Goal: Task Accomplishment & Management: Manage account settings

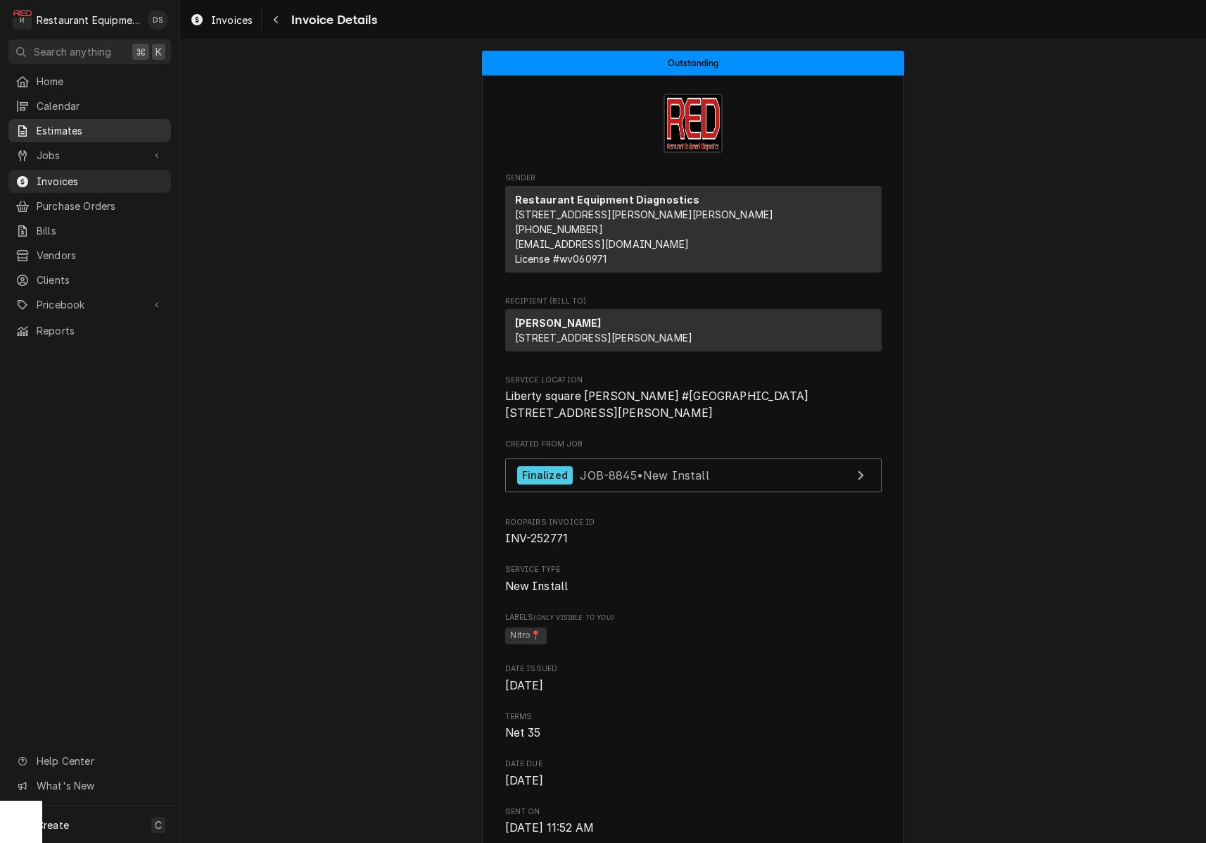
scroll to position [133, 0]
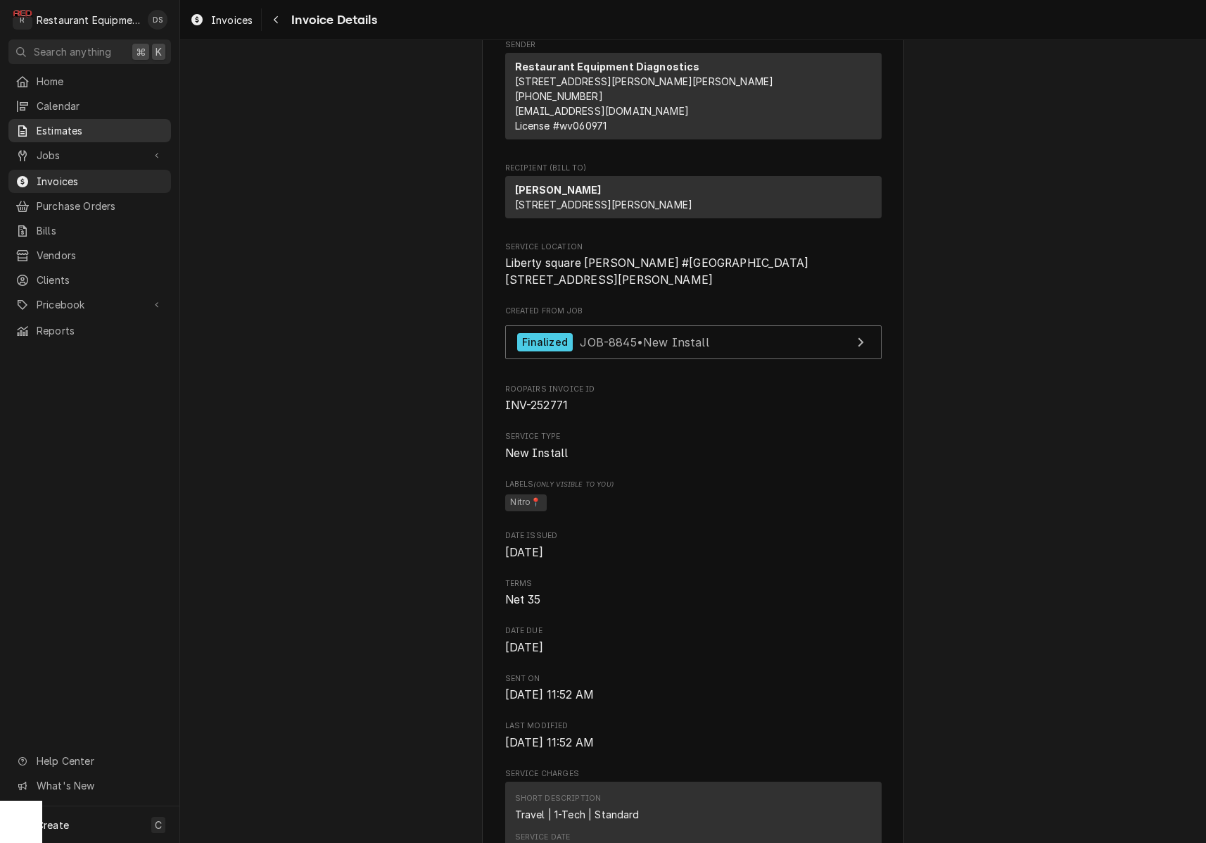
click at [68, 122] on div "Estimates" at bounding box center [89, 131] width 157 height 18
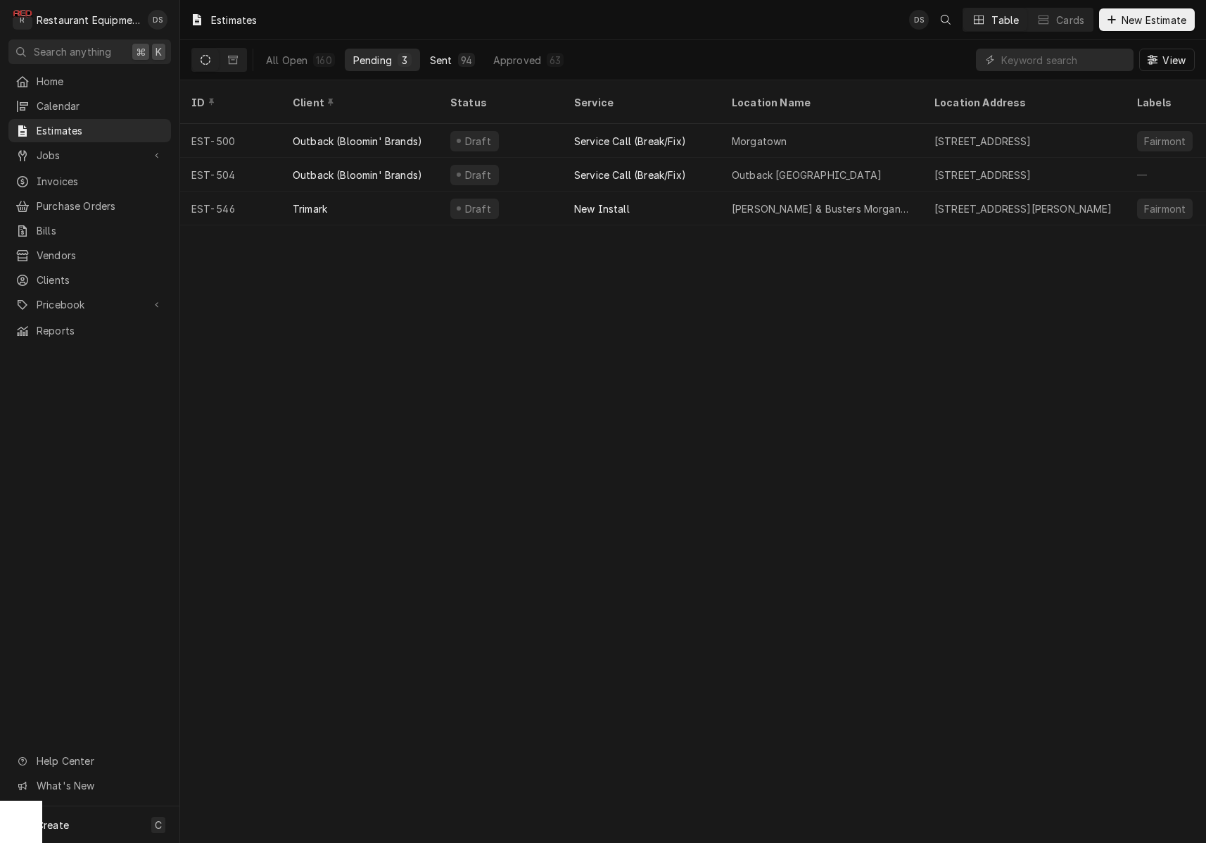
click at [438, 58] on div "Sent" at bounding box center [441, 60] width 23 height 15
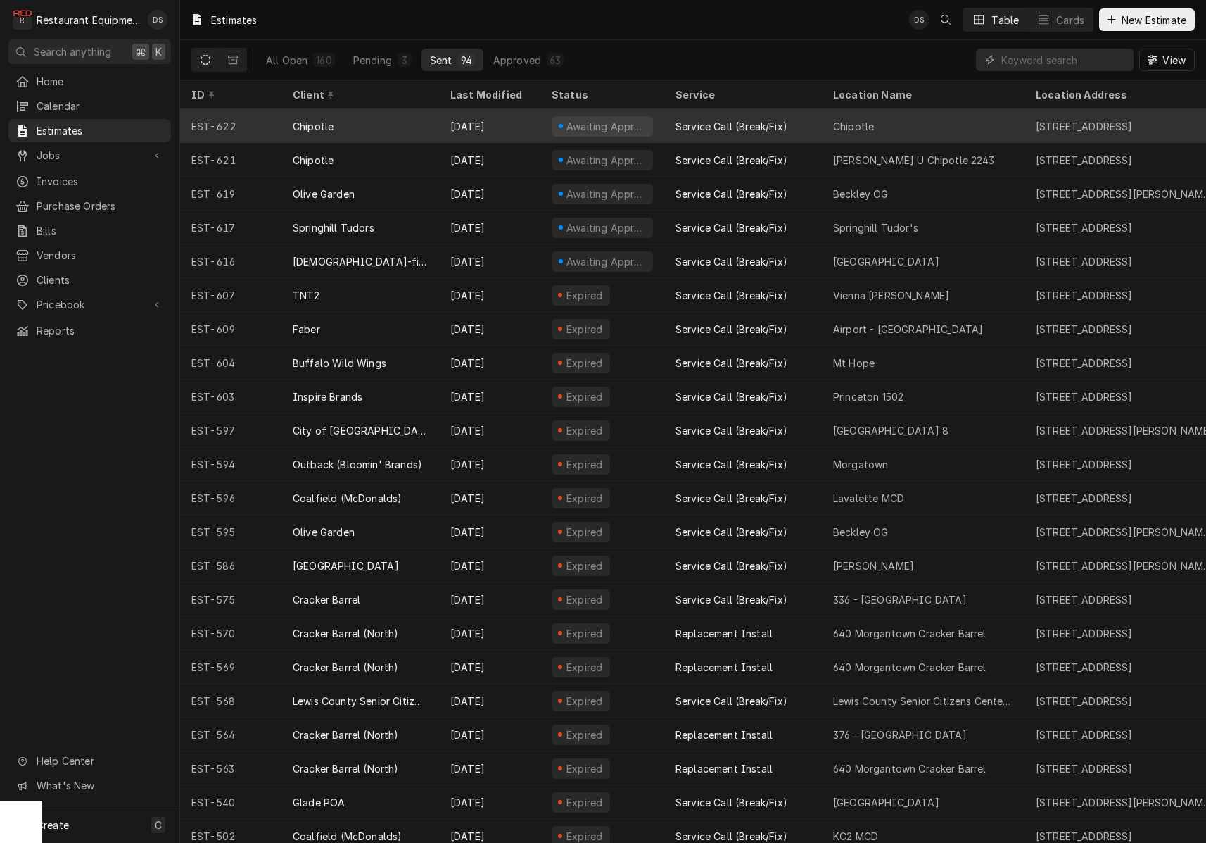
click at [429, 121] on div "Chipotle" at bounding box center [361, 126] width 158 height 34
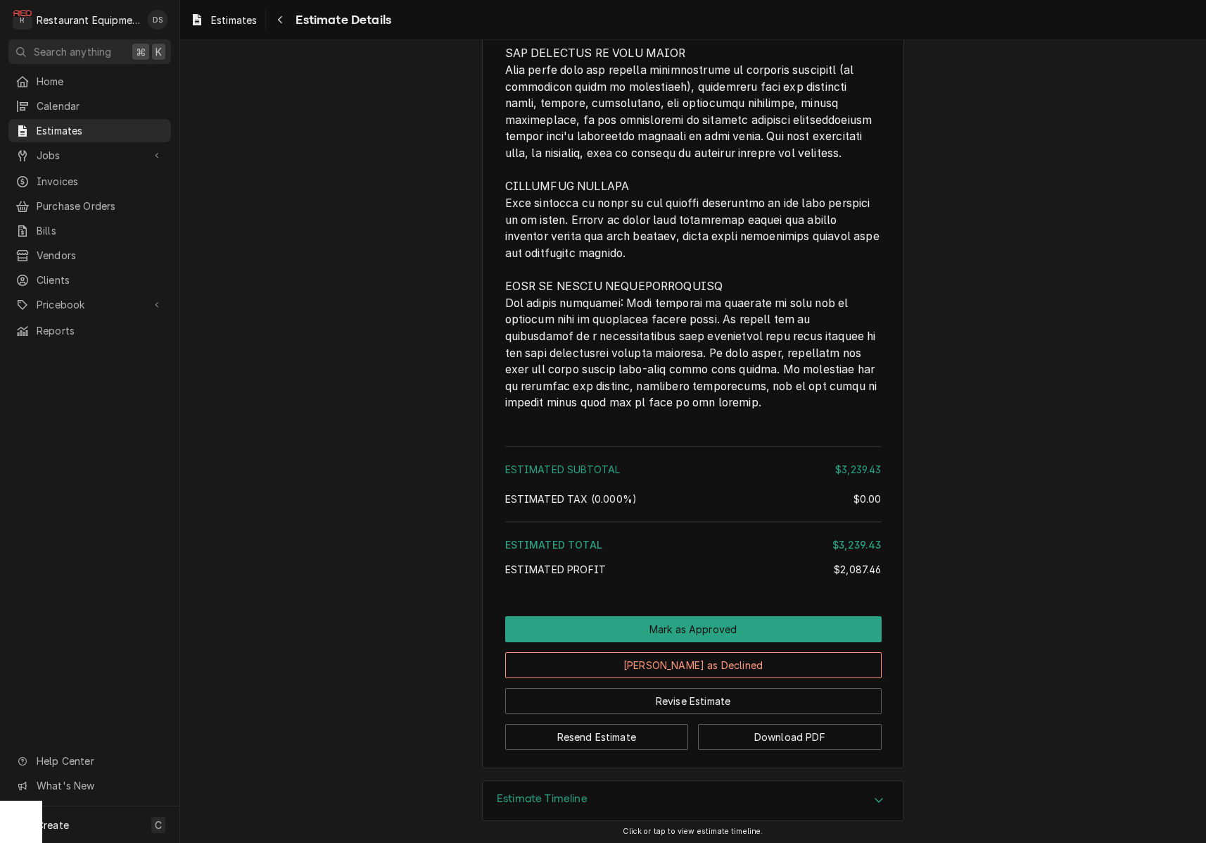
scroll to position [2458, 0]
click at [672, 623] on button "Mark as Approved" at bounding box center [693, 630] width 377 height 26
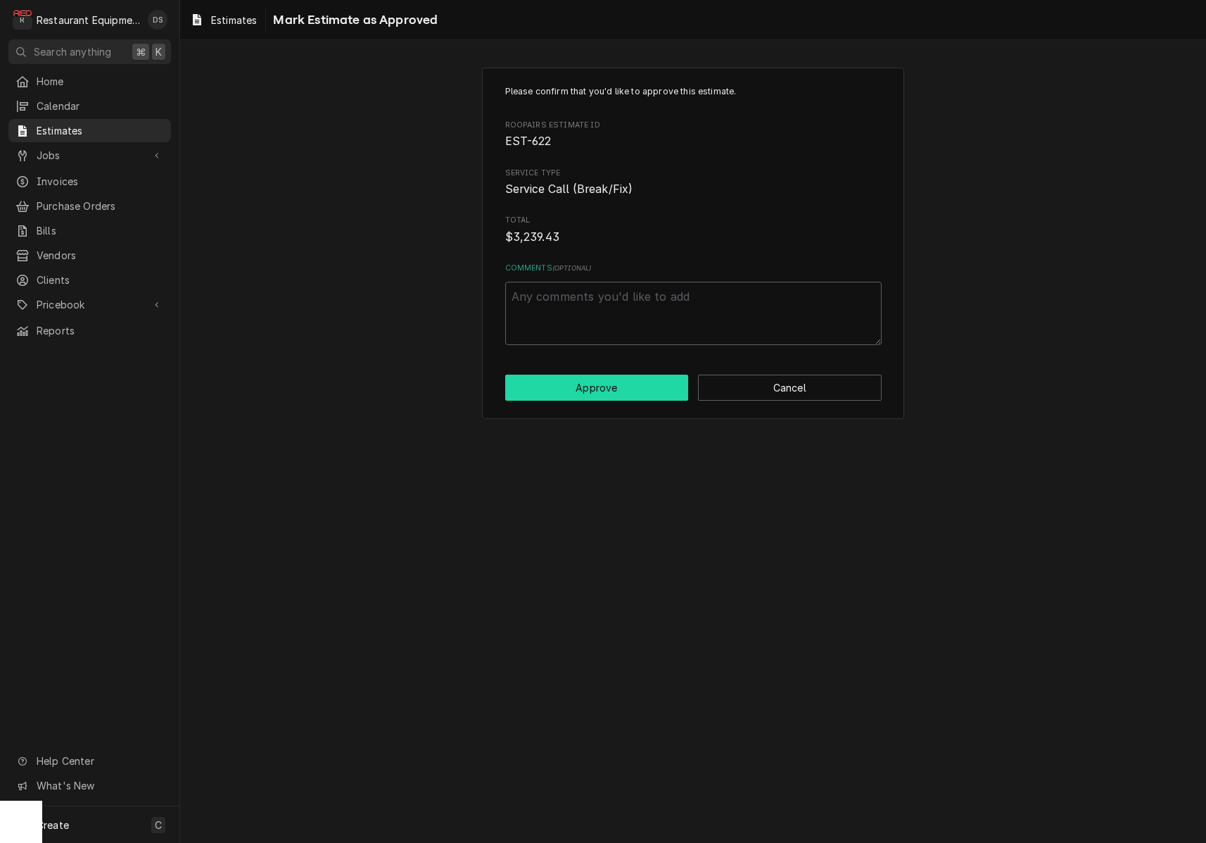
click at [613, 382] on button "Approve" at bounding box center [597, 387] width 184 height 26
type textarea "x"
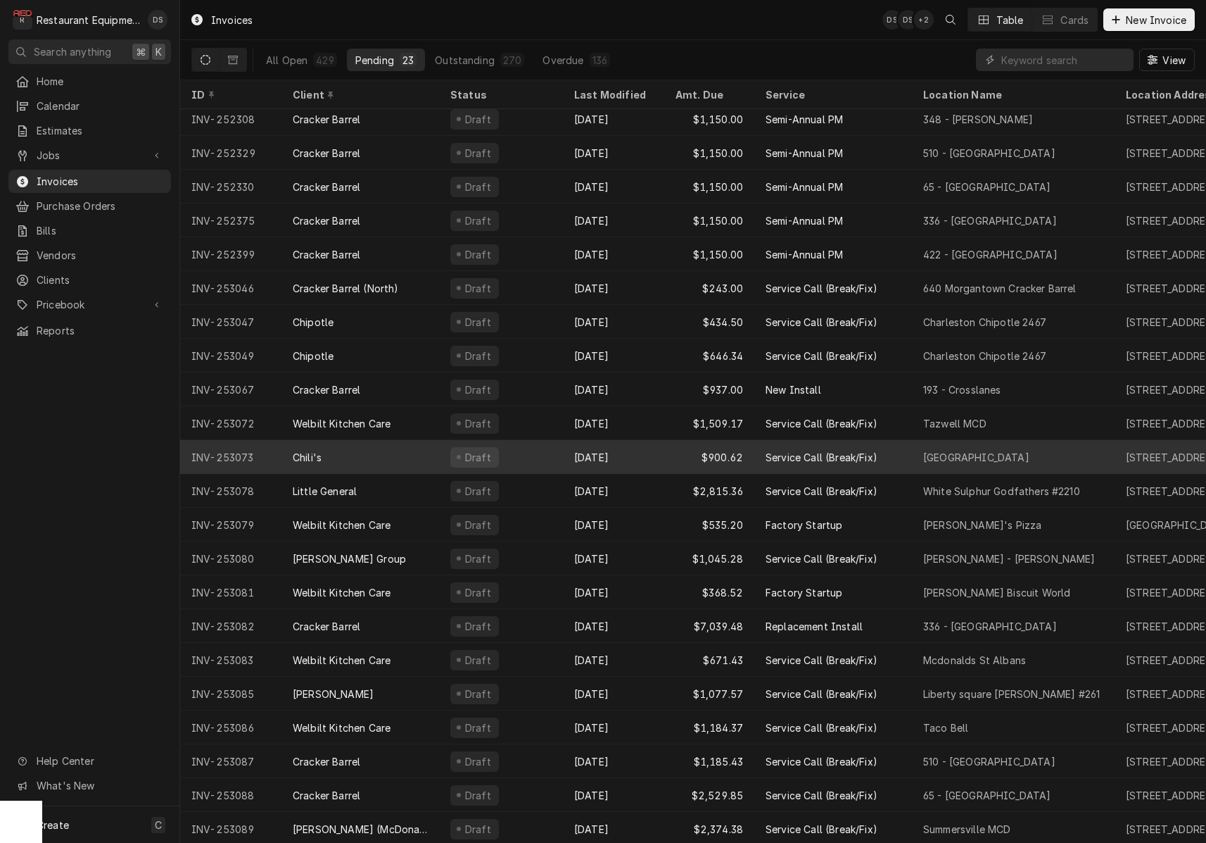
scroll to position [40, 0]
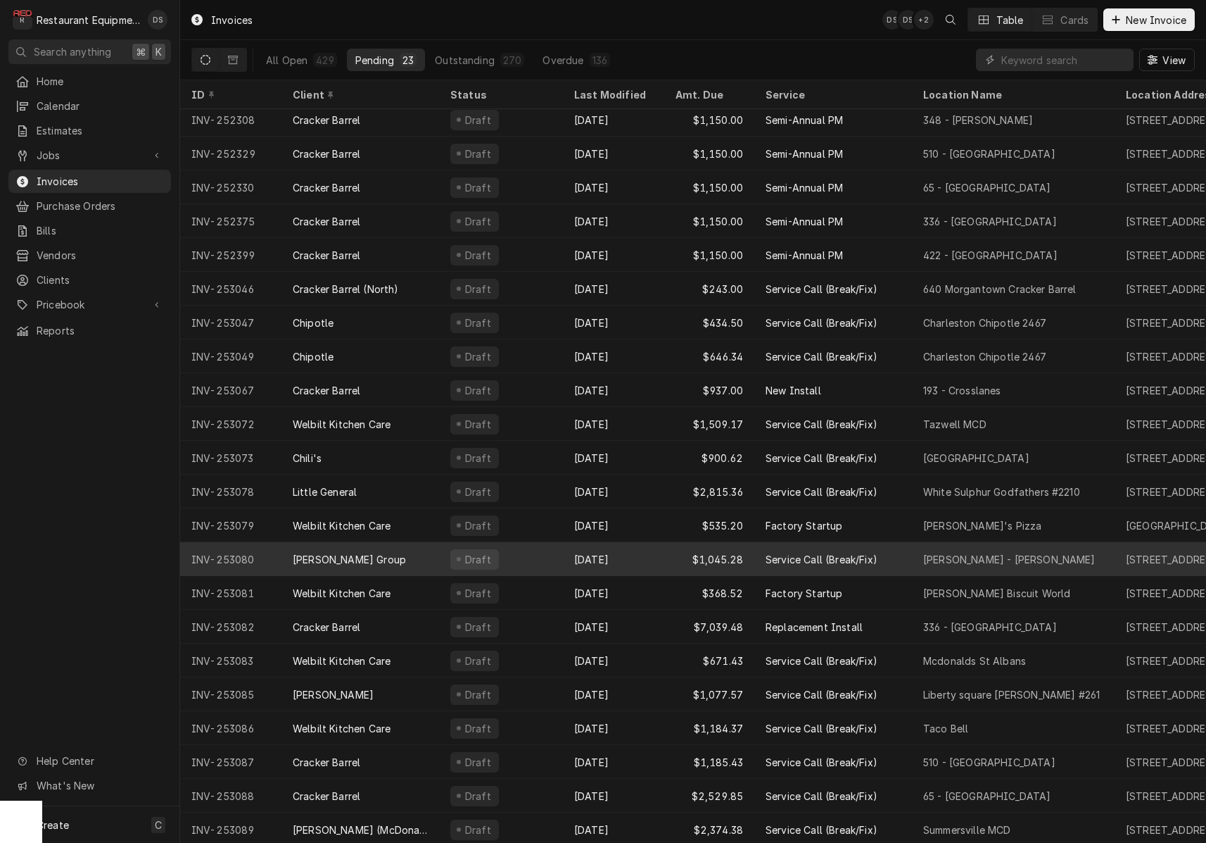
click at [420, 554] on div "Allison Group" at bounding box center [361, 559] width 158 height 34
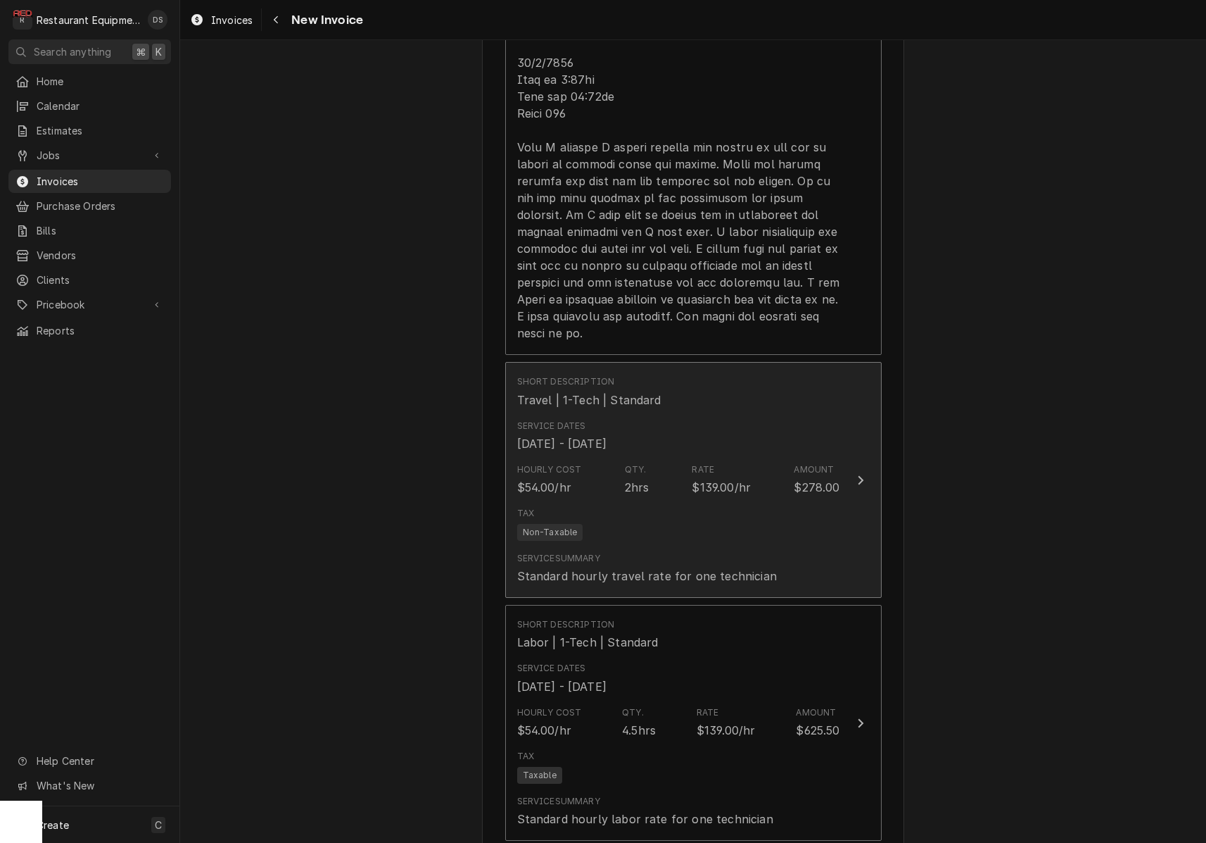
scroll to position [1399, 0]
click at [622, 469] on div "Hourly Cost $54.00/hr Qty. 2hrs Rate $139.00/hr Amount $278.00" at bounding box center [678, 477] width 323 height 44
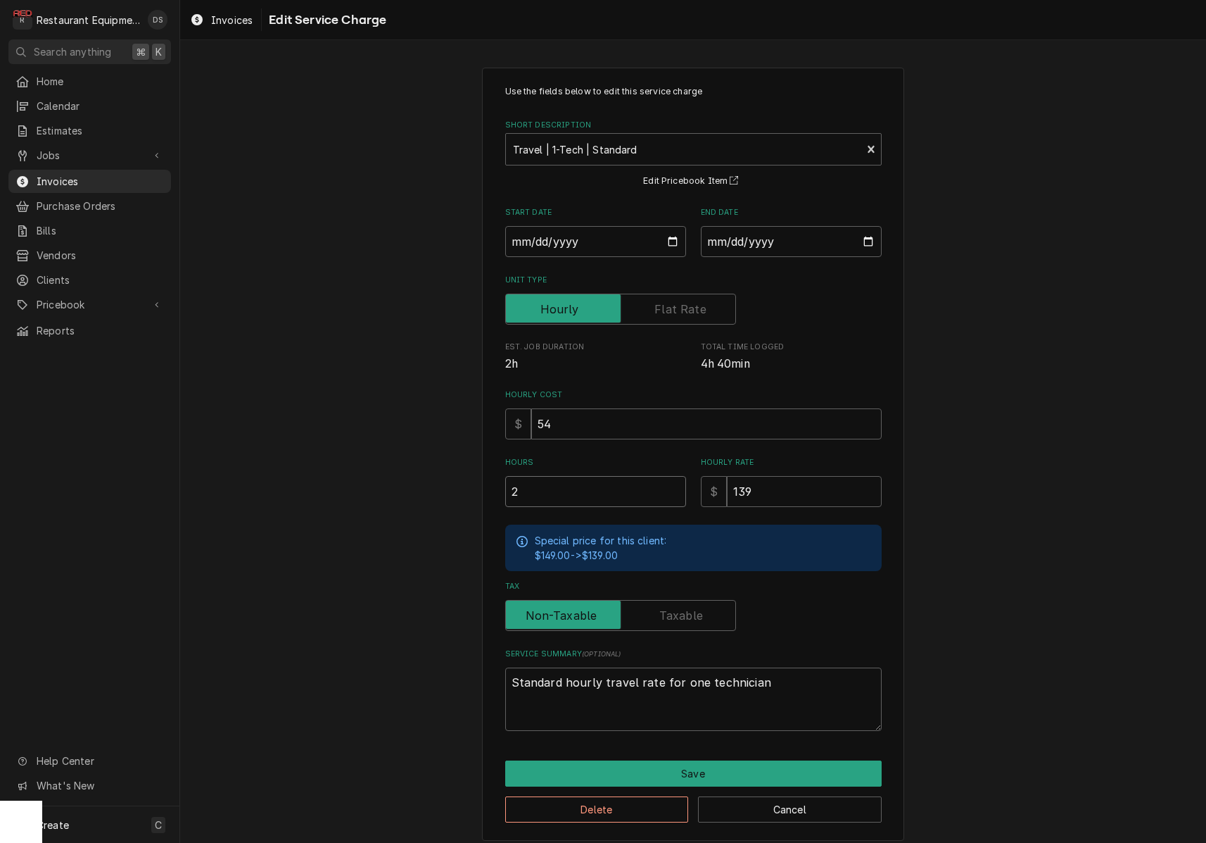
drag, startPoint x: 553, startPoint y: 486, endPoint x: 436, endPoint y: 484, distance: 116.2
click at [442, 484] on div "Use the fields below to edit this service charge Short Description Travel | 1-T…" at bounding box center [693, 453] width 1026 height 797
type textarea "x"
type input "1"
click at [659, 764] on button "Save" at bounding box center [693, 773] width 377 height 26
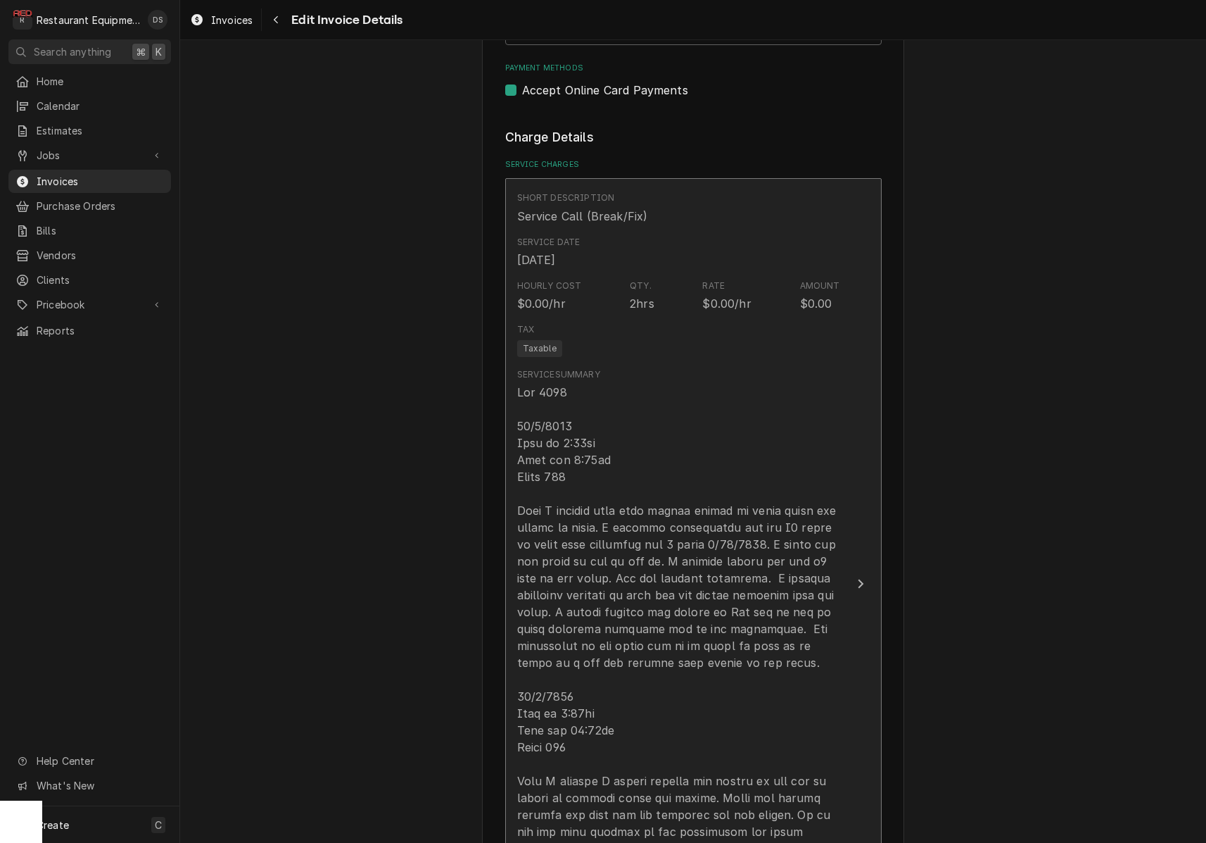
scroll to position [752, 0]
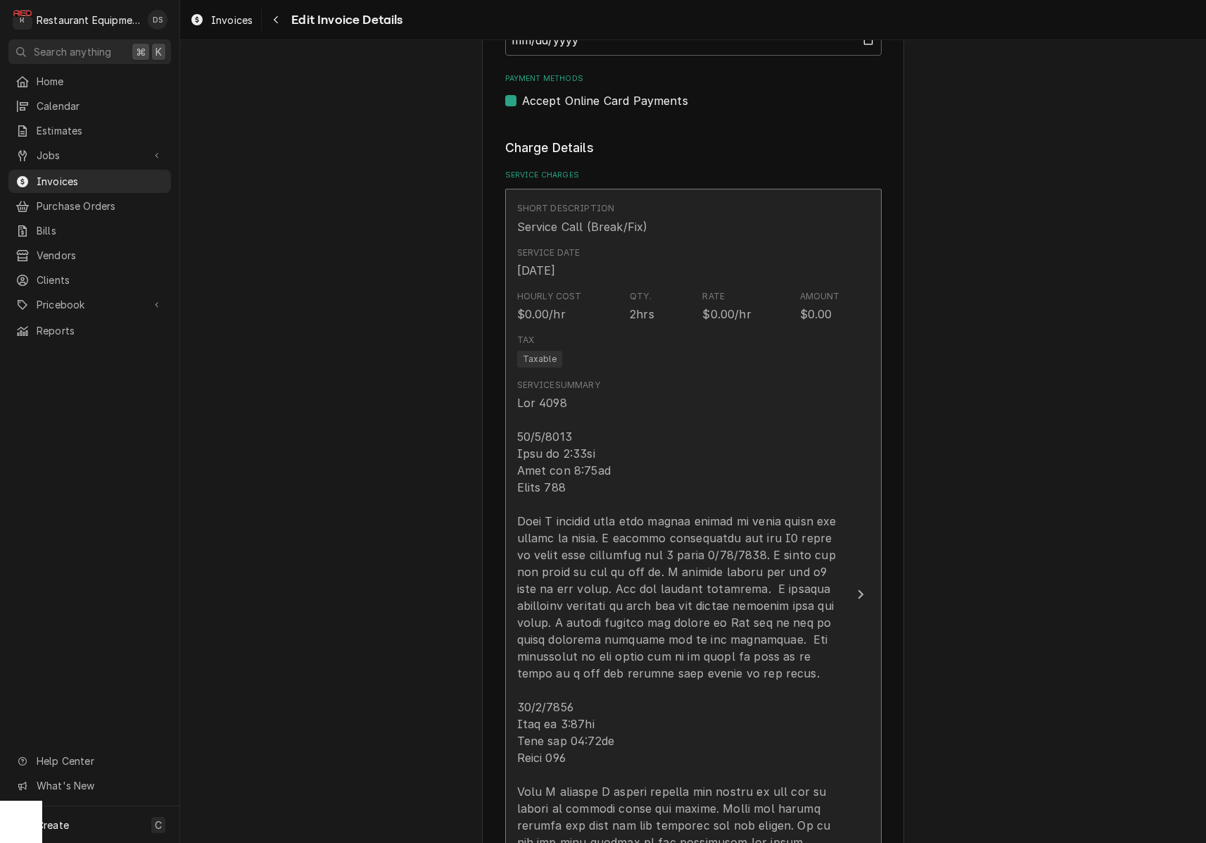
click at [653, 417] on div "Update Line Item" at bounding box center [678, 689] width 323 height 591
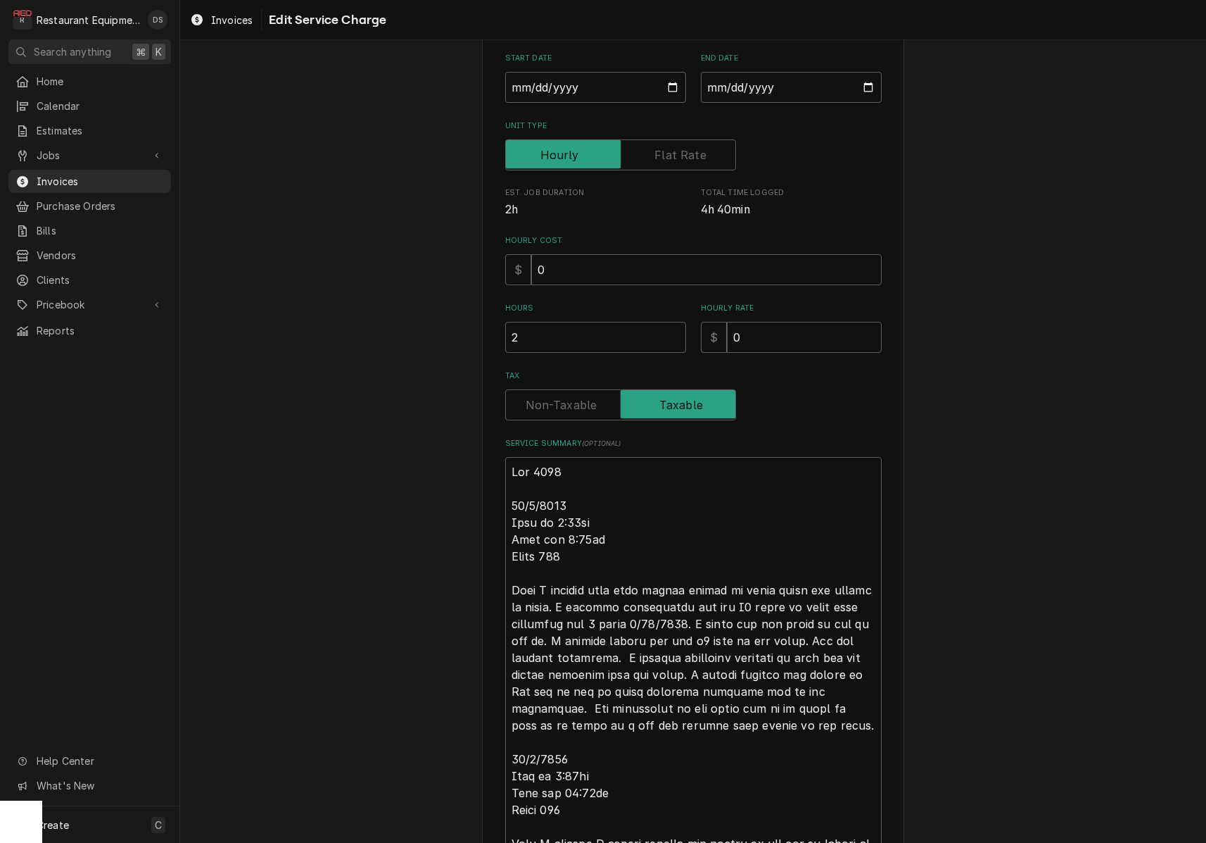
scroll to position [191, 0]
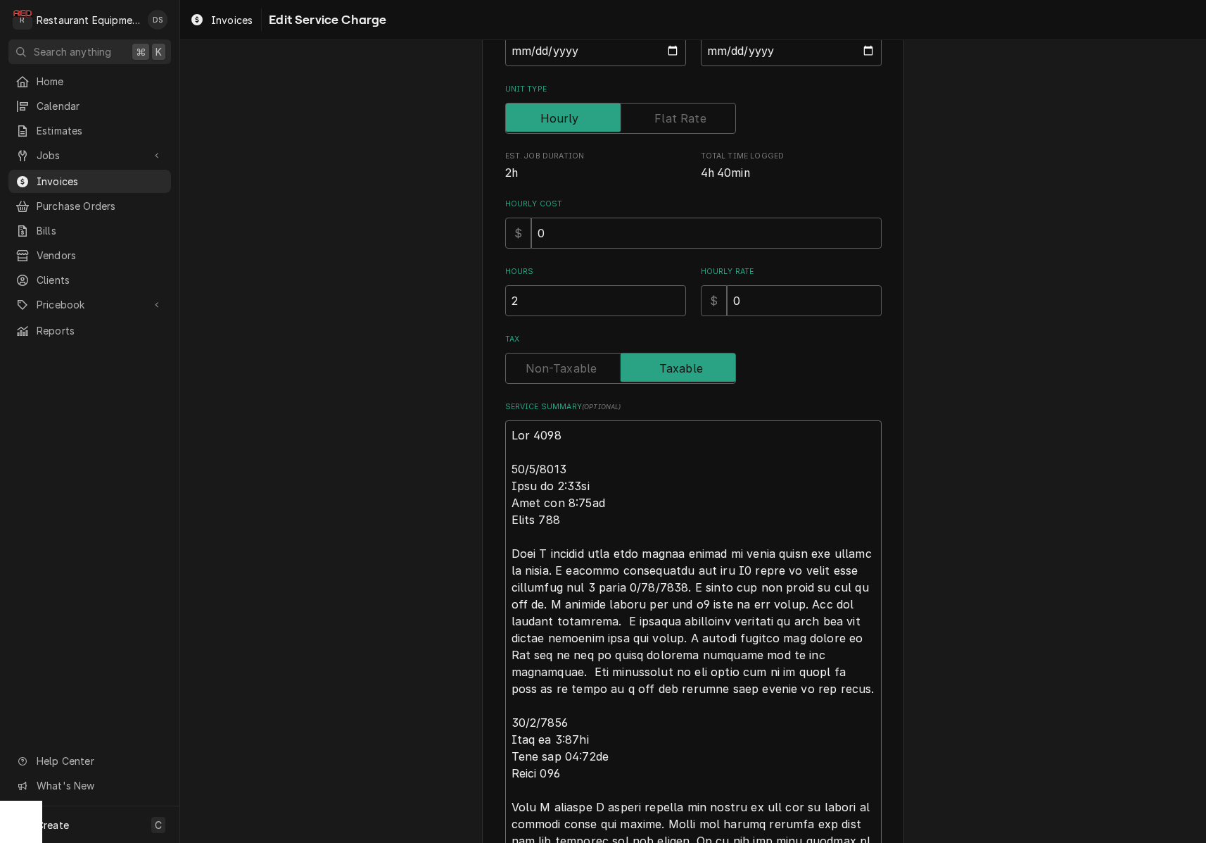
click at [603, 458] on textarea "Service Summary ( optional )" at bounding box center [693, 696] width 377 height 553
type textarea "x"
type textarea "Roo 9079 10/1/2025. Time in 8:15am Time out 9:30am Truck 109 When I arrived the…"
type textarea "x"
type textarea "Roo 9079 10/1/2025. N Time in 8:15am Time out 9:30am Truck 109 When I arrived t…"
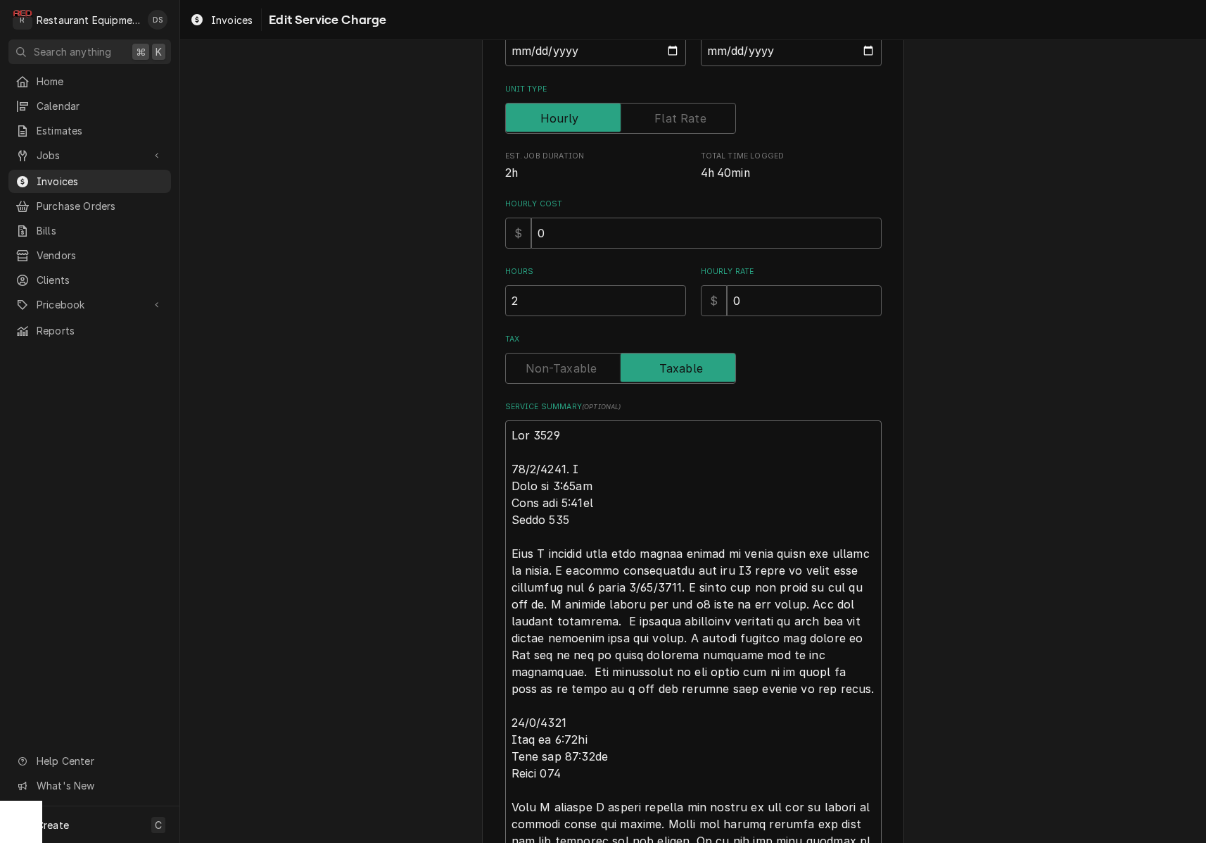
type textarea "x"
type textarea "Roo 9079 10/1/2025. No Time in 8:15am Time out 9:30am Truck 109 When I arrived …"
type textarea "x"
type textarea "Roo 9079 10/1/2025. No Time in 8:15am Time out 9:30am Truck 109 When I arrived …"
type textarea "x"
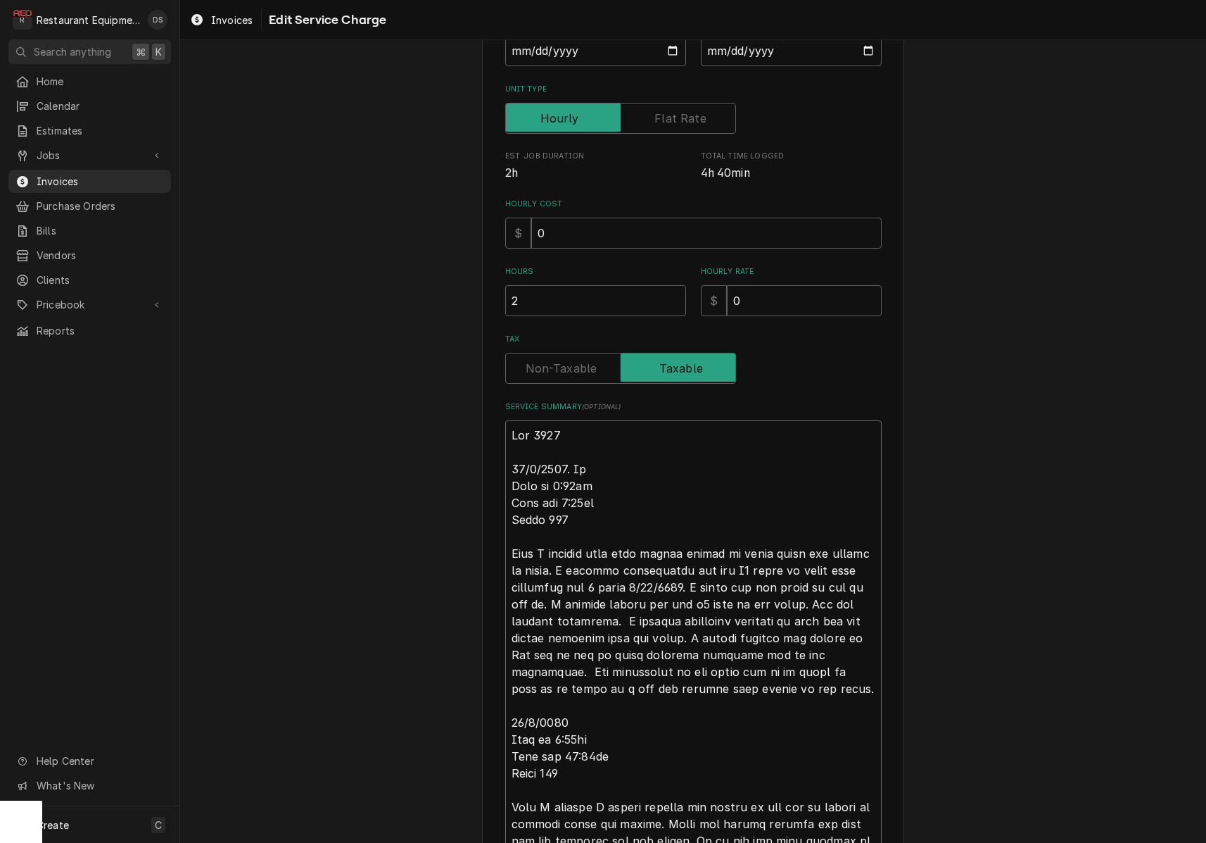
type textarea "Roo 9079 10/1/2025. No C Time in 8:15am Time out 9:30am Truck 109 When I arrive…"
type textarea "x"
type textarea "Roo 9079 10/1/2025. No Ch Time in 8:15am Time out 9:30am Truck 109 When I arriv…"
type textarea "x"
type textarea "Roo 9079 10/1/2025. No Cha Time in 8:15am Time out 9:30am Truck 109 When I arri…"
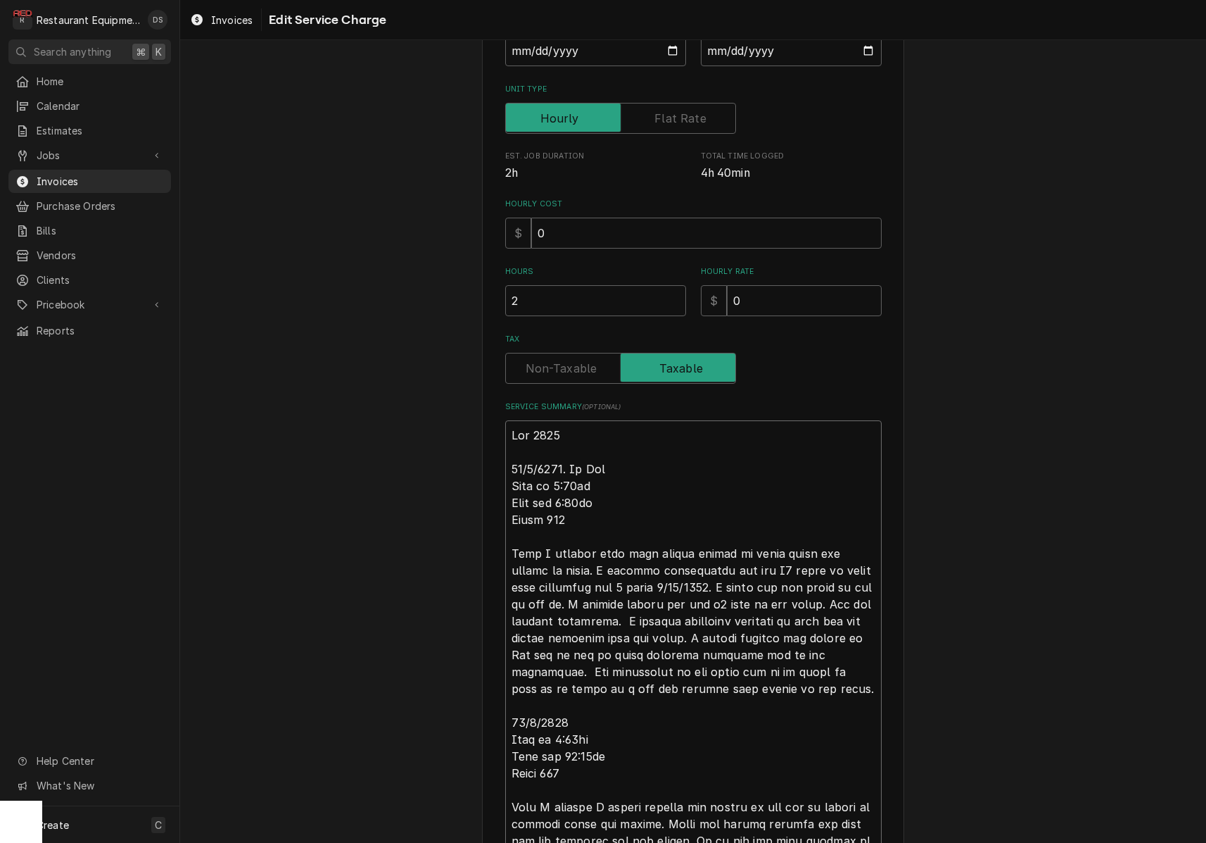
type textarea "x"
type textarea "Roo 9079 10/1/2025. No Char Time in 8:15am Time out 9:30am Truck 109 When I arr…"
type textarea "x"
type textarea "Roo 9079 10/1/2025. No Charg Time in 8:15am Time out 9:30am Truck 109 When I ar…"
type textarea "x"
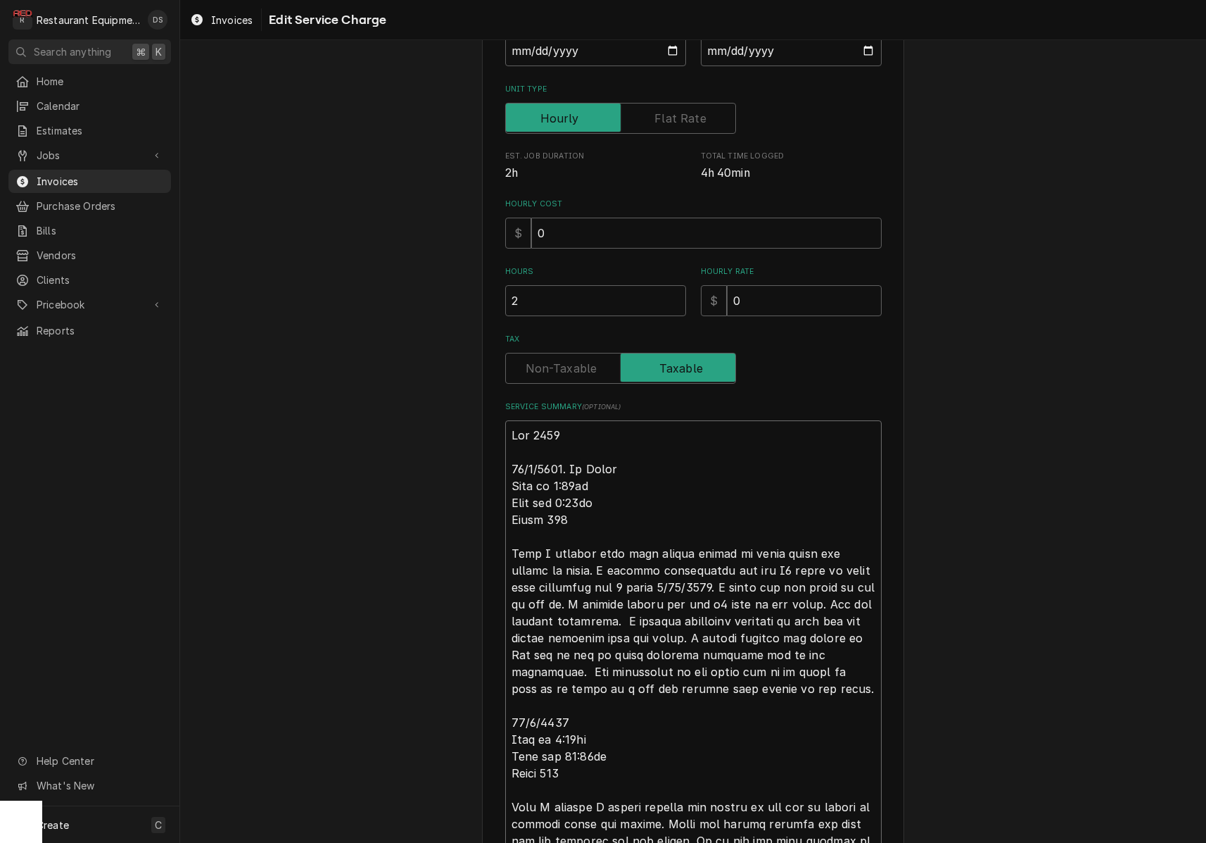
type textarea "Roo 9079 10/1/2025. No Charge Time in 8:15am Time out 9:30am Truck 109 When I a…"
type textarea "x"
type textarea "Roo 9079 10/1/2025. No Charge Time in 8:15am Time out 9:30am Truck 109 When I a…"
type textarea "x"
type textarea "Roo 9079 10/1/2025. No Charge f Time in 8:15am Time out 9:30am Truck 109 When I…"
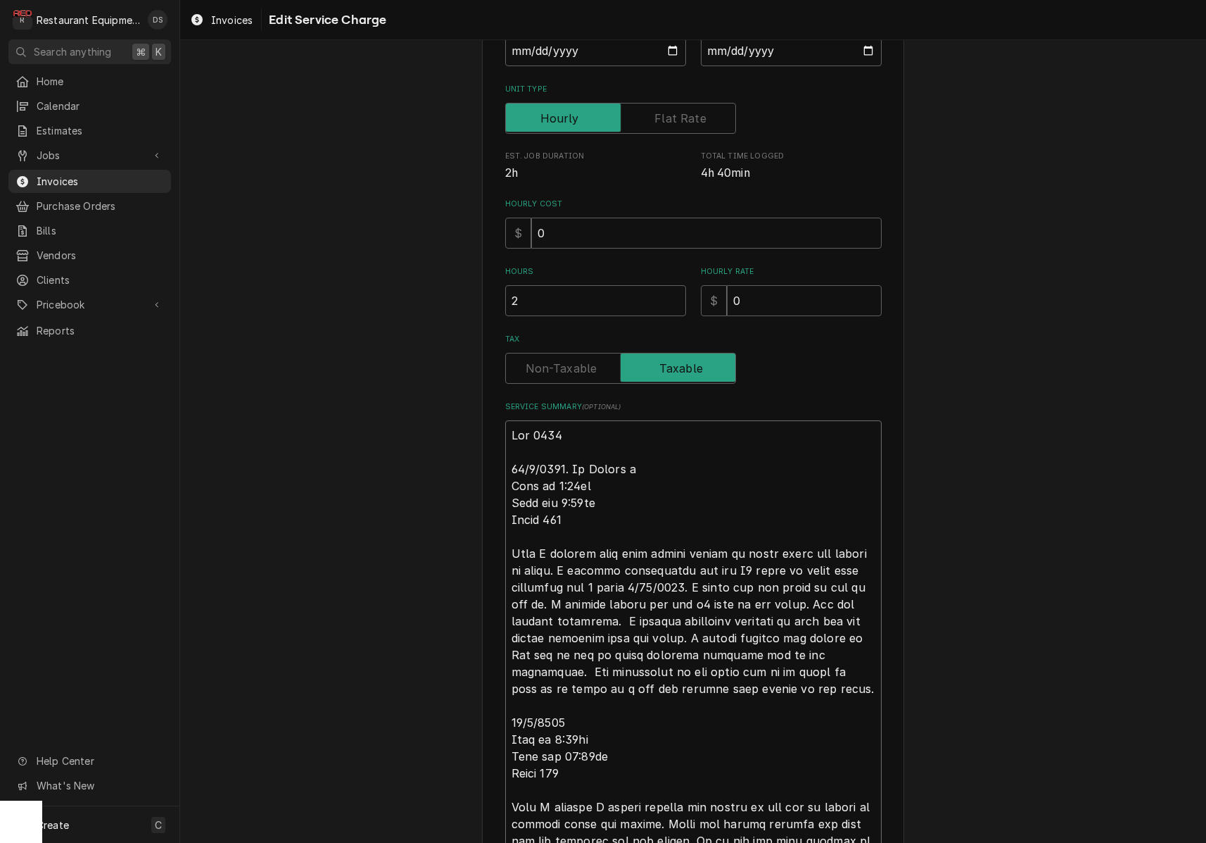
type textarea "x"
type textarea "Roo 9079 10/1/2025. No Charge fo Time in 8:15am Time out 9:30am Truck 109 When …"
type textarea "x"
type textarea "Roo 9079 10/1/2025. No Charge of Time in 8:15am Time out 9:30am Truck 109 When …"
type textarea "x"
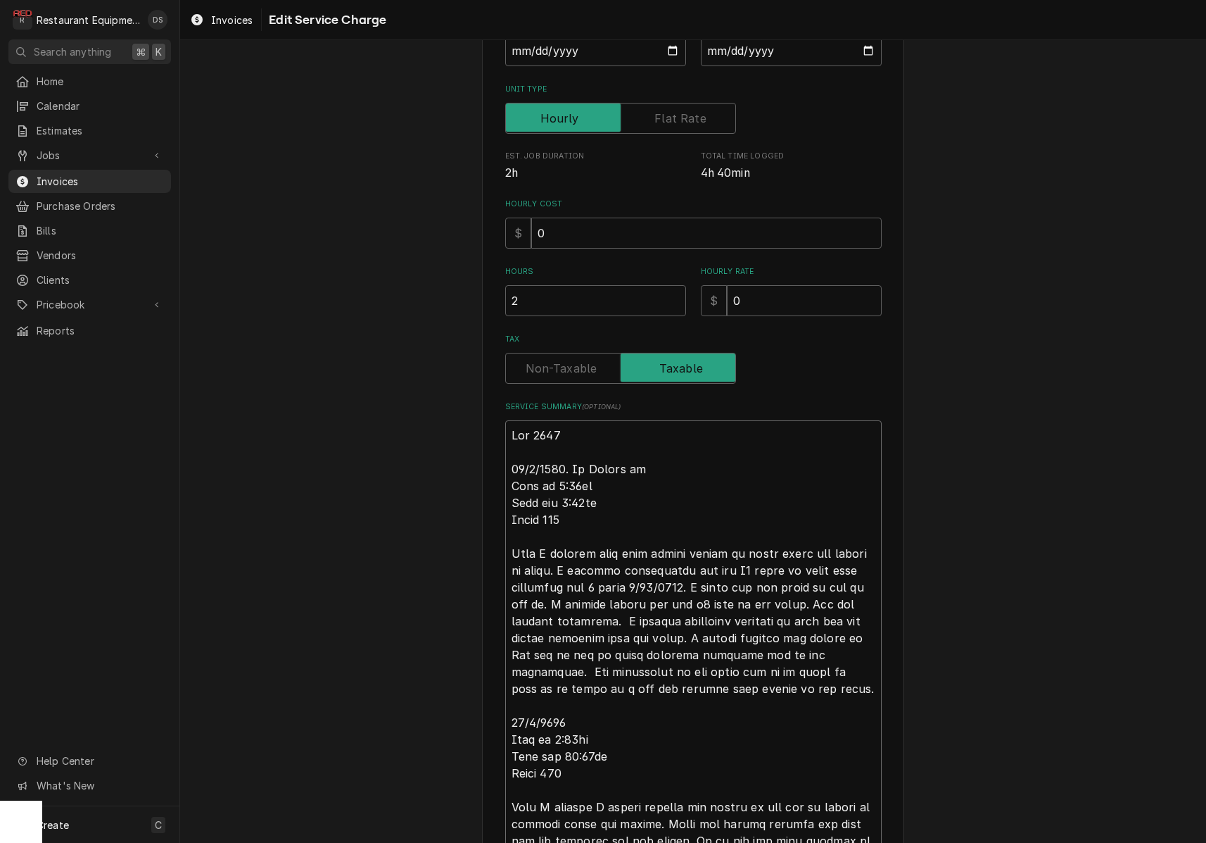
type textarea "Roo 9079 10/1/2025. No Charge of r Time in 8:15am Time out 9:30am Truck 109 Whe…"
type textarea "x"
type textarea "Roo 9079 10/1/2025. No Charge of rt Time in 8:15am Time out 9:30am Truck 109 Wh…"
type textarea "x"
type textarea "Roo 9079 10/1/2025. No Charge of r Time in 8:15am Time out 9:30am Truck 109 Whe…"
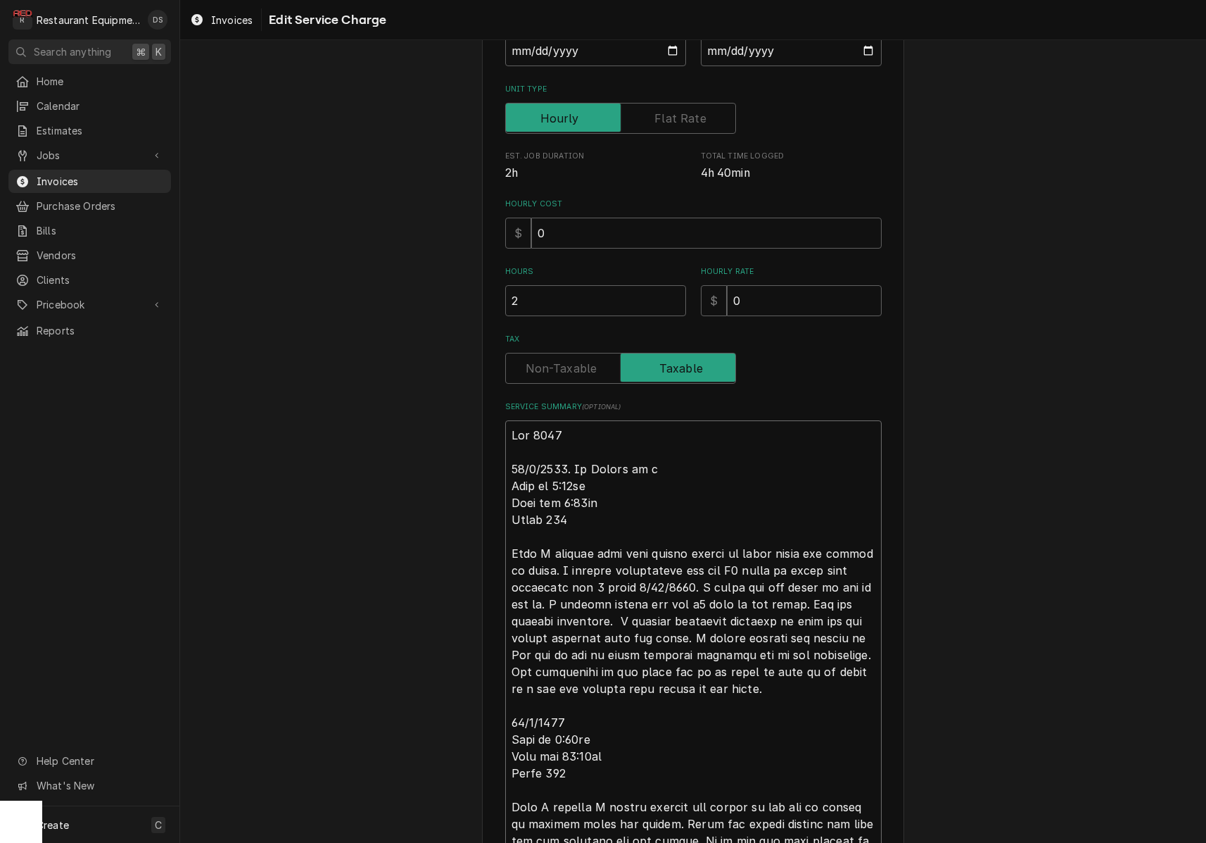
type textarea "x"
type textarea "Roo 9079 10/1/2025. No Charge of Time in 8:15am Time out 9:30am Truck 109 When …"
type textarea "x"
type textarea "Roo 9079 10/1/2025. No Charge of Time in 8:15am Time out 9:30am Truck 109 When …"
type textarea "x"
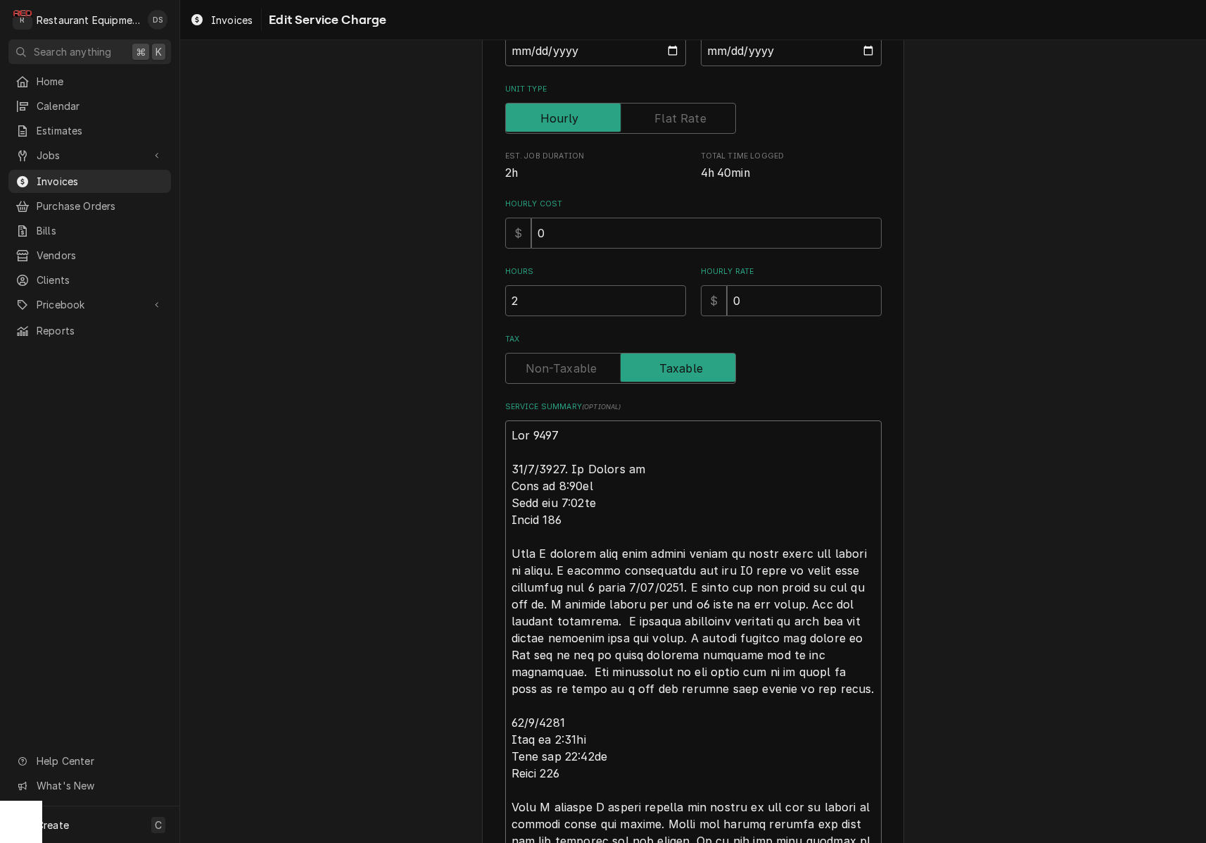
type textarea "Roo 9079 10/1/2025. No Charge o Time in 8:15am Time out 9:30am Truck 109 When I…"
type textarea "x"
type textarea "Roo 9079 10/1/2025. No Charge Time in 8:15am Time out 9:30am Truck 109 When I a…"
type textarea "x"
type textarea "Roo 9079 10/1/2025. No Charge f Time in 8:15am Time out 9:30am Truck 109 When I…"
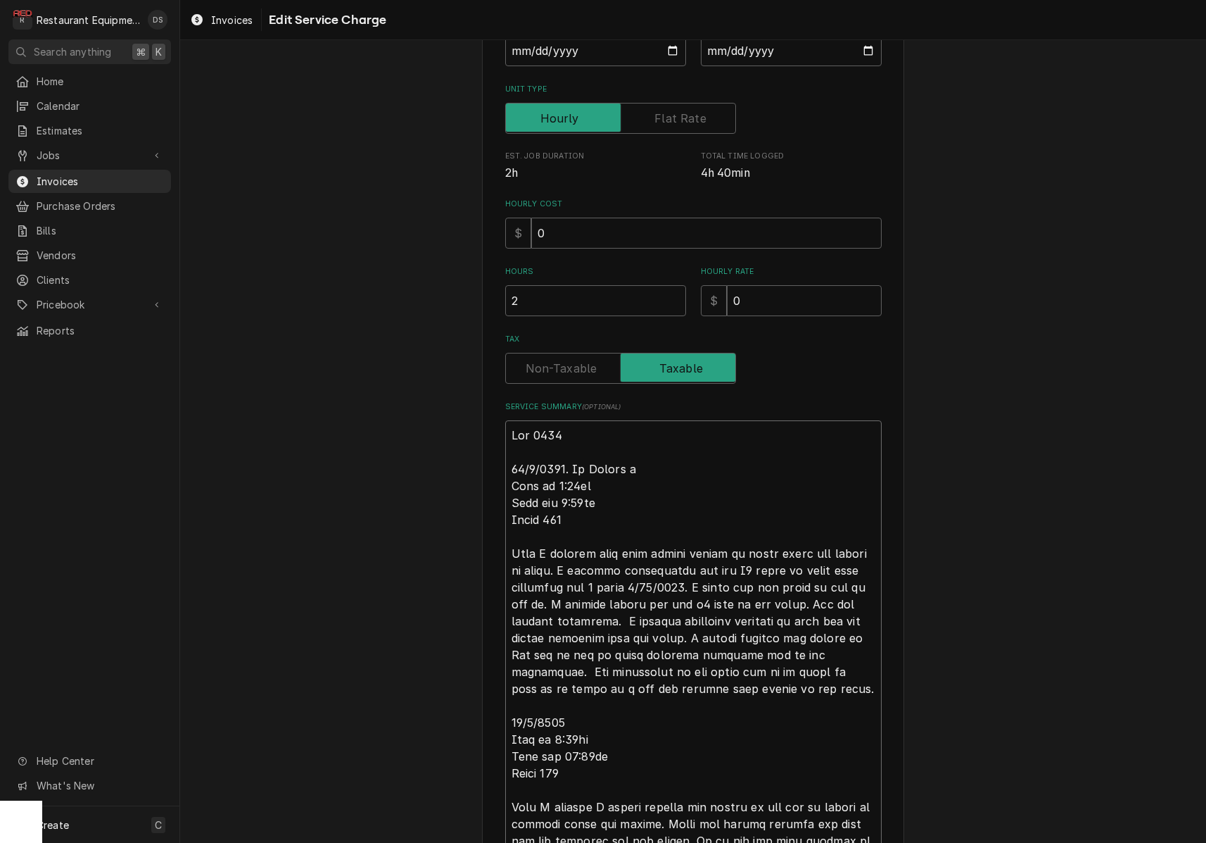
type textarea "x"
type textarea "Roo 9079 10/1/2025. No Charge fo Time in 8:15am Time out 9:30am Truck 109 When …"
type textarea "x"
type textarea "Roo 9079 10/1/2025. No Charge for Time in 8:15am Time out 9:30am Truck 109 When…"
type textarea "x"
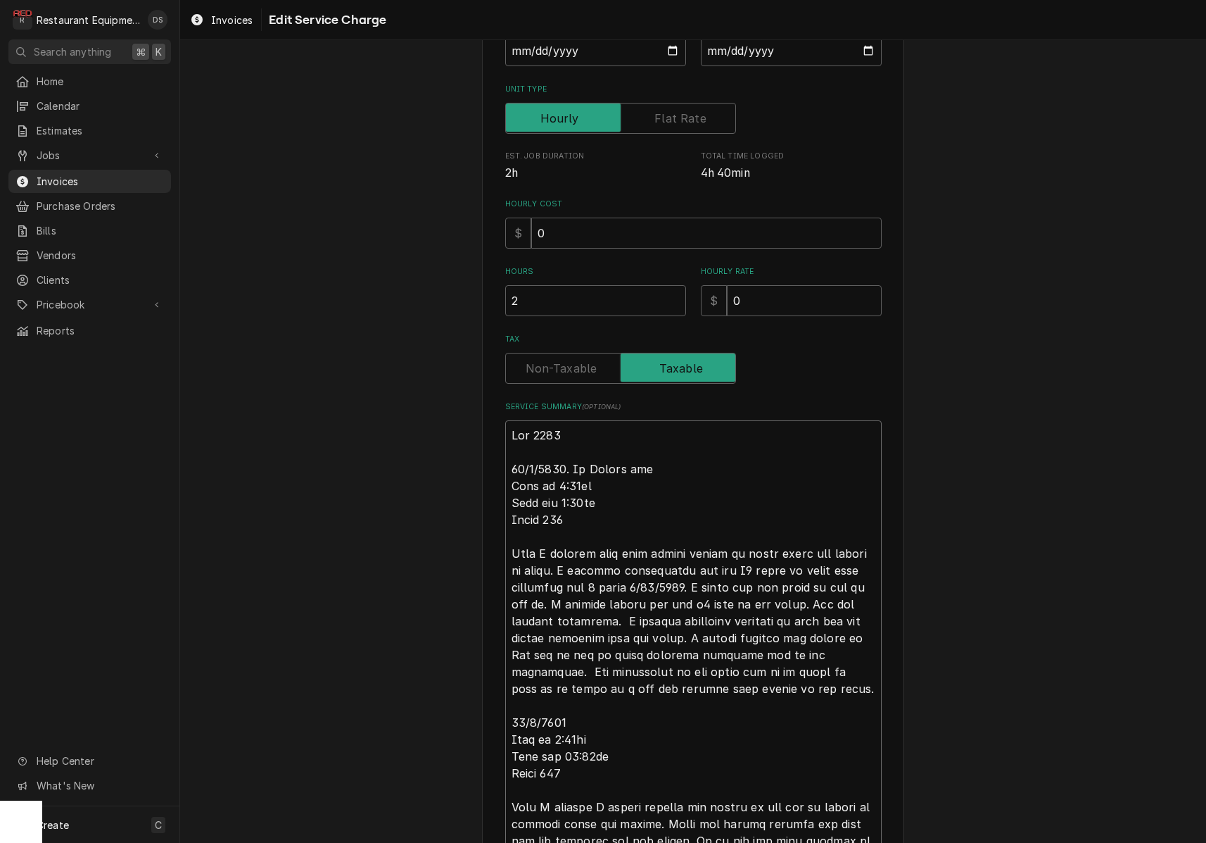
type textarea "Roo 9079 10/1/2025. No Charge for Time in 8:15am Time out 9:30am Truck 109 When…"
type textarea "x"
type textarea "Roo 9079 10/1/2025. No Charge for t Time in 8:15am Time out 9:30am Truck 109 Wh…"
type textarea "x"
type textarea "Roo 9079 10/1/2025. No Charge for th Time in 8:15am Time out 9:30am Truck 109 W…"
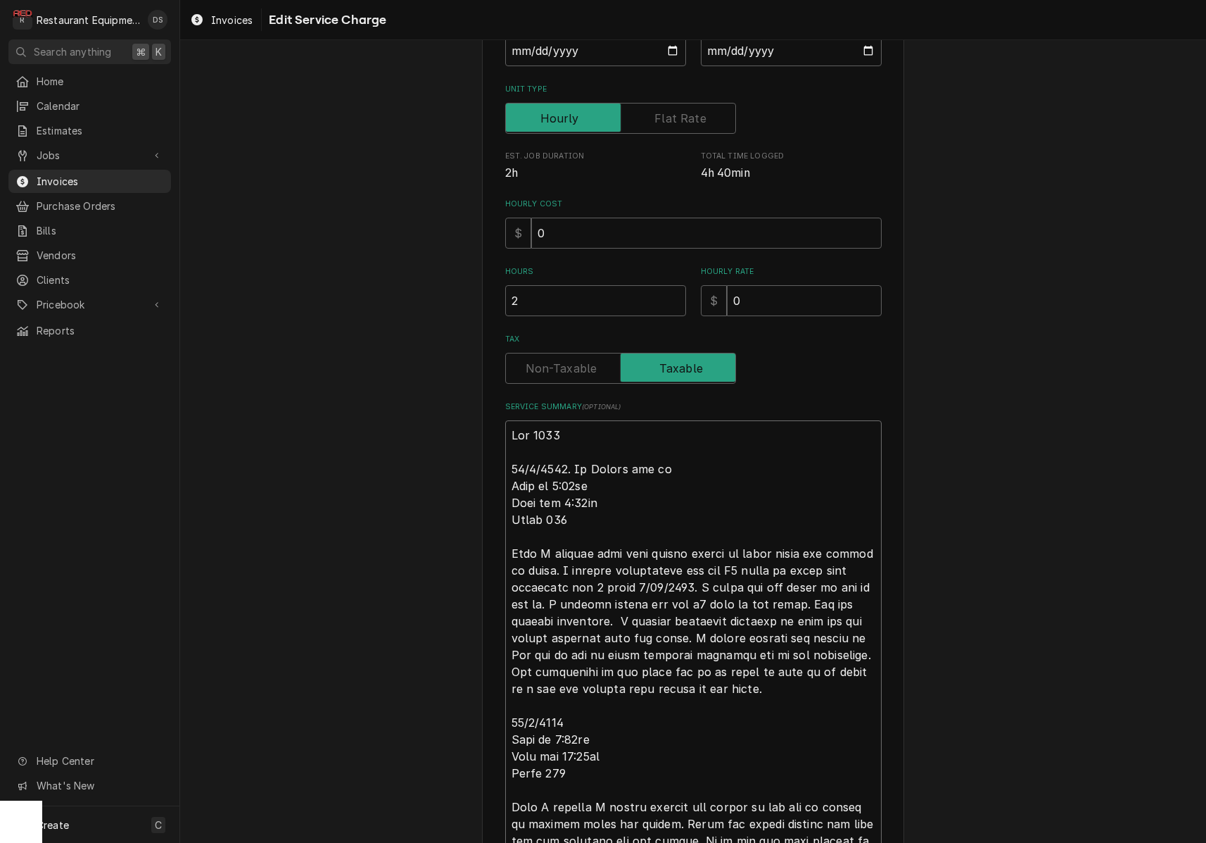
type textarea "x"
type textarea "Roo 9079 10/1/2025. No Charge for thi Time in 8:15am Time out 9:30am Truck 109 …"
type textarea "x"
type textarea "Roo 9079 10/1/2025. No Charge for this Time in 8:15am Time out 9:30am Truck 109…"
type textarea "x"
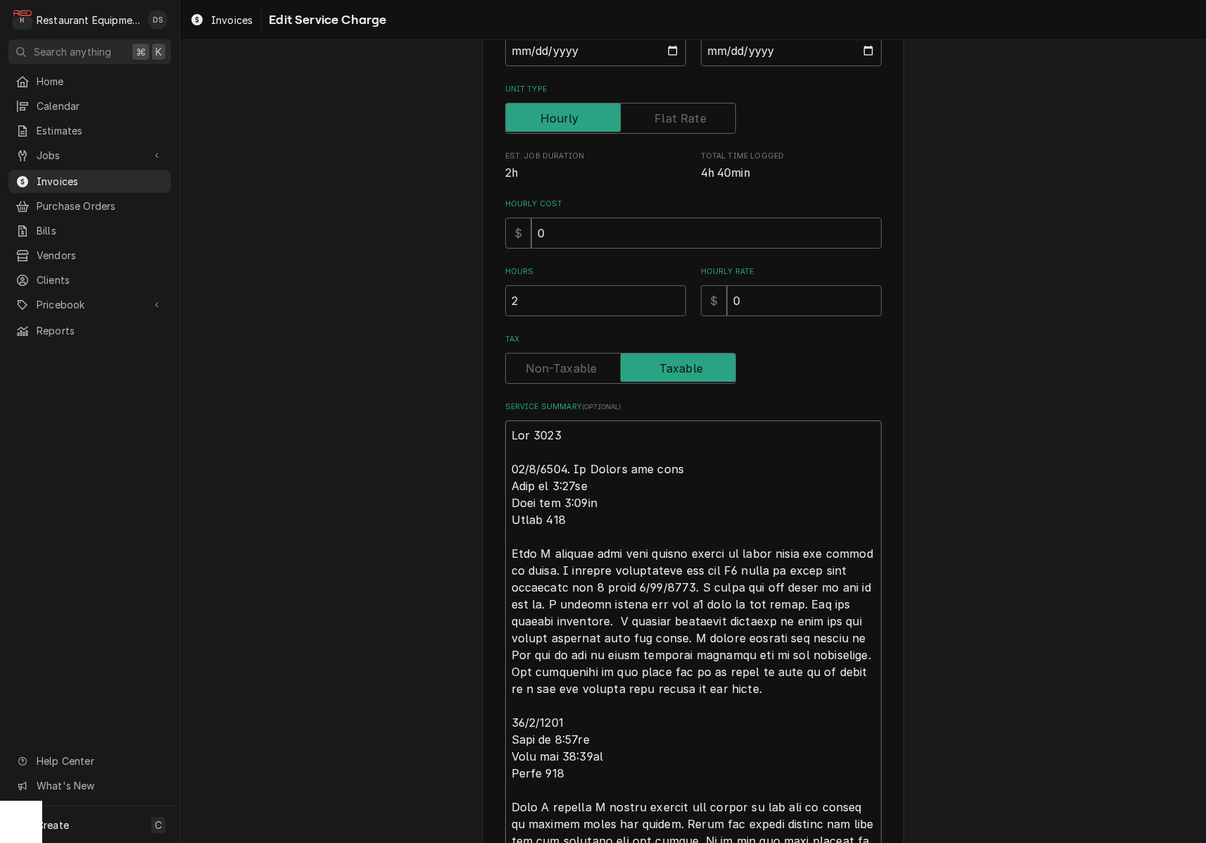
type textarea "Roo 9079 10/1/2025. No Charge for this Time in 8:15am Time out 9:30am Truck 109…"
type textarea "x"
type textarea "Roo 9079 10/1/2025. No Charge for this t Time in 8:15am Time out 9:30am Truck 1…"
type textarea "x"
type textarea "Roo 9079 10/1/2025. No Charge for this ti Time in 8:15am Time out 9:30am Truck …"
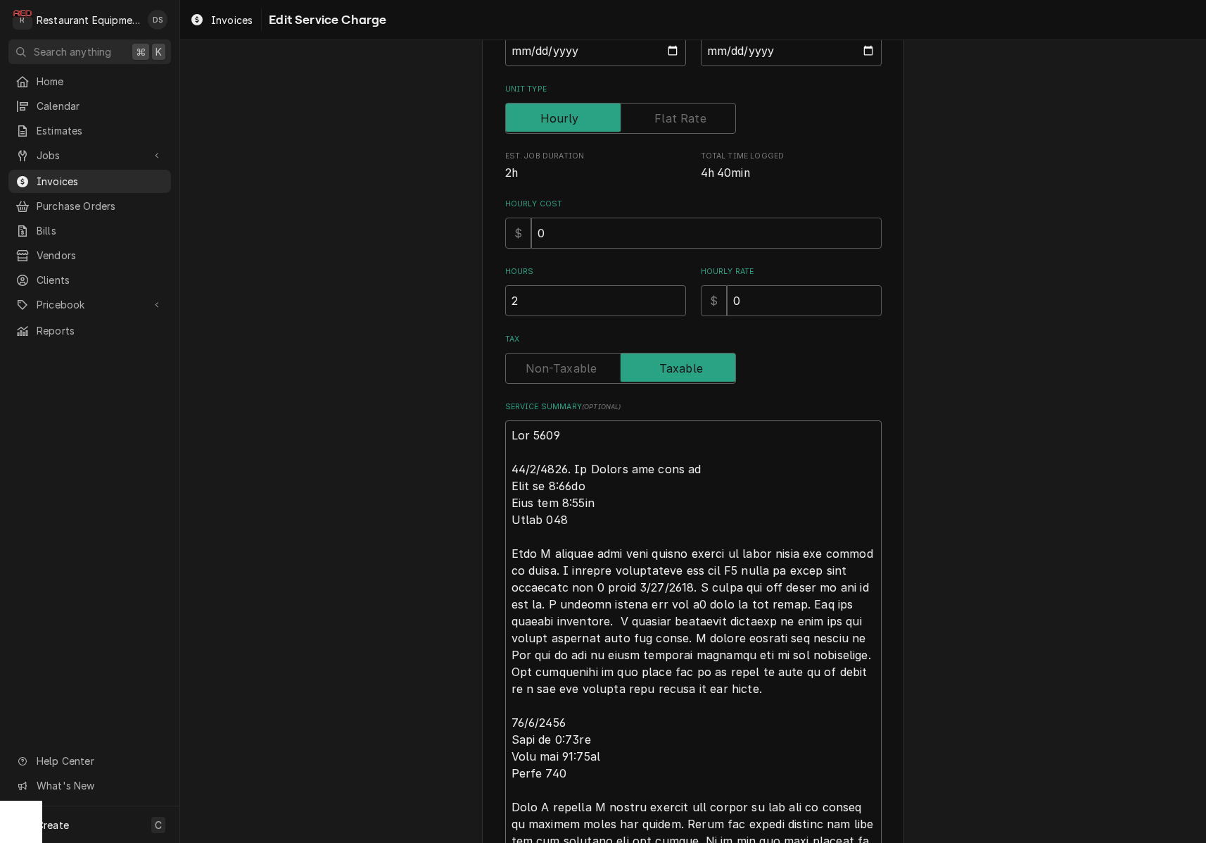
type textarea "x"
type textarea "Roo 9079 10/1/2025. No Charge for this tir Time in 8:15am Time out 9:30am Truck…"
type textarea "x"
type textarea "Roo 9079 10/1/2025. No Charge for this tirp Time in 8:15am Time out 9:30am Truc…"
type textarea "x"
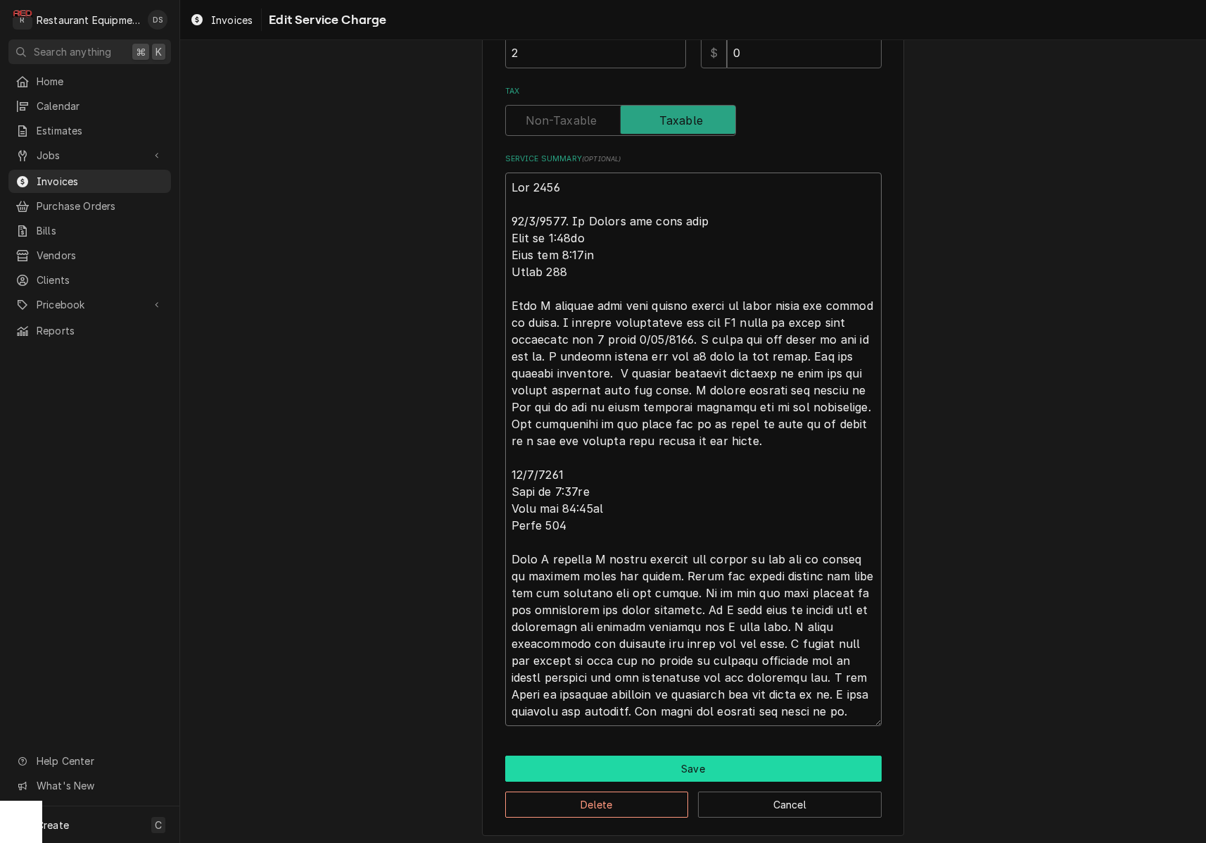
type textarea "Roo 9079 10/1/2025. No Charge for this trip Time in 8:15am Time out 9:30am Truc…"
click at [657, 757] on button "Save" at bounding box center [693, 768] width 377 height 26
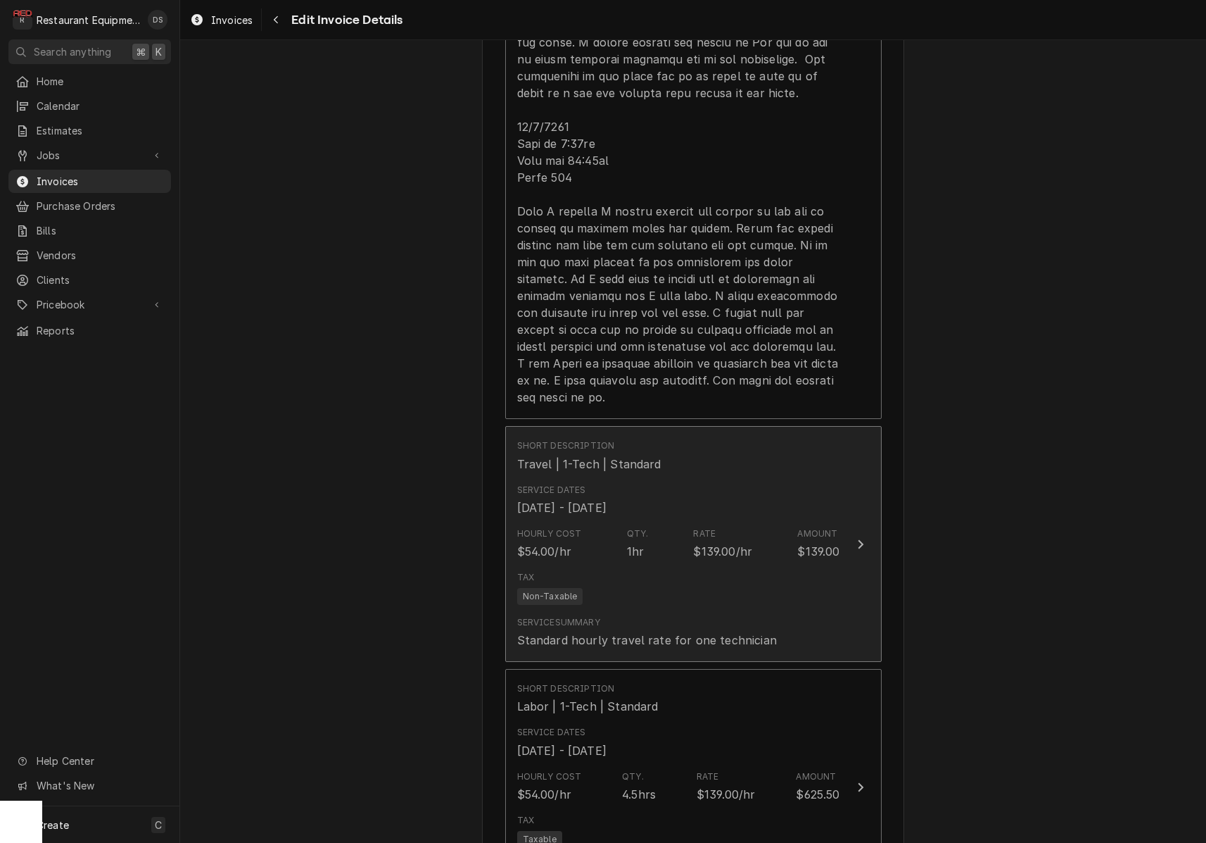
scroll to position [1334, 0]
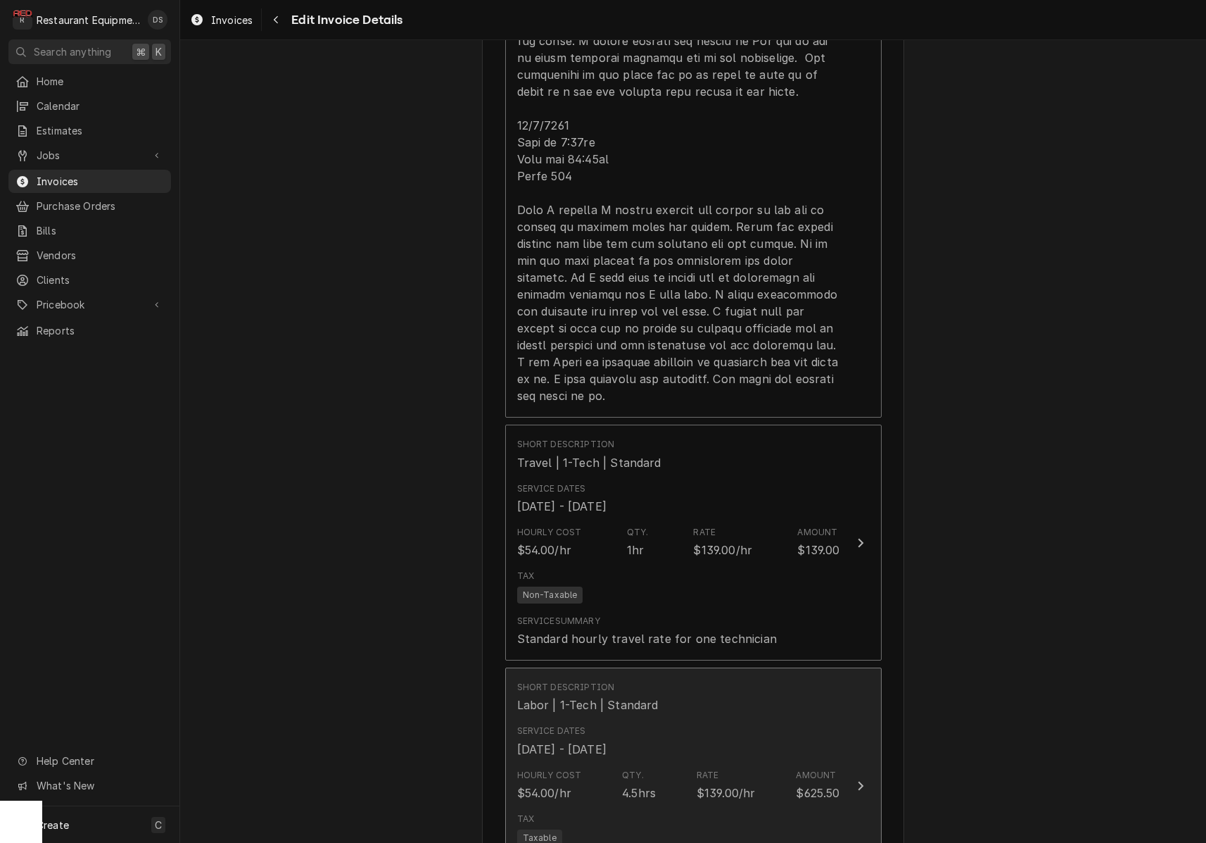
click at [669, 724] on div "Service Dates Oct 1, 2025 - Oct 9, 2025" at bounding box center [678, 741] width 323 height 44
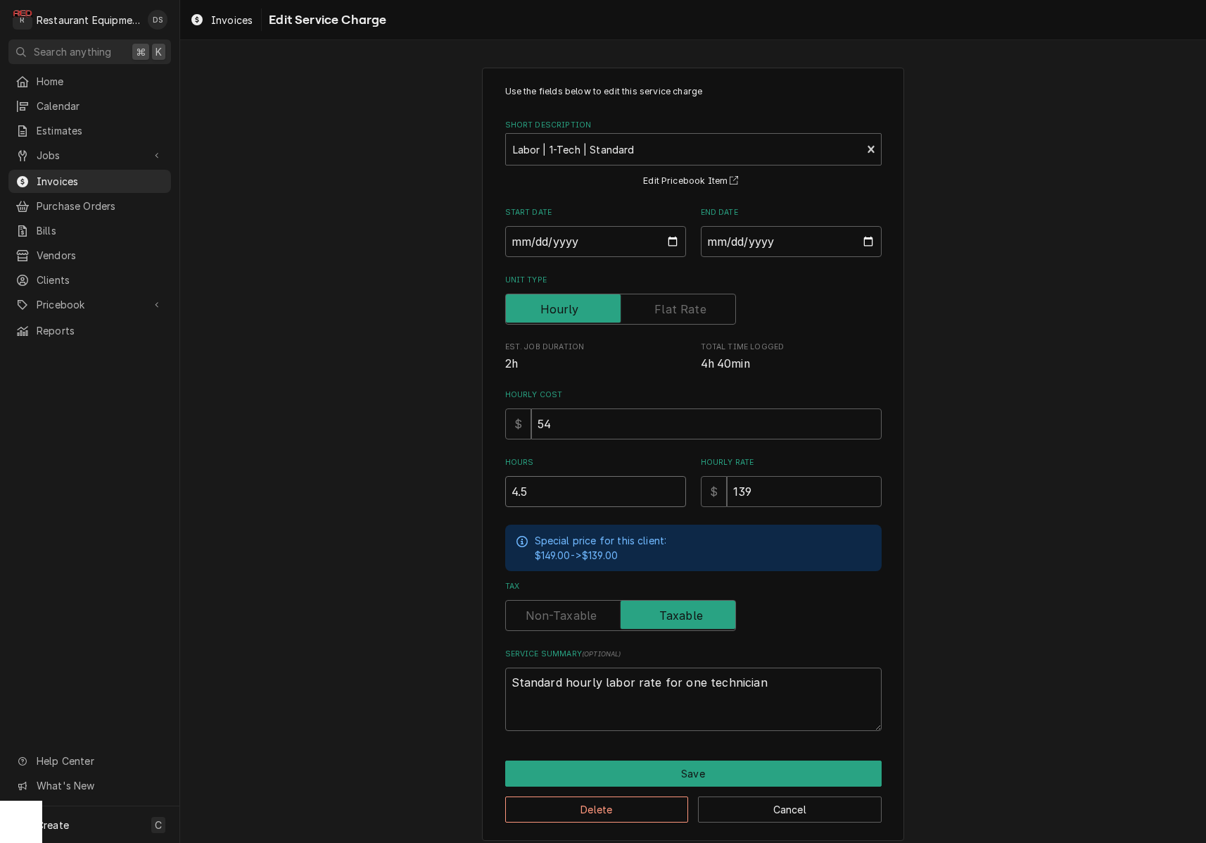
drag, startPoint x: 586, startPoint y: 493, endPoint x: 394, endPoint y: 466, distance: 194.1
click at [394, 466] on div "Use the fields below to edit this service charge Short Description Labor | 1-Te…" at bounding box center [693, 453] width 1026 height 797
type textarea "x"
type input "3"
type textarea "x"
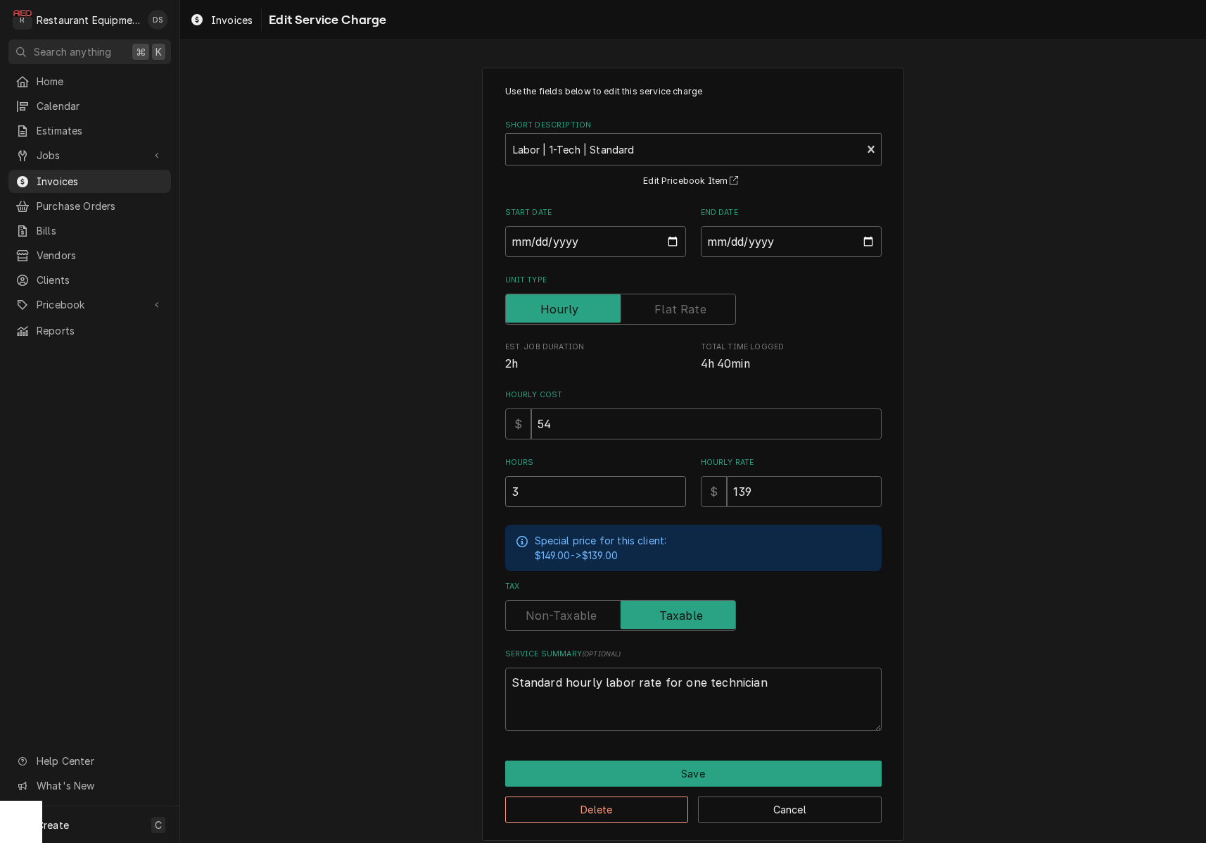
type input "3.2"
type textarea "x"
type input "3.25"
click at [660, 760] on button "Save" at bounding box center [693, 773] width 377 height 26
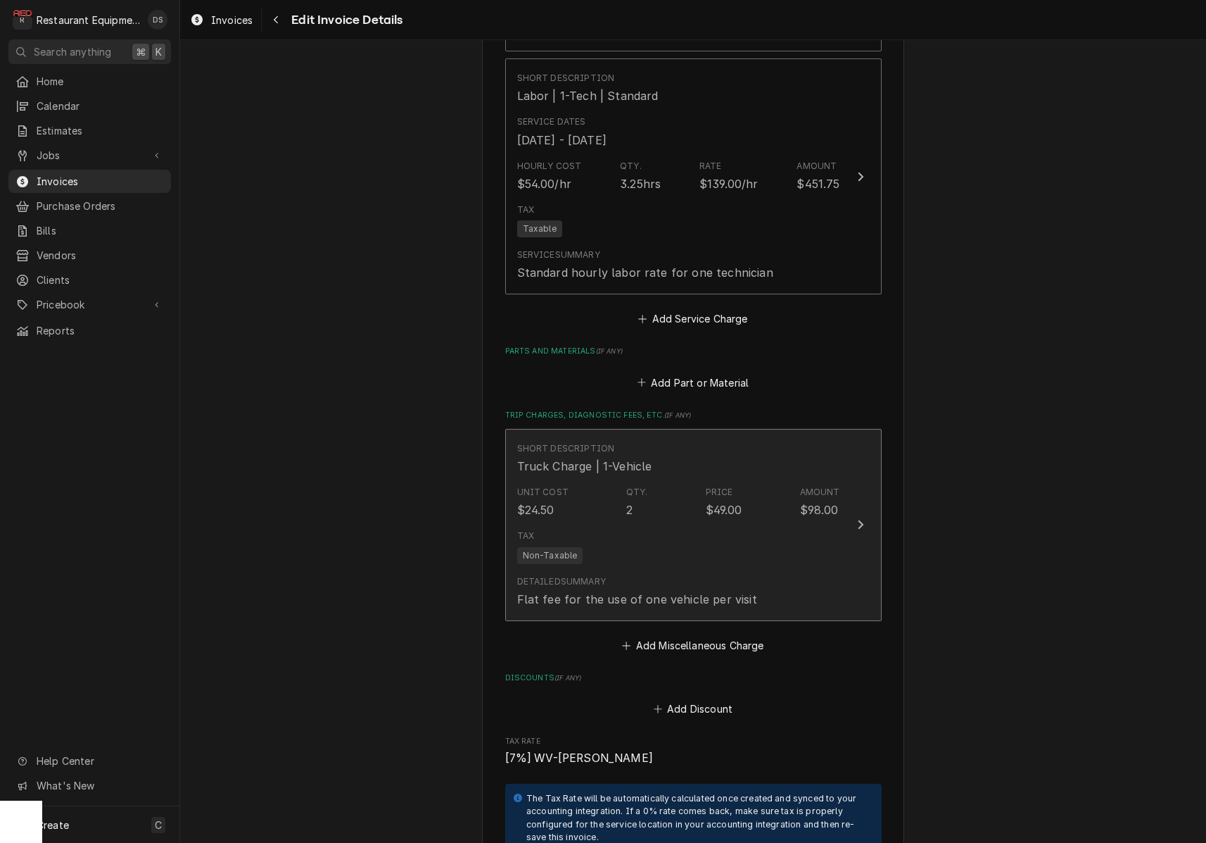
scroll to position [1947, 0]
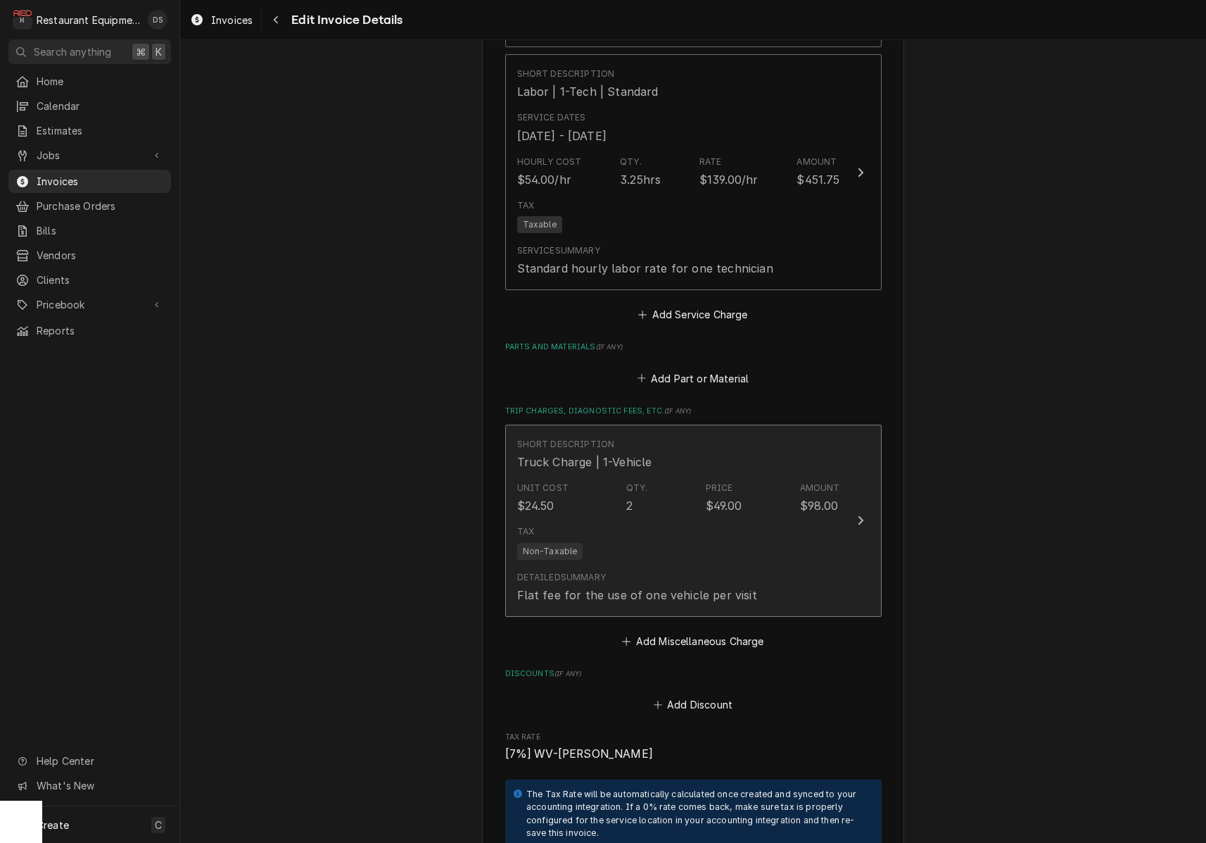
click at [631, 593] on button "Short Description Truck Charge | 1-Vehicle Unit Cost $24.50 Qty. 2 Price $49.00…" at bounding box center [693, 520] width 377 height 192
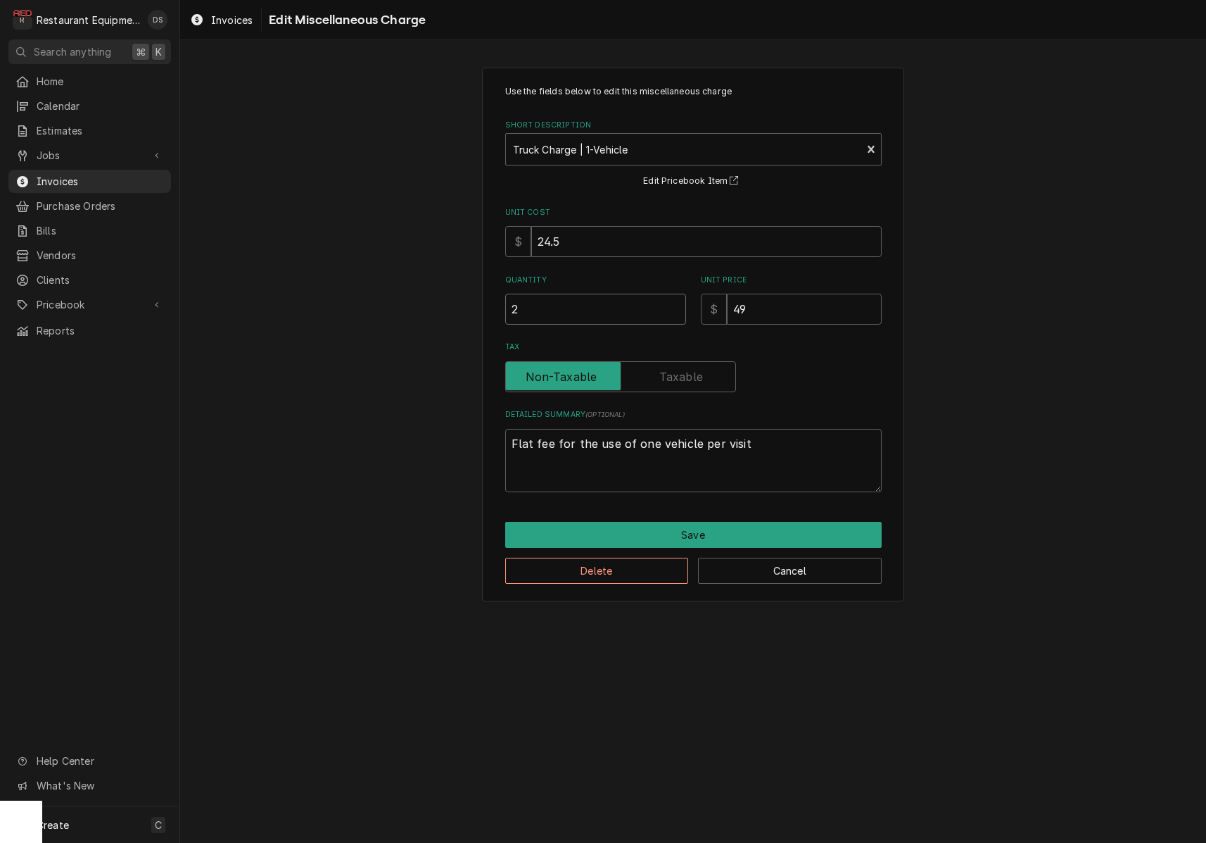
drag, startPoint x: 512, startPoint y: 308, endPoint x: 391, endPoint y: 299, distance: 121.4
click at [397, 300] on div "Use the fields below to edit this miscellaneous charge Short Description Truck …" at bounding box center [693, 334] width 1026 height 559
type textarea "x"
type input "1"
click at [686, 531] on button "Save" at bounding box center [693, 535] width 377 height 26
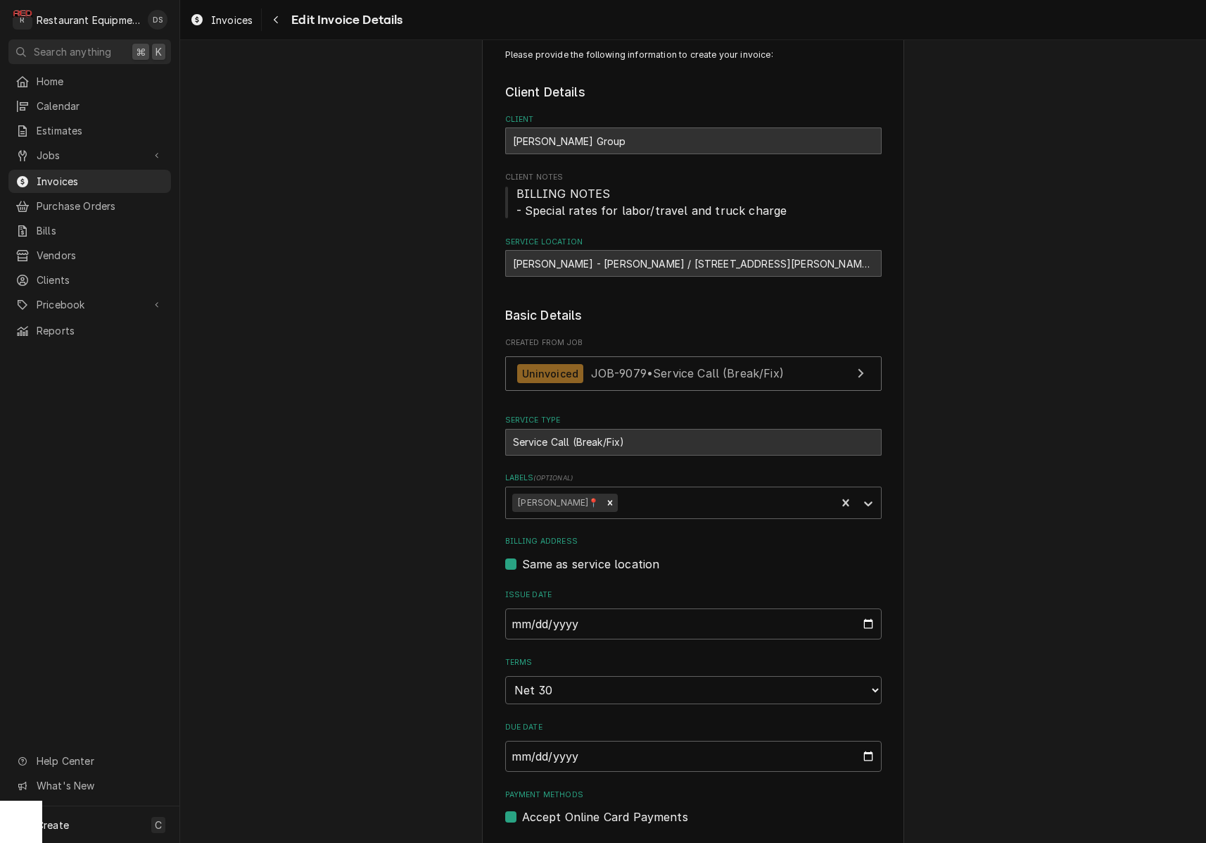
scroll to position [31, 0]
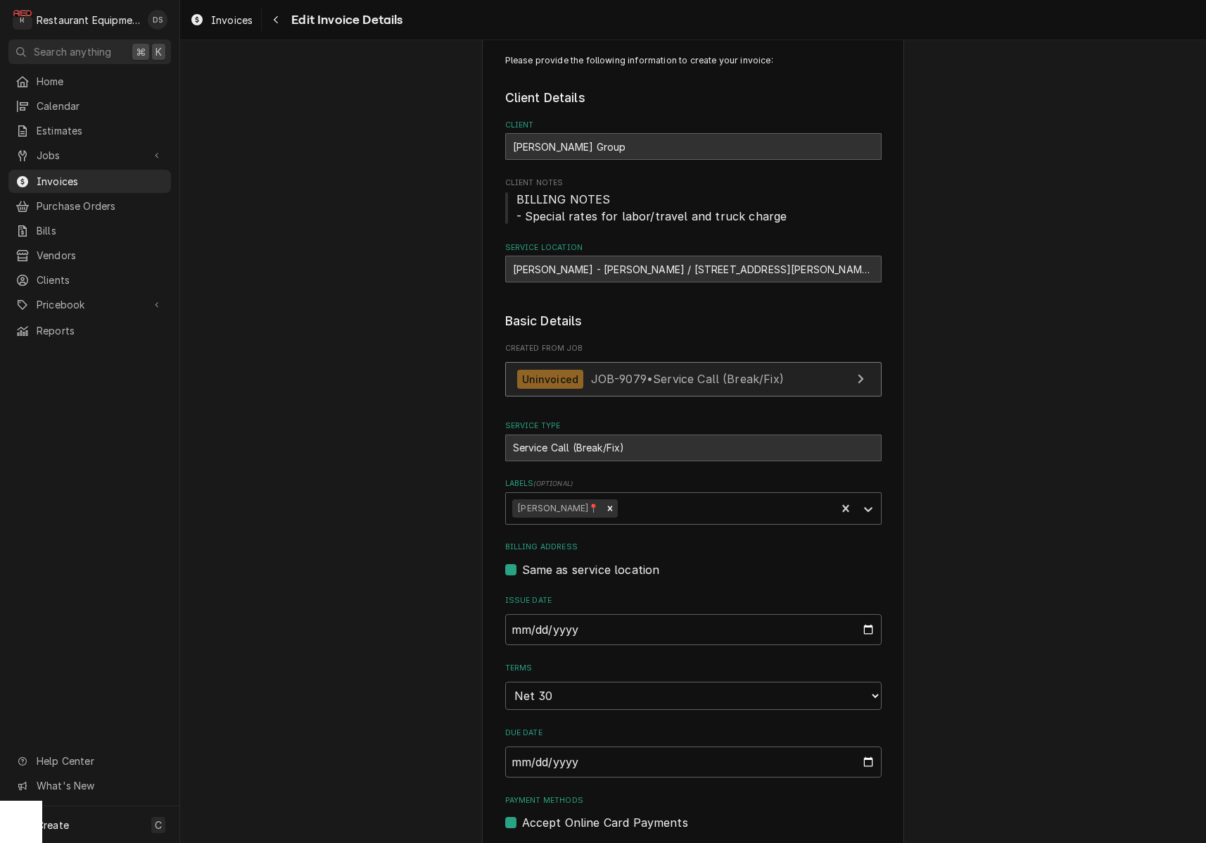
click at [663, 381] on span "JOB-9079 • Service Call (Break/Fix)" at bounding box center [687, 379] width 193 height 14
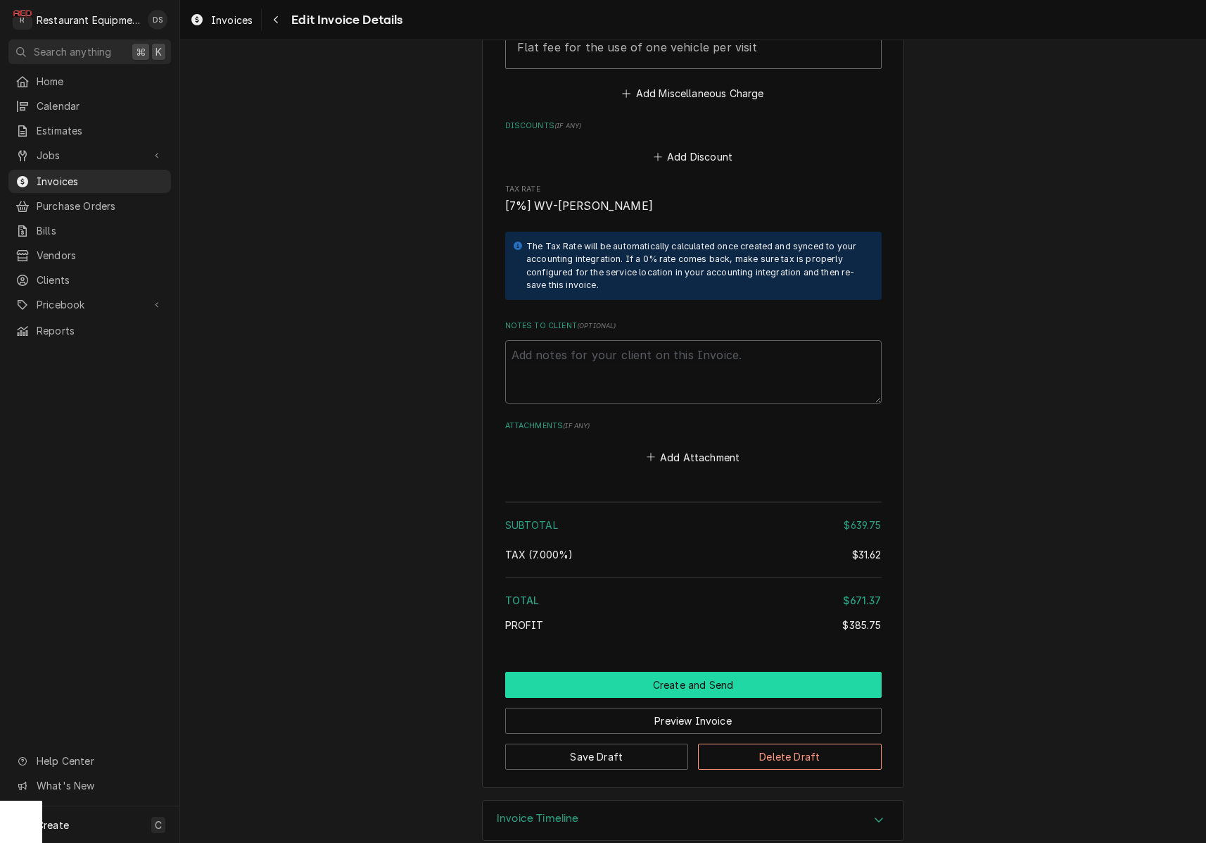
click at [715, 671] on button "Create and Send" at bounding box center [693, 684] width 377 height 26
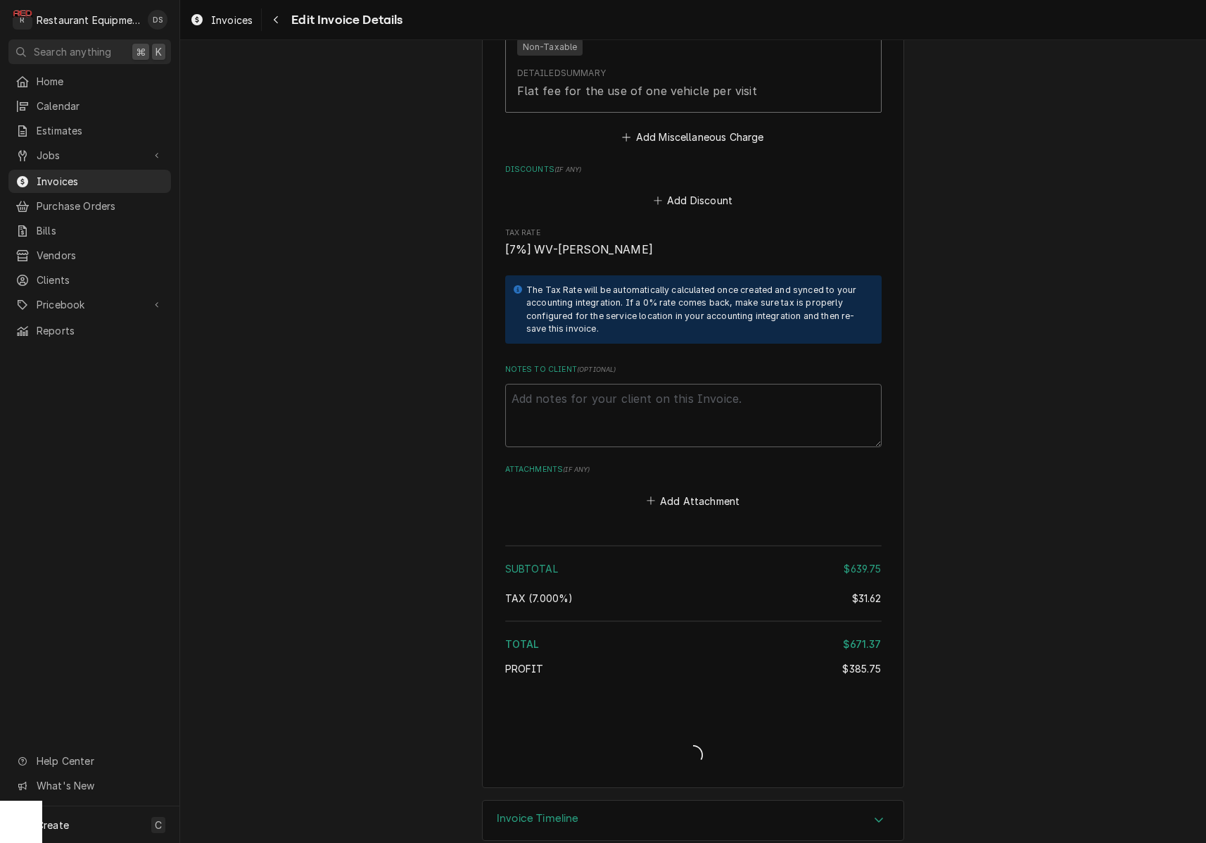
type textarea "x"
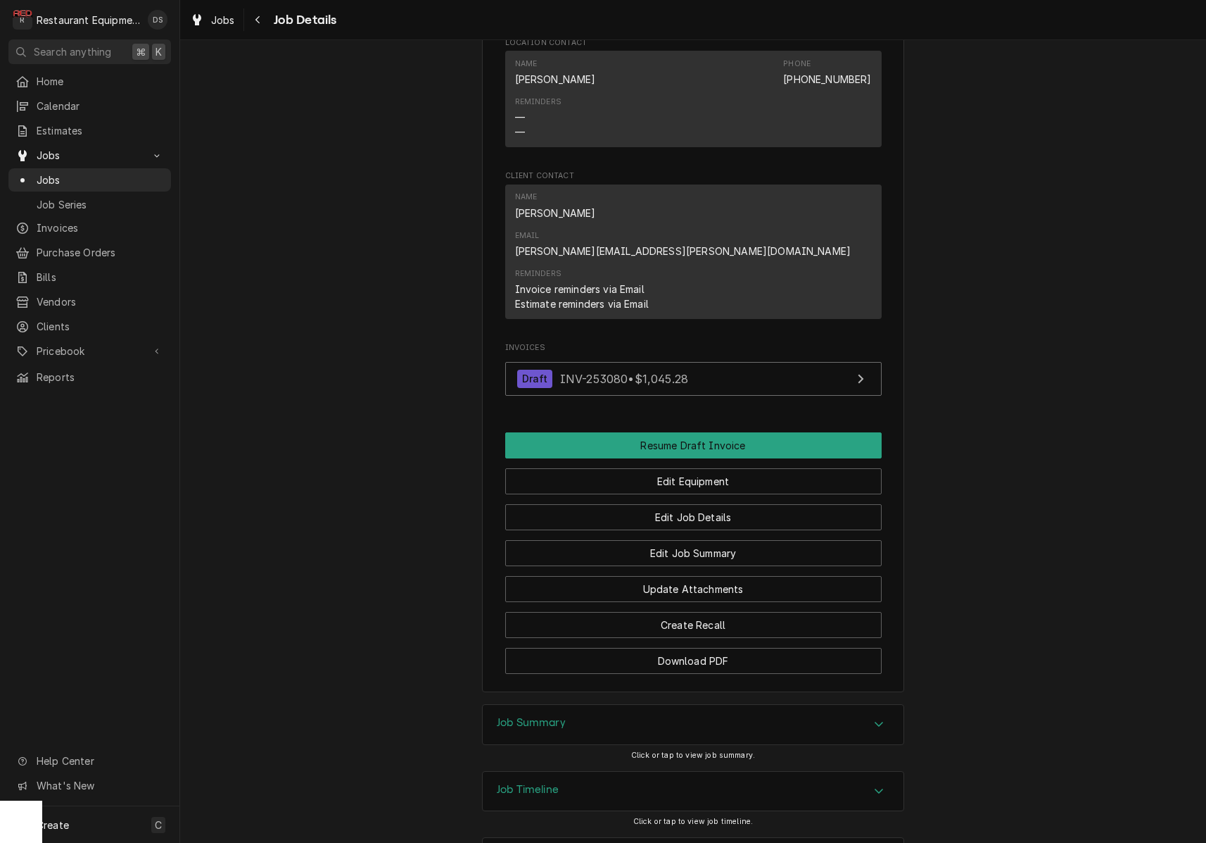
click at [594, 705] on div "Job Summary" at bounding box center [693, 724] width 421 height 39
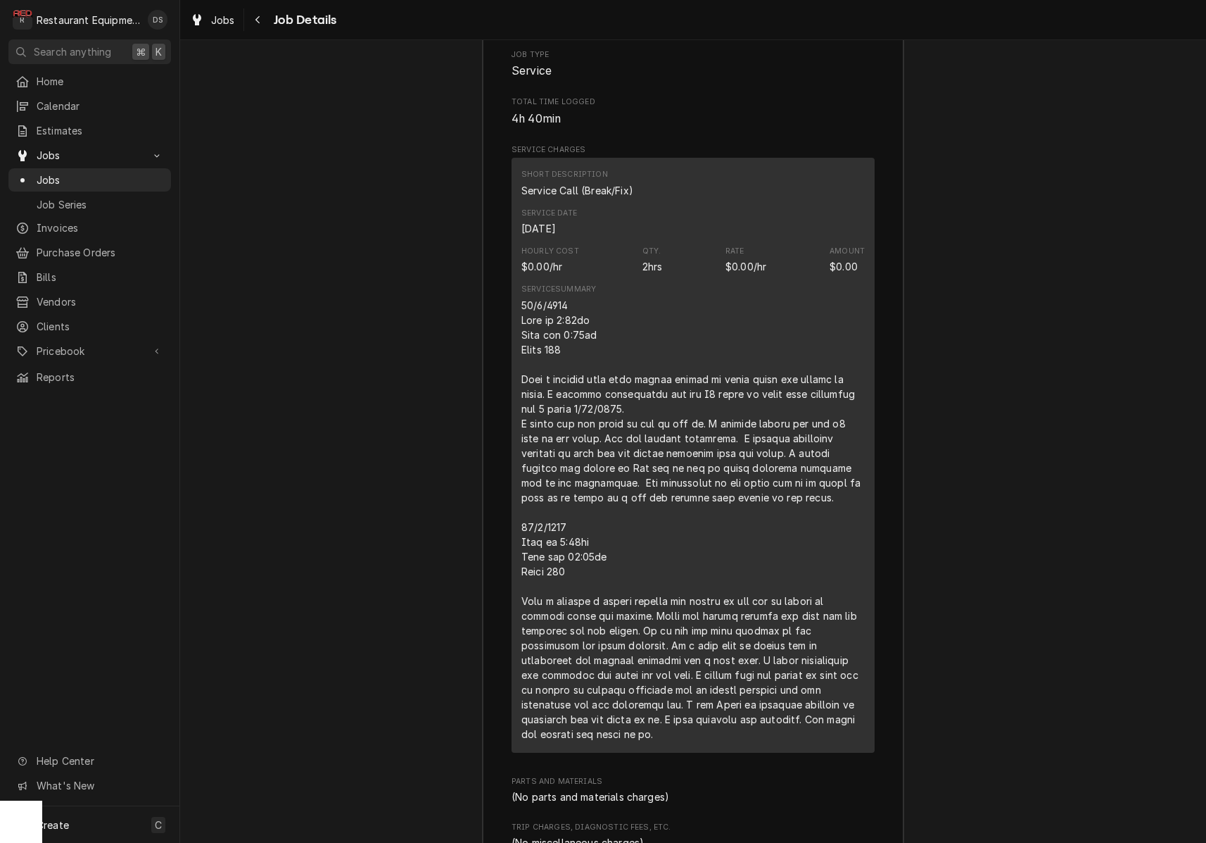
scroll to position [1960, 0]
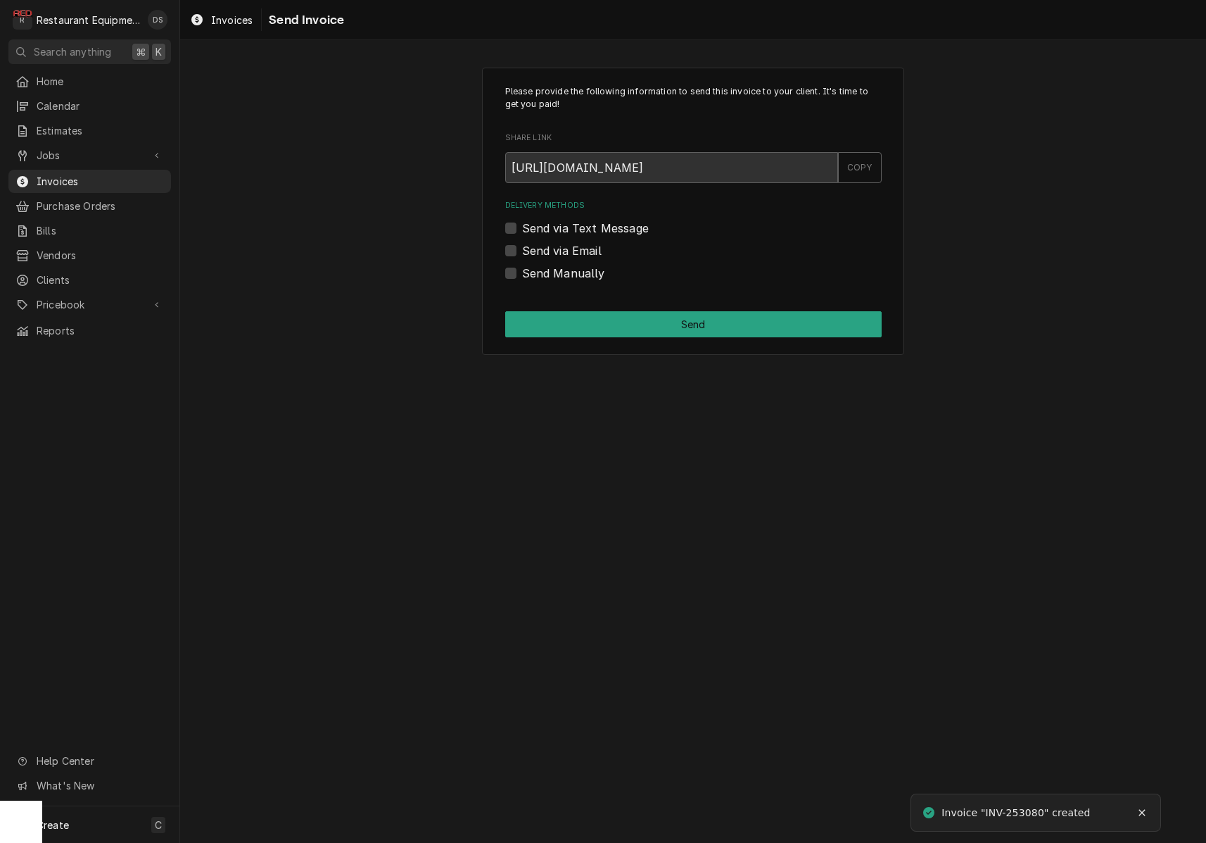
click at [522, 253] on label "Send via Email" at bounding box center [562, 250] width 80 height 17
click at [522, 253] on input "Send via Email" at bounding box center [710, 257] width 377 height 31
checkbox input "true"
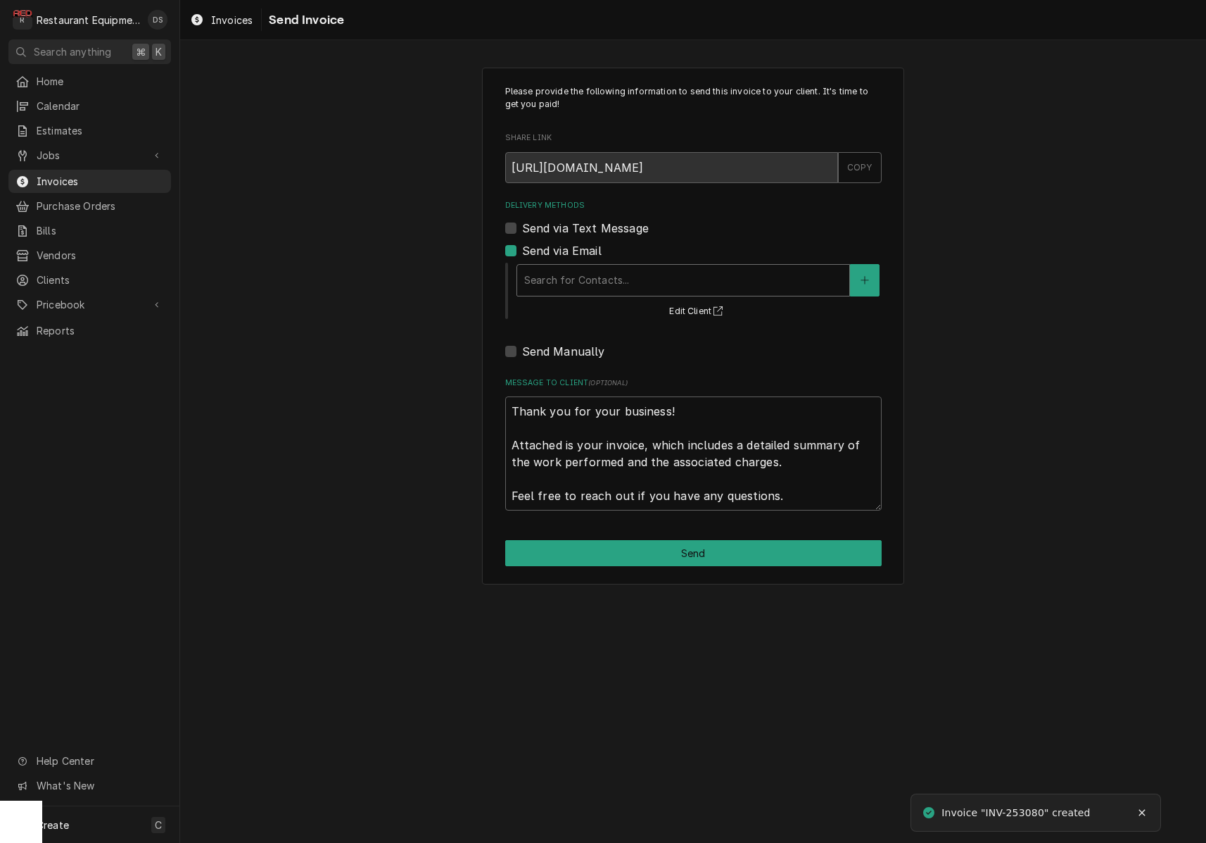
click at [614, 282] on div "Search for Contacts..." at bounding box center [683, 279] width 318 height 15
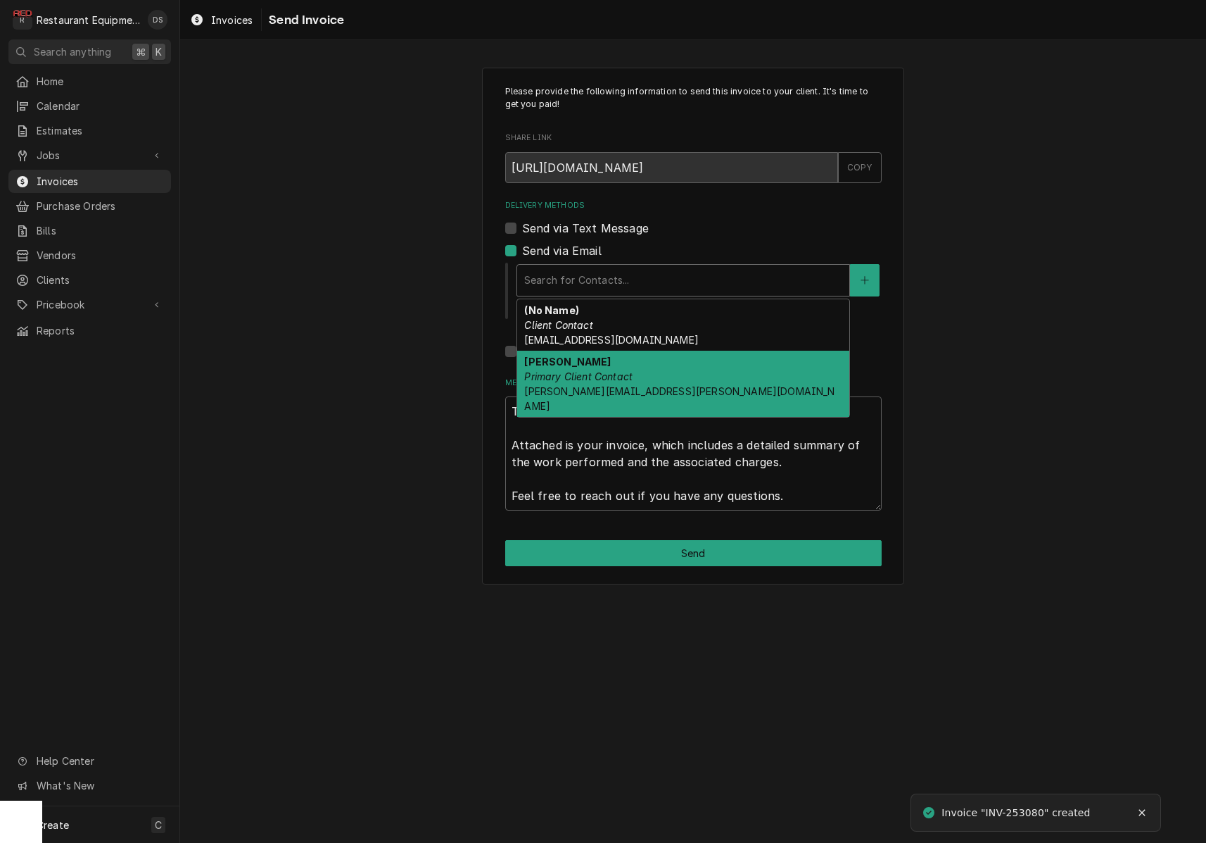
click at [612, 372] on em "Primary Client Contact" at bounding box center [578, 376] width 108 height 12
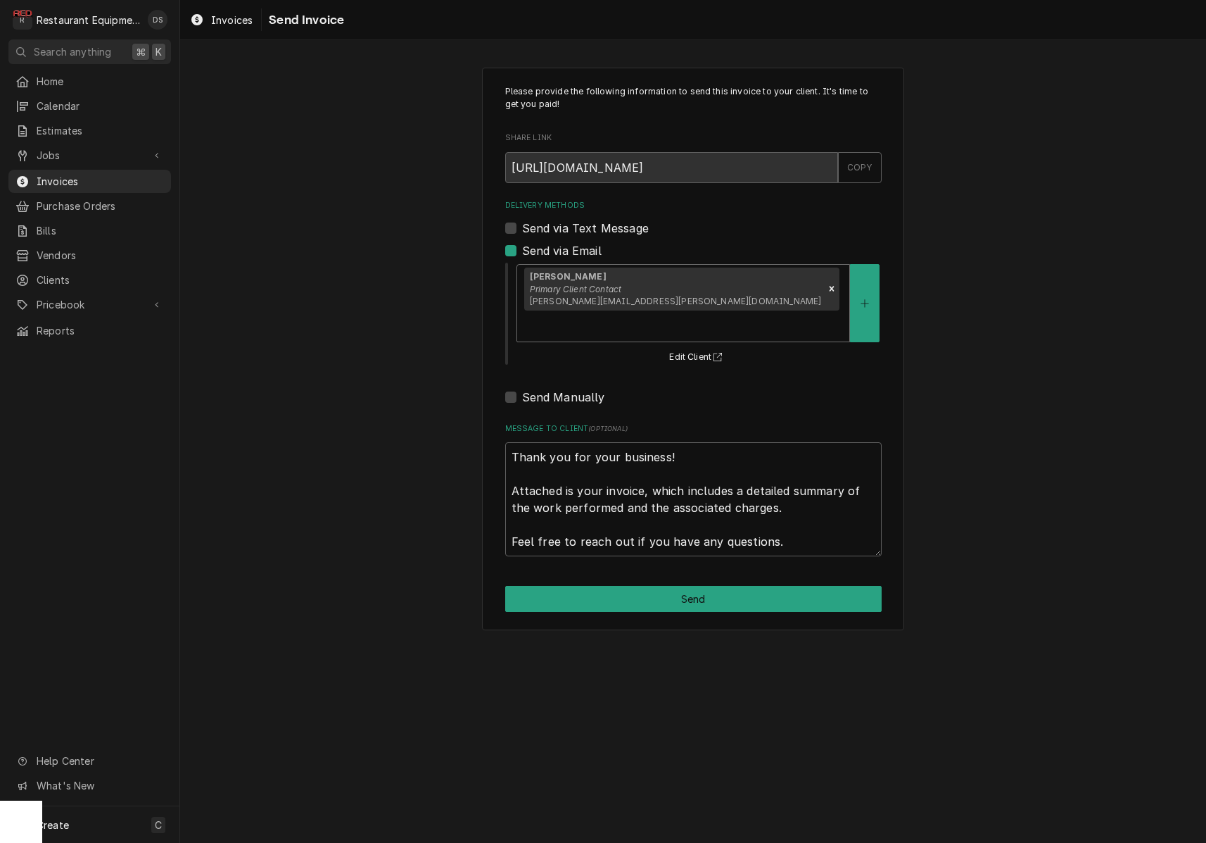
click at [638, 586] on button "Send" at bounding box center [693, 599] width 377 height 26
type textarea "x"
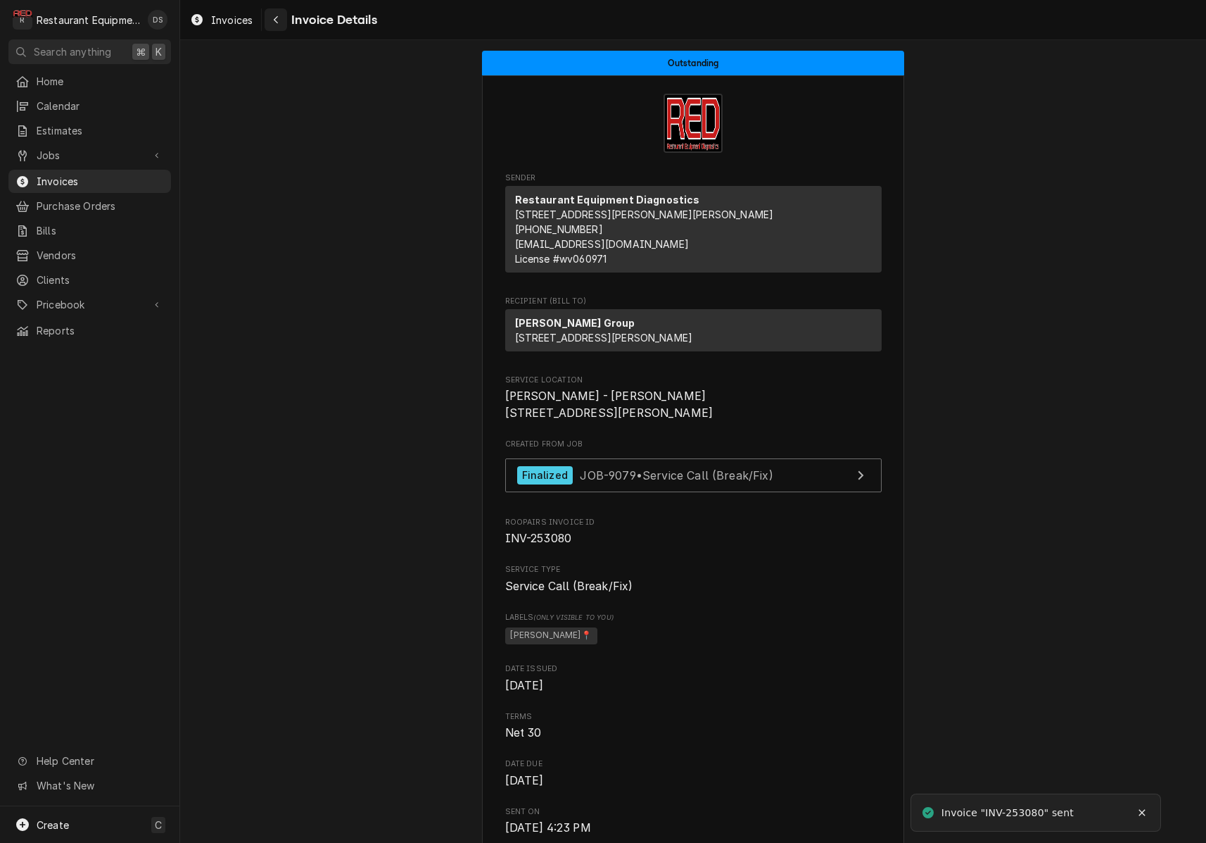
click at [276, 21] on icon "Navigate back" at bounding box center [276, 20] width 4 height 8
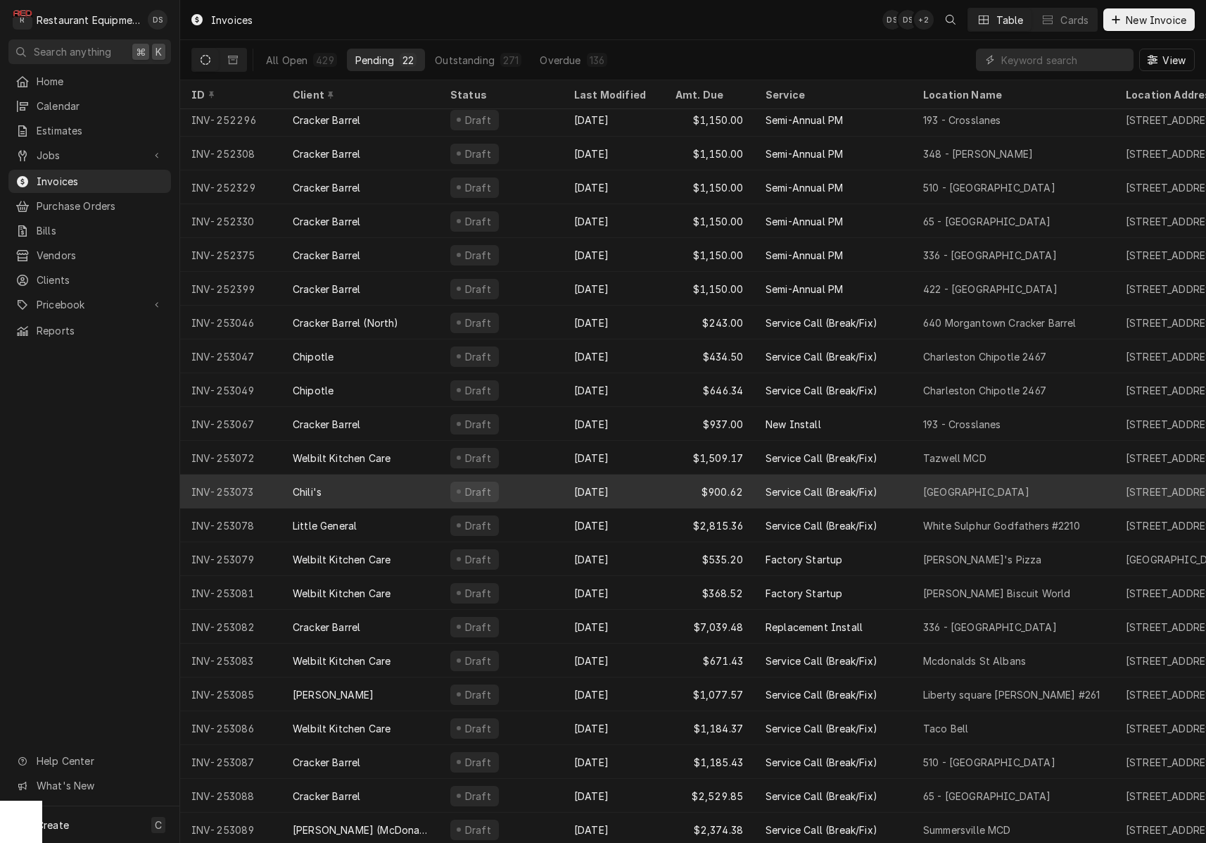
scroll to position [6, 0]
click at [606, 486] on div "Oct 9" at bounding box center [613, 491] width 101 height 34
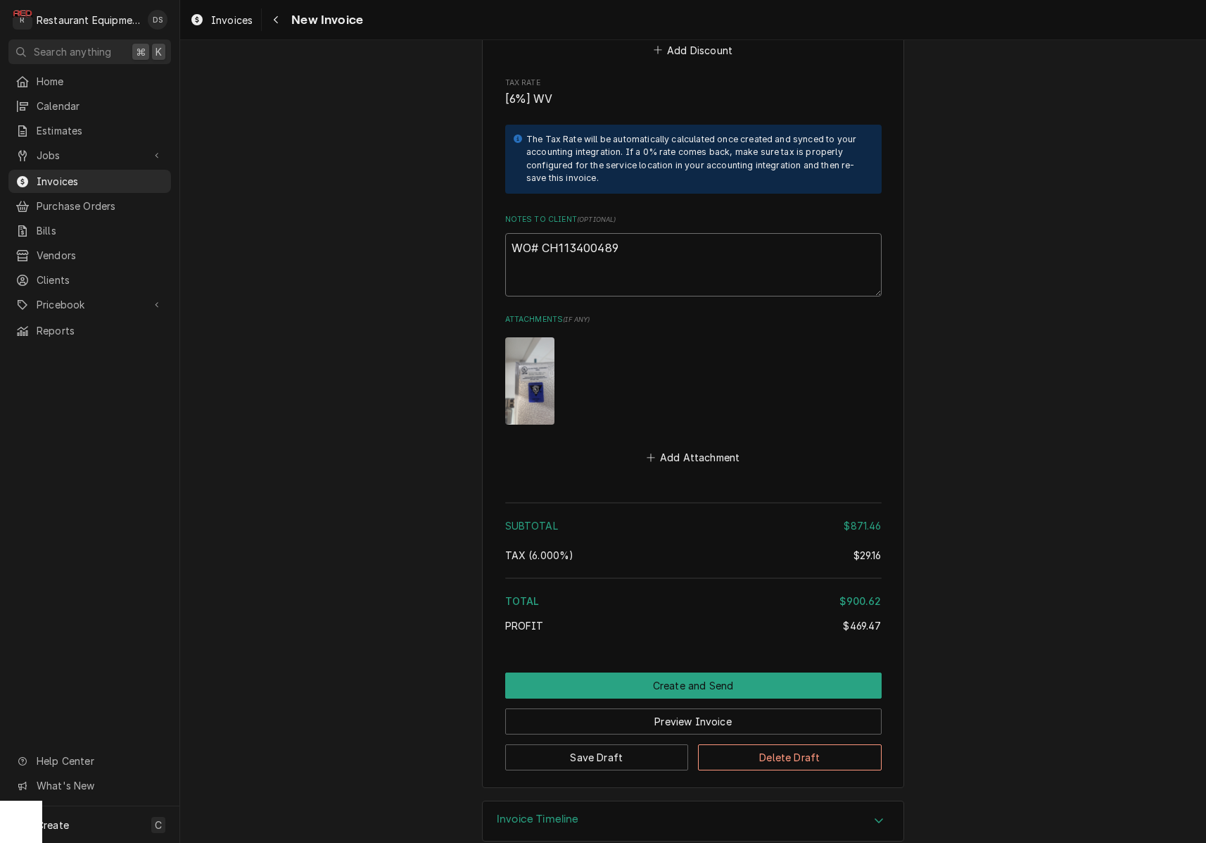
drag, startPoint x: 630, startPoint y: 226, endPoint x: 552, endPoint y: 227, distance: 78.1
click at [544, 233] on textarea "WO# CH113400489" at bounding box center [693, 264] width 377 height 63
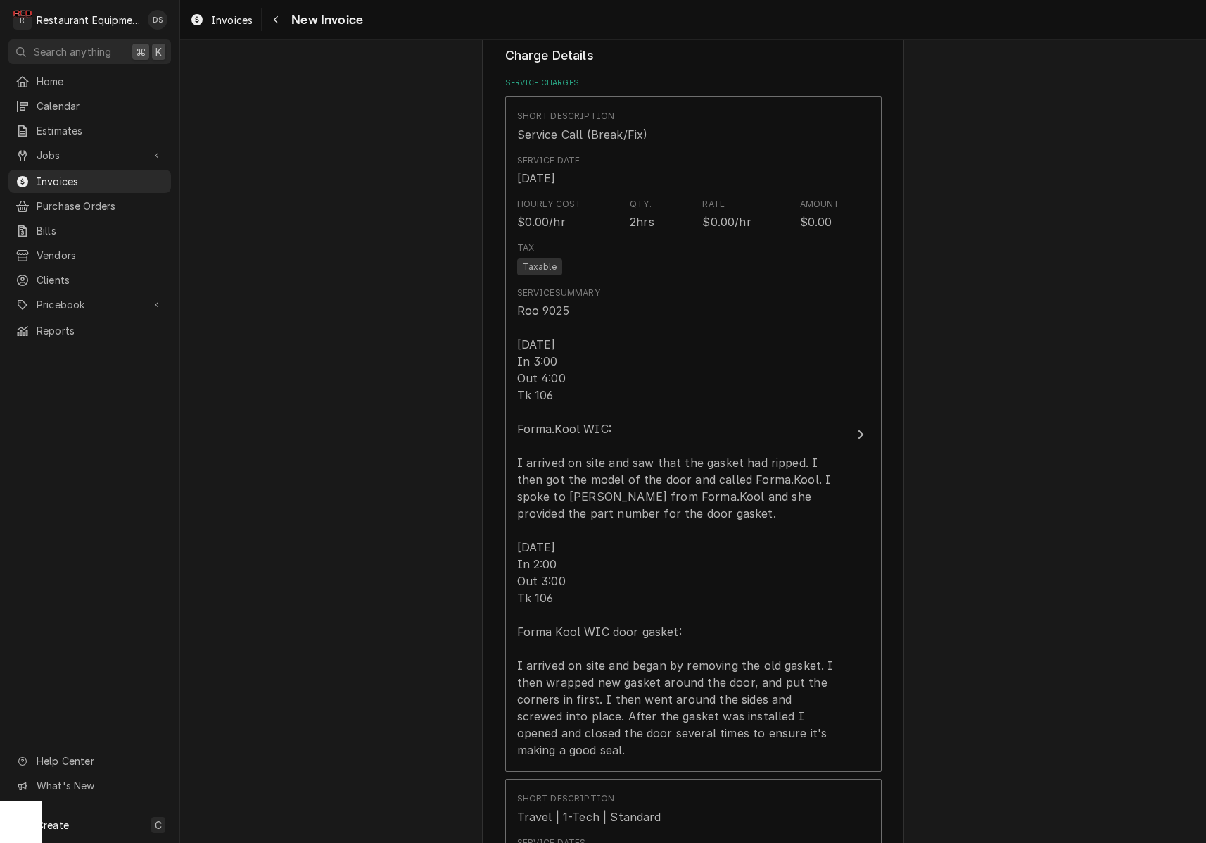
scroll to position [826, 0]
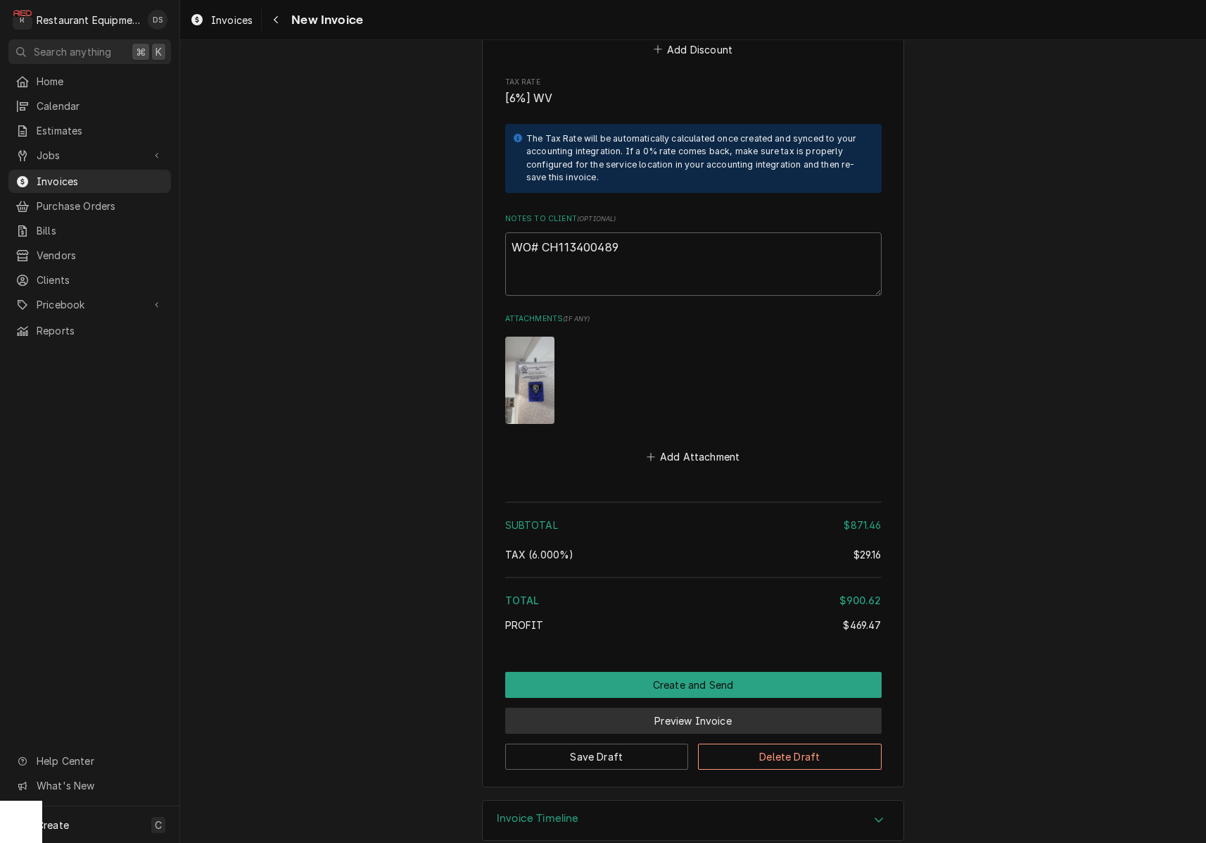
click at [701, 707] on button "Preview Invoice" at bounding box center [693, 720] width 377 height 26
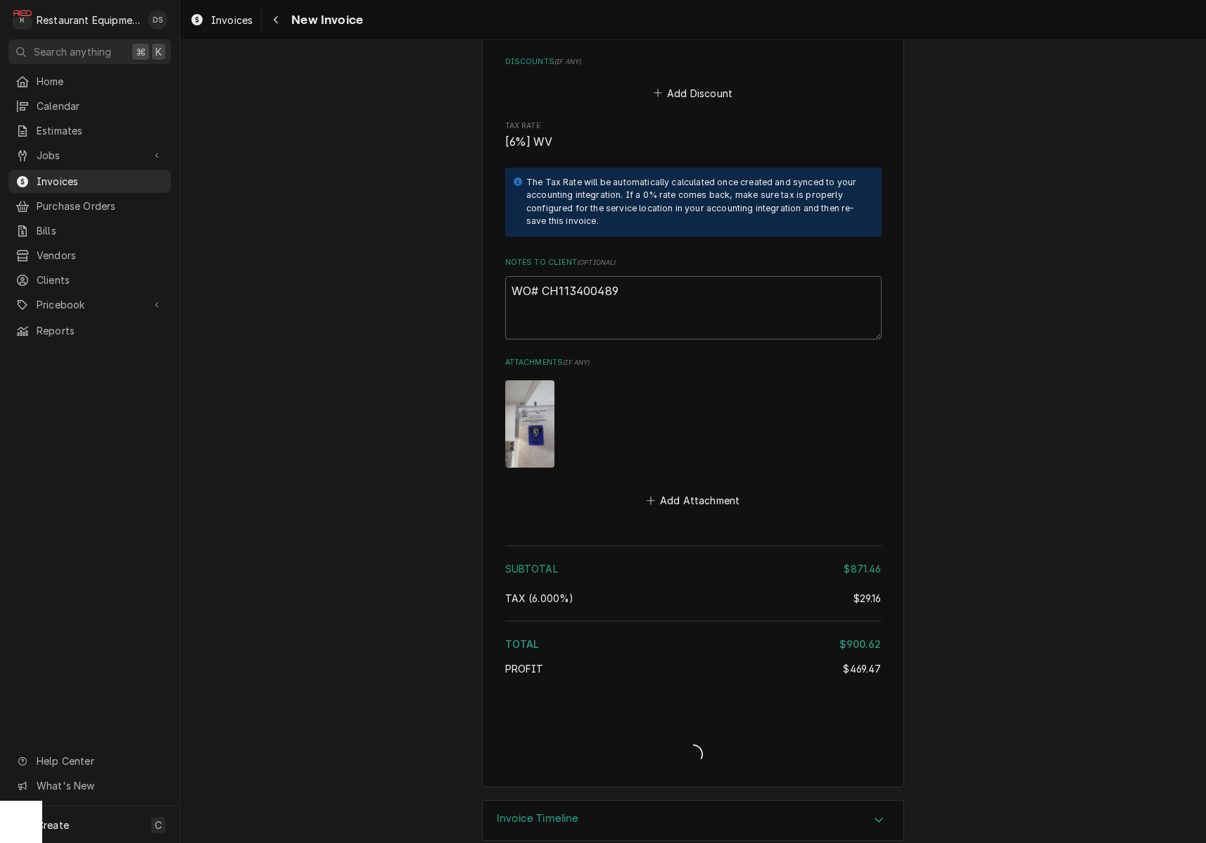
type textarea "x"
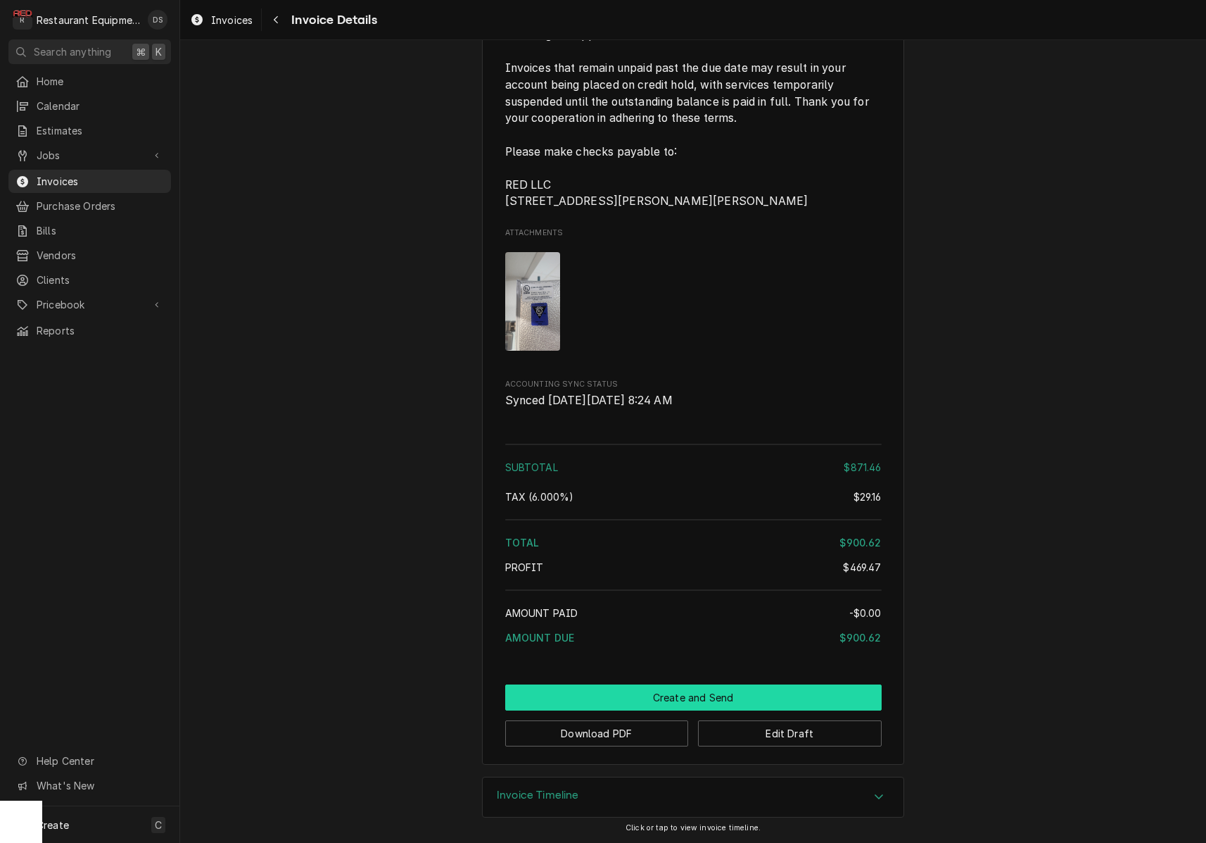
click at [677, 696] on button "Create and Send" at bounding box center [693, 697] width 377 height 26
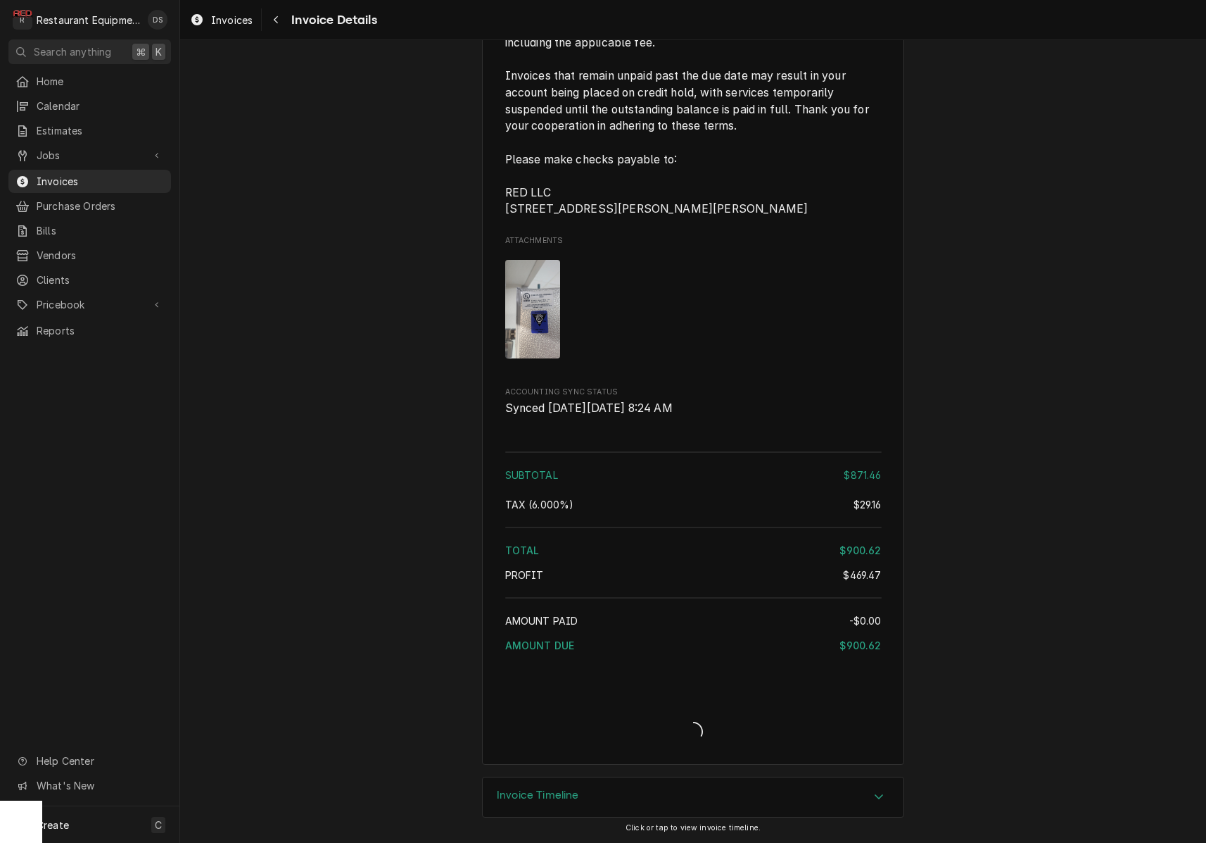
scroll to position [2661, 0]
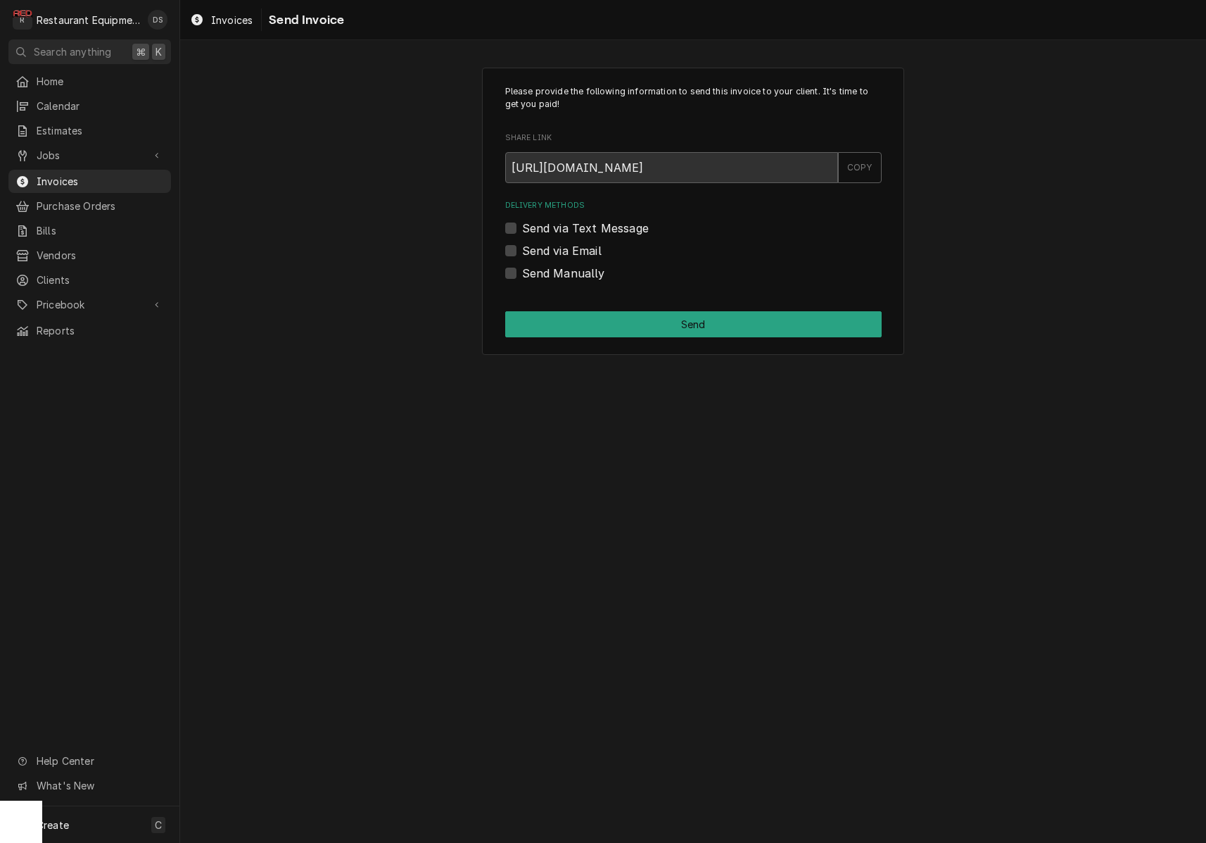
click at [522, 273] on label "Send Manually" at bounding box center [563, 273] width 83 height 17
click at [522, 273] on input "Send Manually" at bounding box center [710, 280] width 377 height 31
checkbox input "true"
click at [612, 313] on button "Send" at bounding box center [693, 324] width 377 height 26
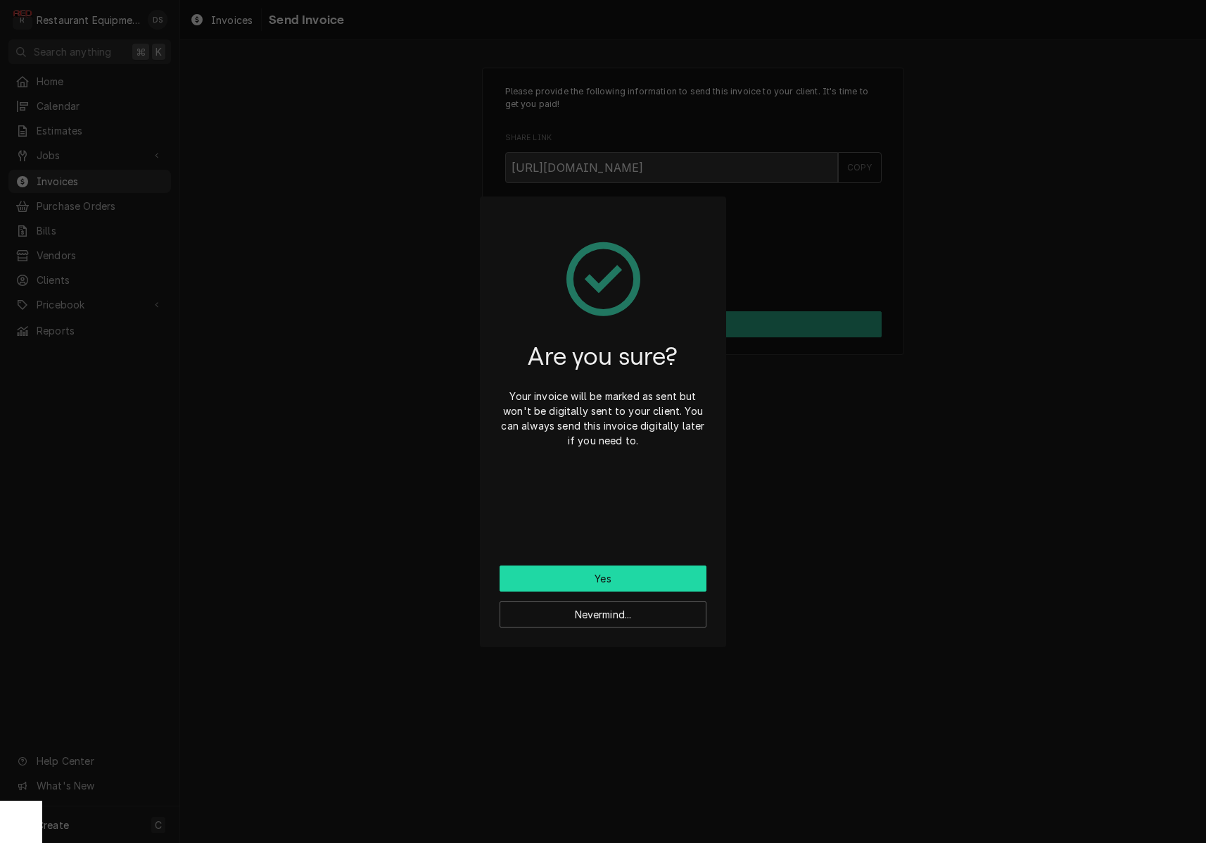
click at [630, 574] on button "Yes" at bounding box center [603, 578] width 207 height 26
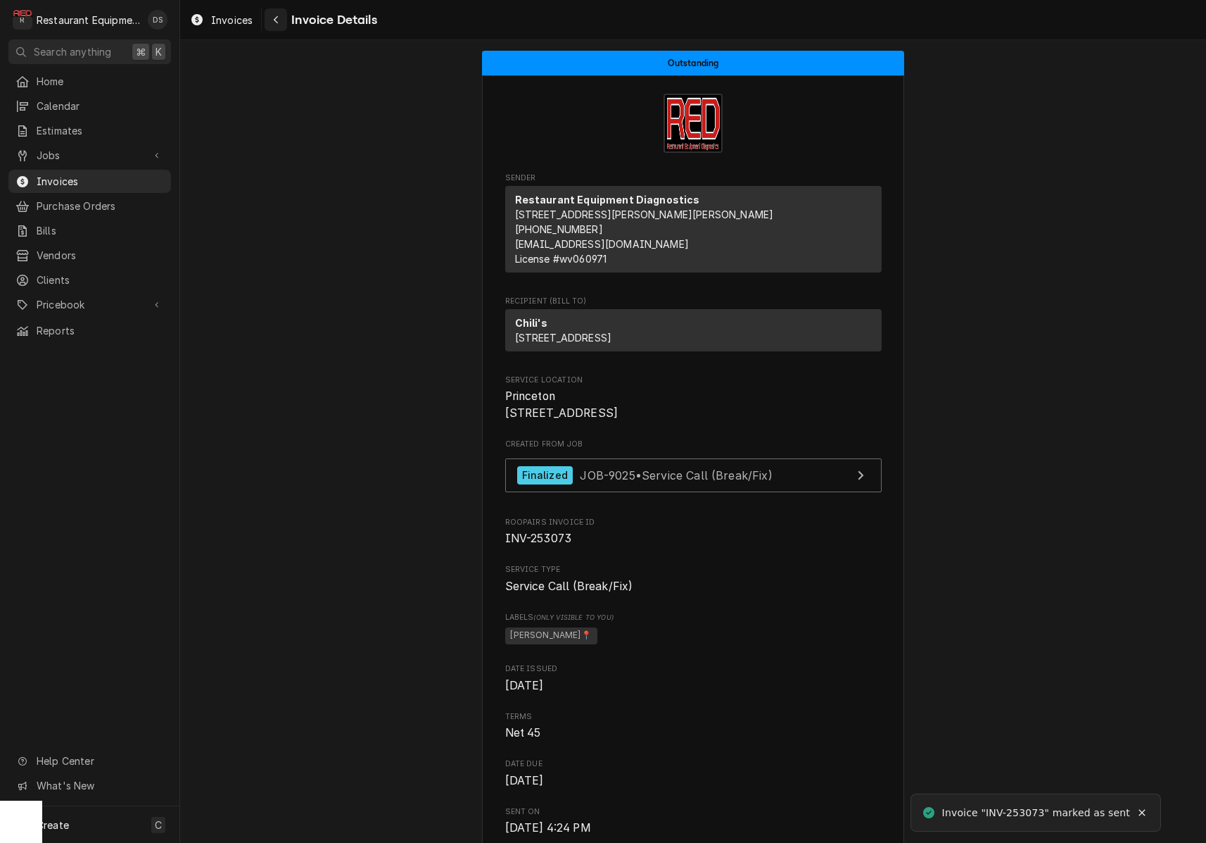
click at [276, 23] on icon "Navigate back" at bounding box center [276, 20] width 6 height 10
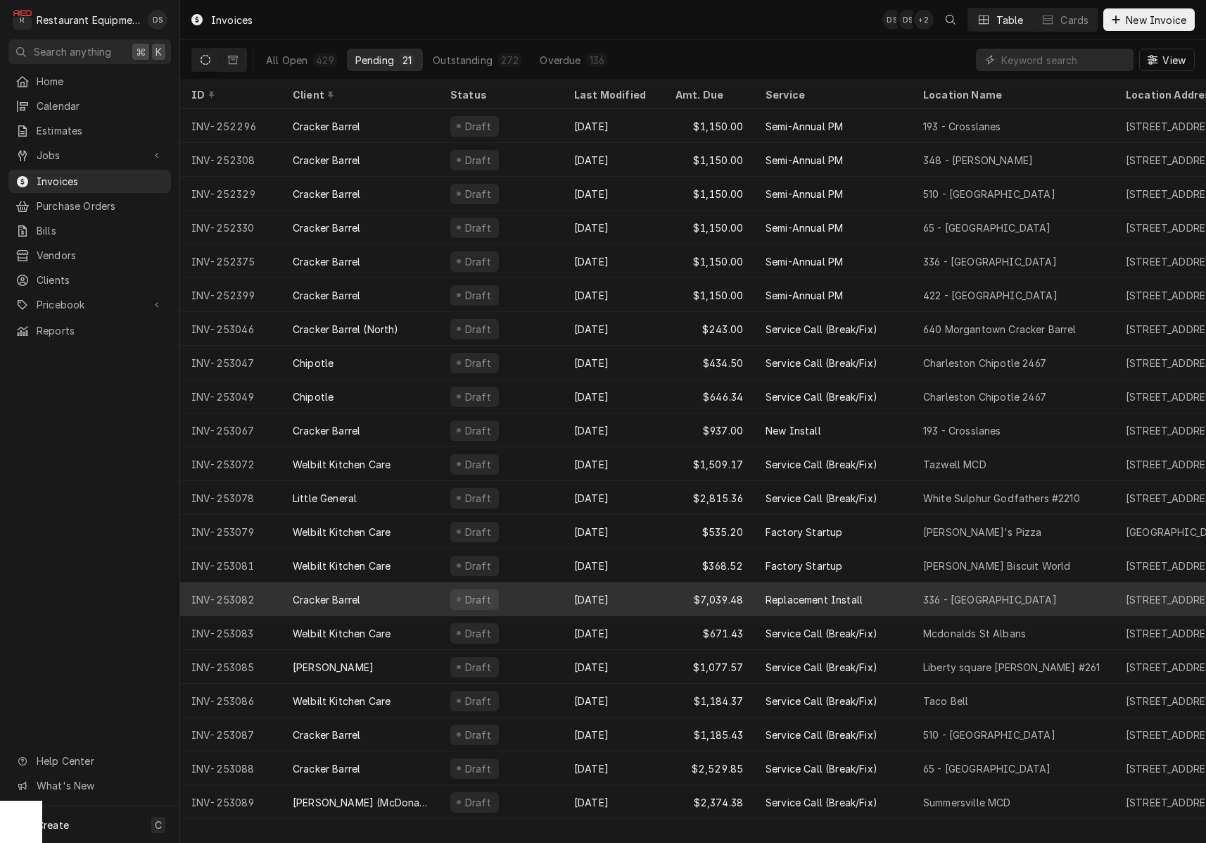
click at [618, 600] on div "Oct 9" at bounding box center [613, 599] width 101 height 34
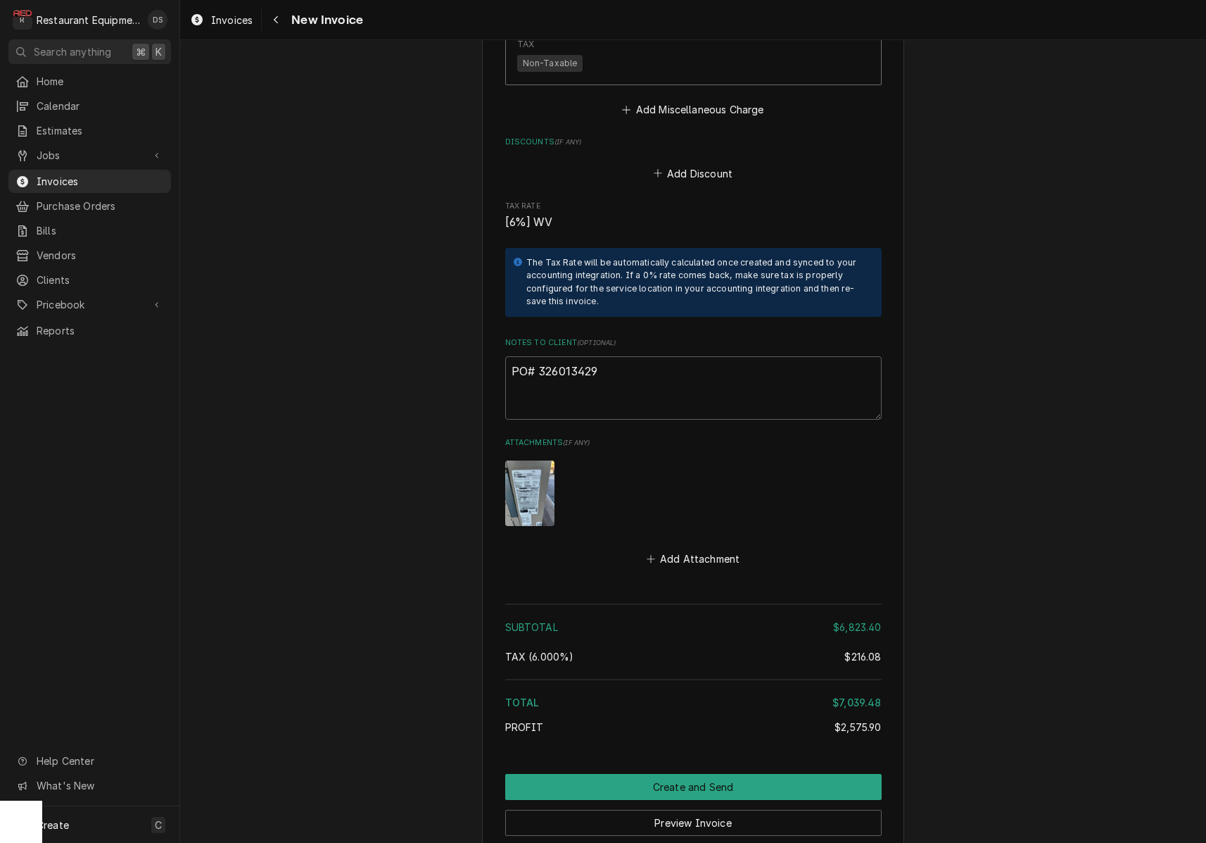
scroll to position [3506, 0]
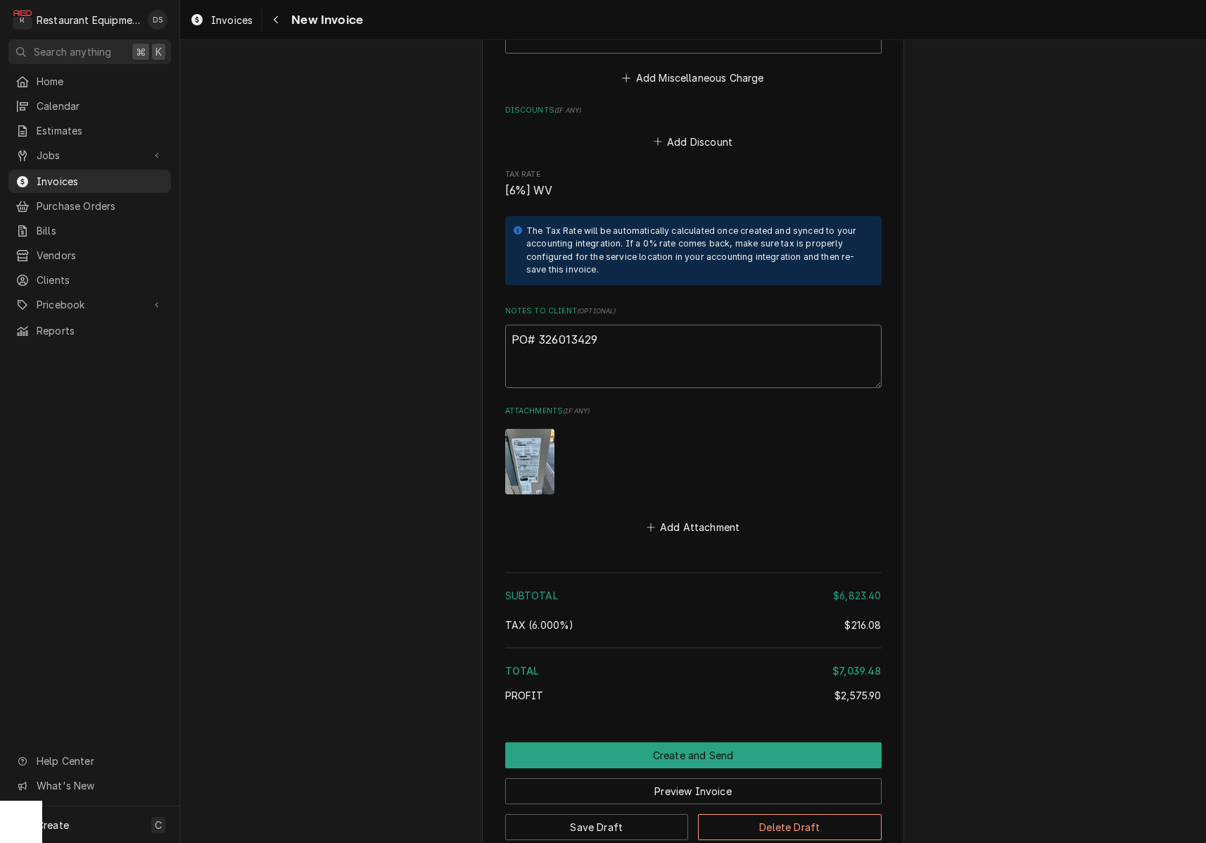
drag, startPoint x: 614, startPoint y: 284, endPoint x: 543, endPoint y: 284, distance: 70.4
click at [540, 324] on textarea "PO# 326013429" at bounding box center [693, 355] width 377 height 63
click at [279, 25] on div "Navigate back" at bounding box center [276, 20] width 14 height 14
click at [279, 24] on div "Navigate back" at bounding box center [276, 20] width 14 height 14
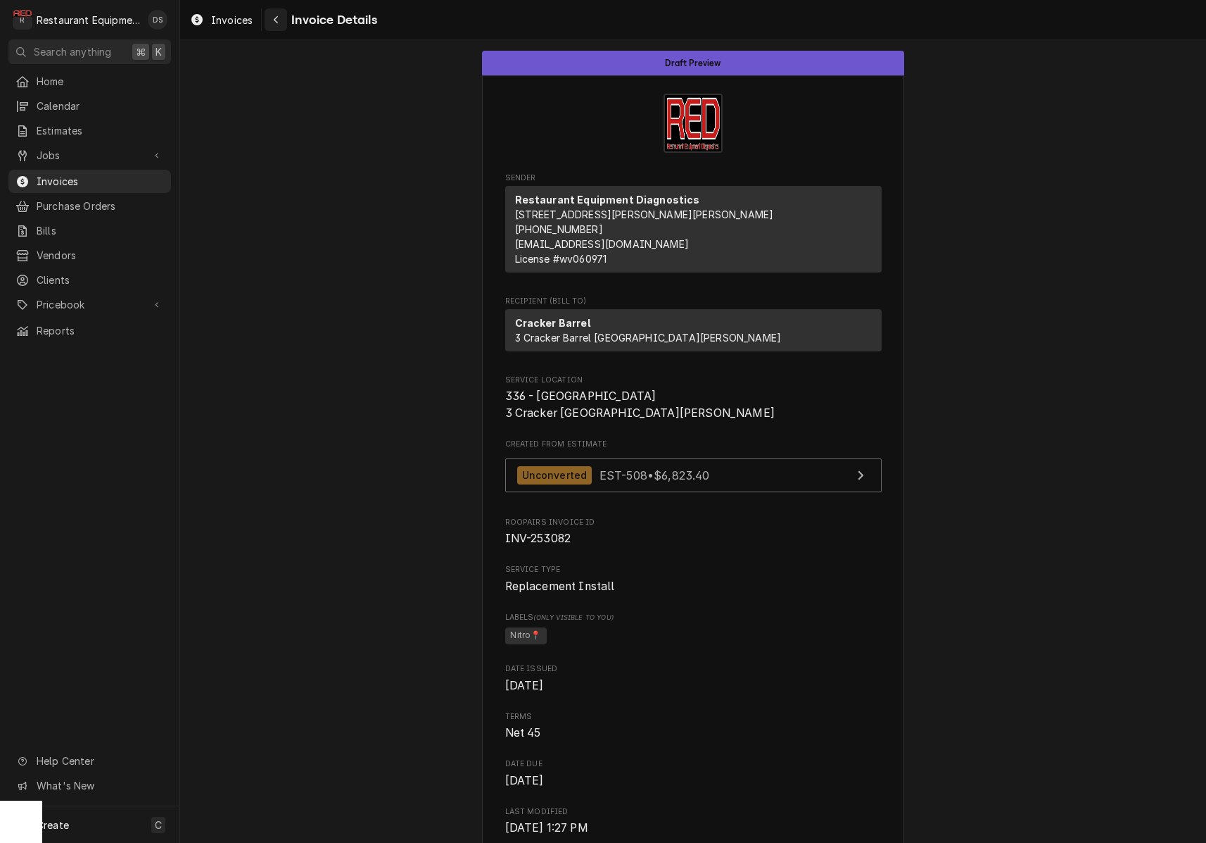
click at [280, 23] on div "Navigate back" at bounding box center [276, 20] width 14 height 14
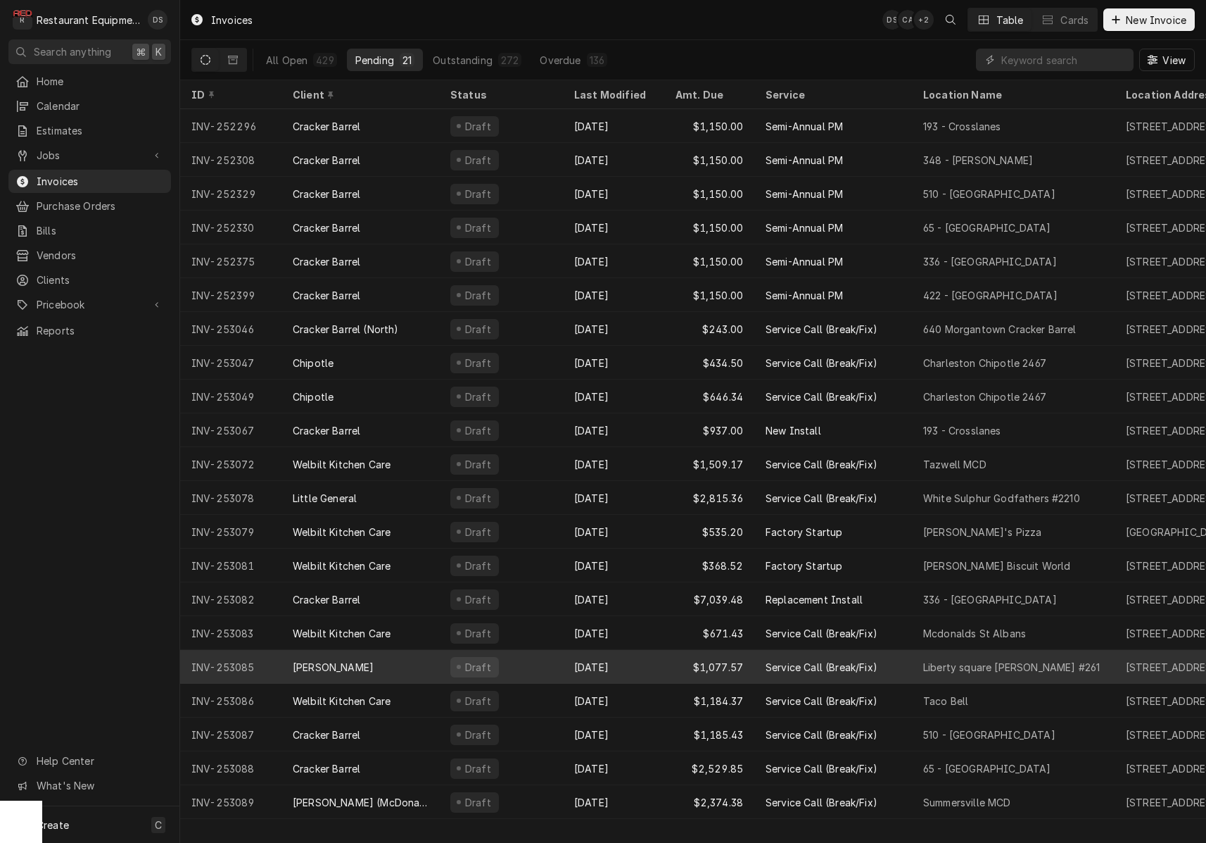
click at [559, 663] on div "Draft" at bounding box center [501, 667] width 124 height 34
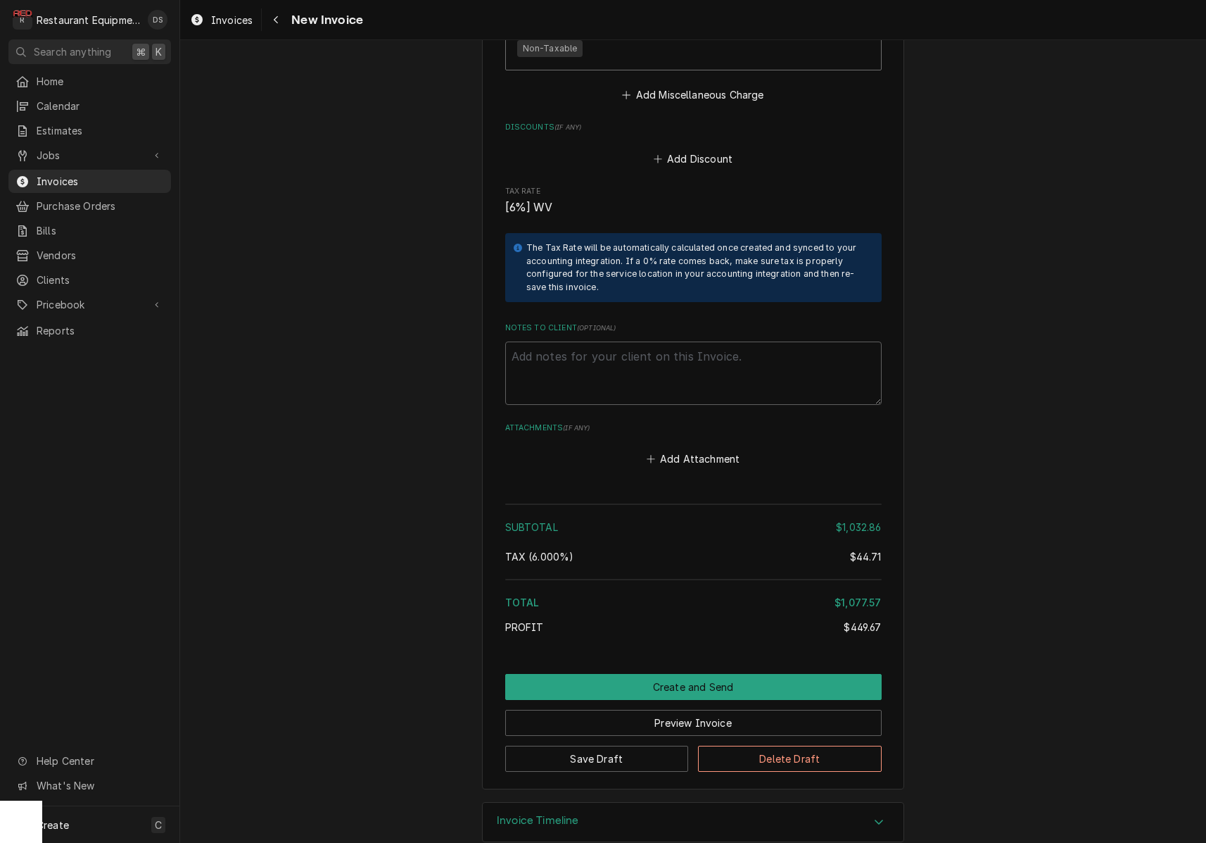
scroll to position [3070, 0]
click at [676, 710] on button "Preview Invoice" at bounding box center [693, 723] width 377 height 26
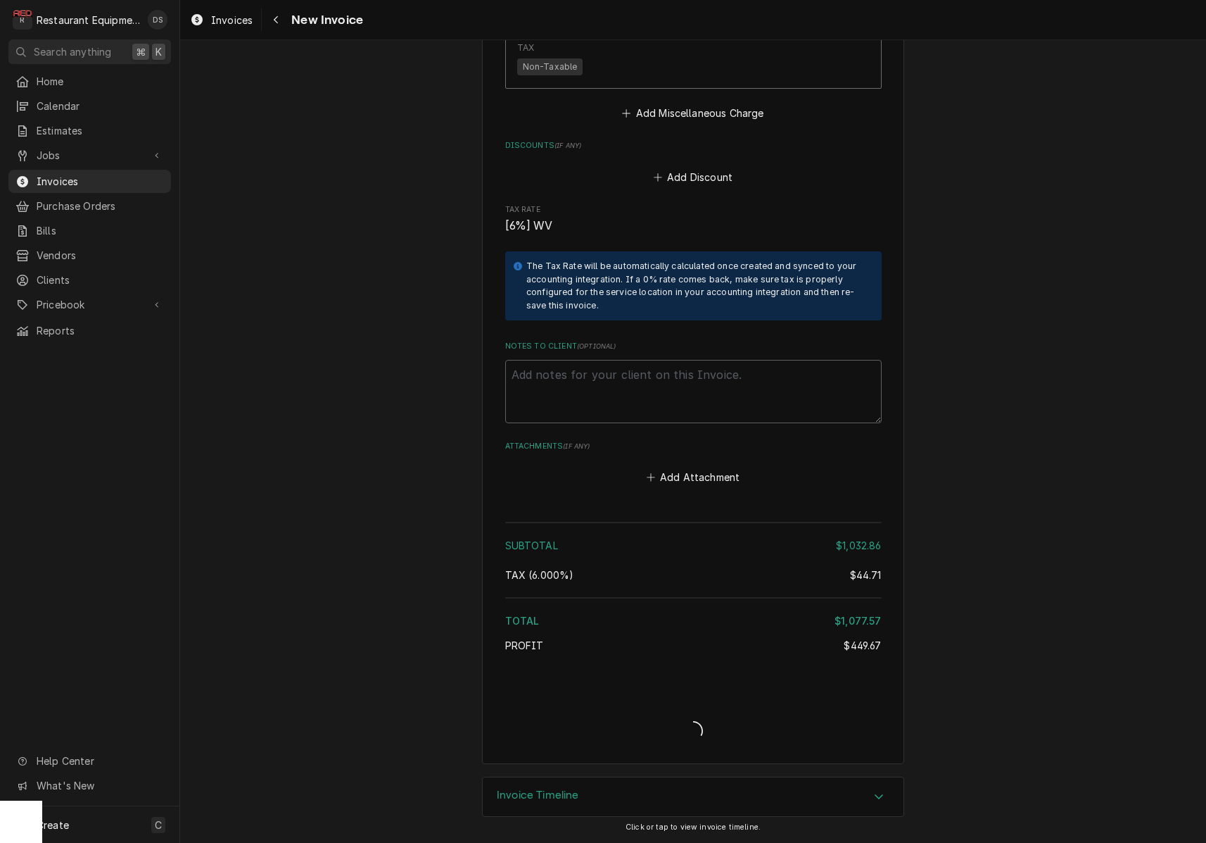
scroll to position [3027, 0]
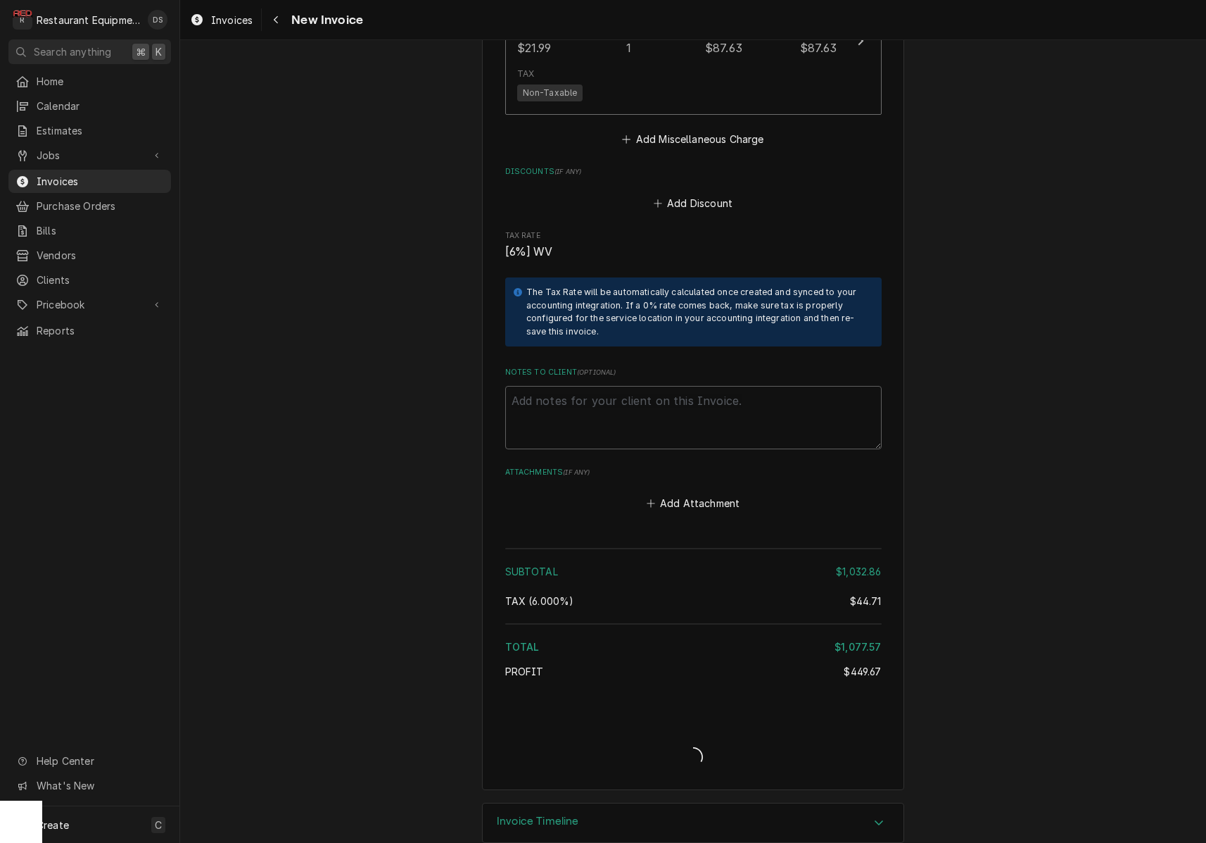
type textarea "x"
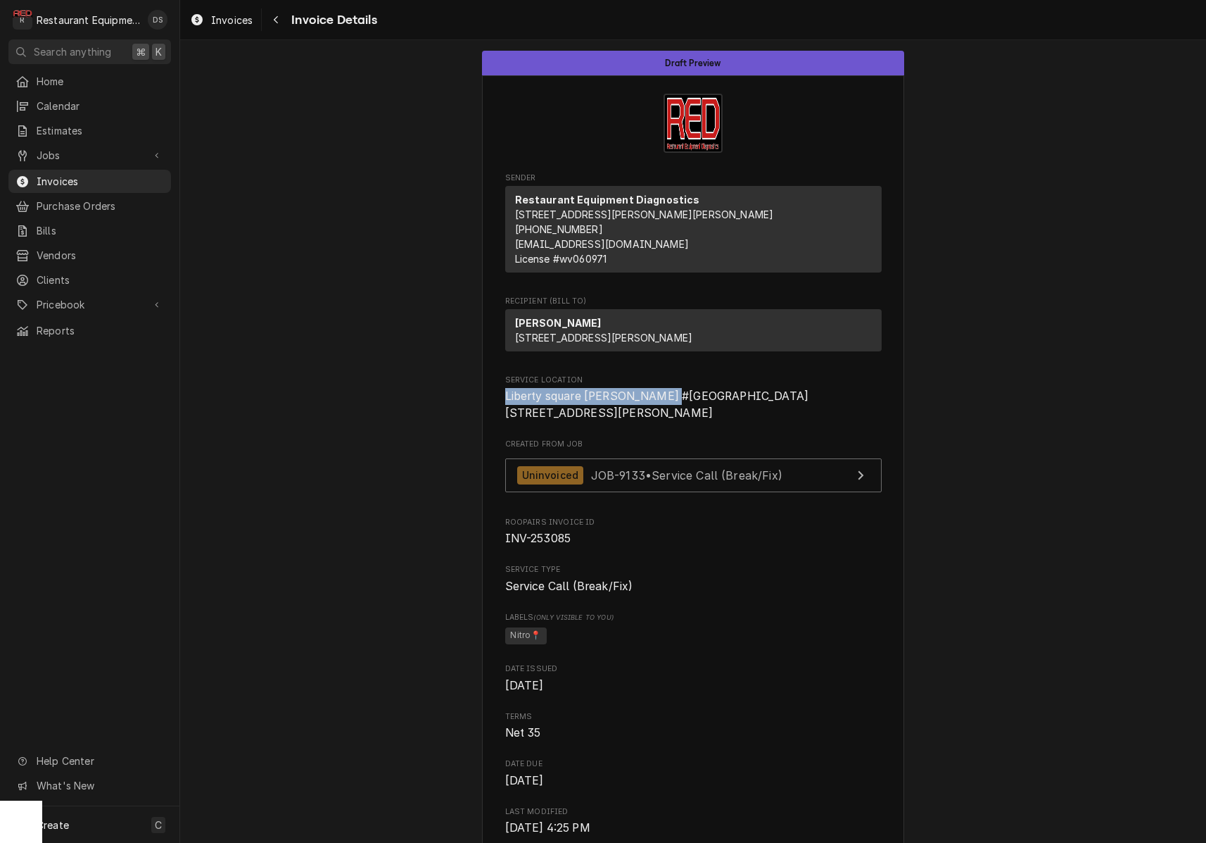
drag, startPoint x: 507, startPoint y: 422, endPoint x: 681, endPoint y: 422, distance: 173.9
click at [681, 421] on span "Liberty square Bob Evans #261 70 Liberty Square Dr Hurricane, WV 25526" at bounding box center [693, 404] width 377 height 33
copy span "Liberty square Bob Evans #261"
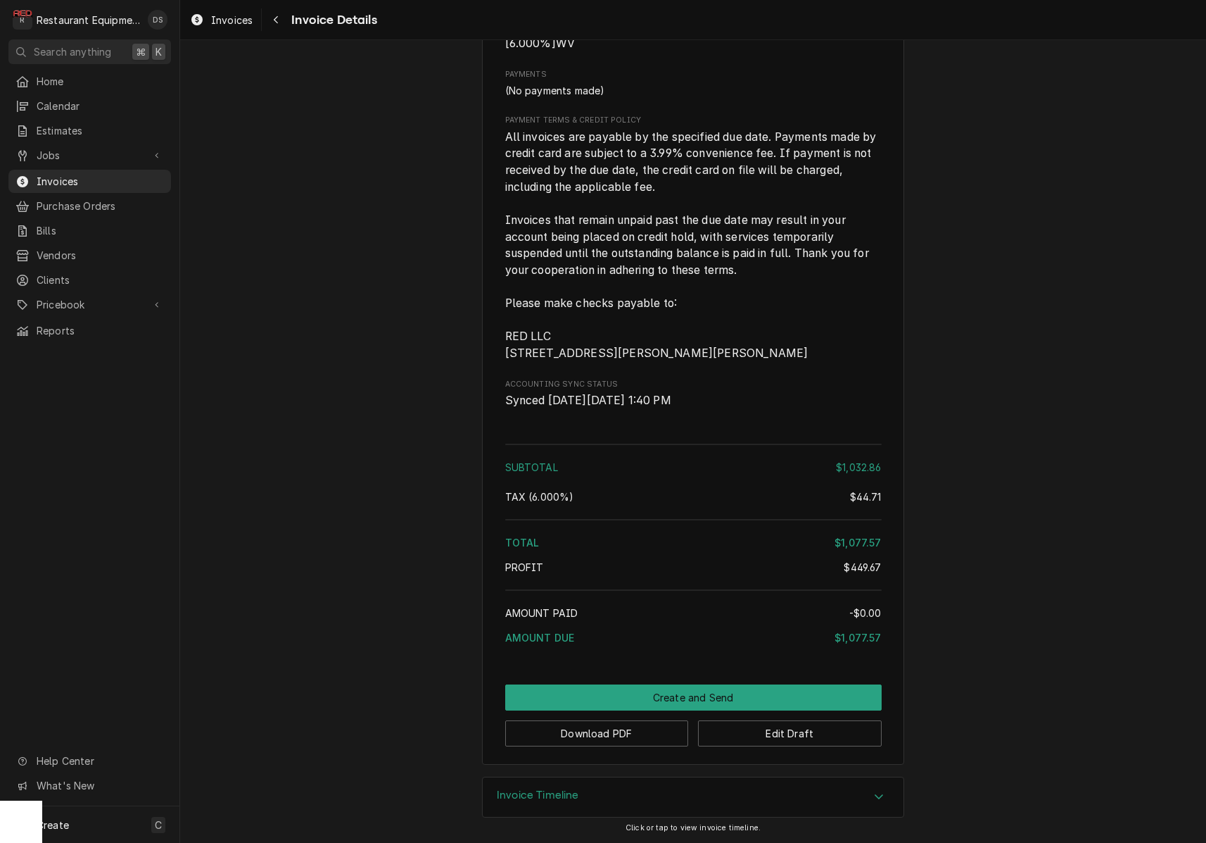
scroll to position [2457, 0]
click at [599, 732] on button "Download PDF" at bounding box center [597, 733] width 184 height 26
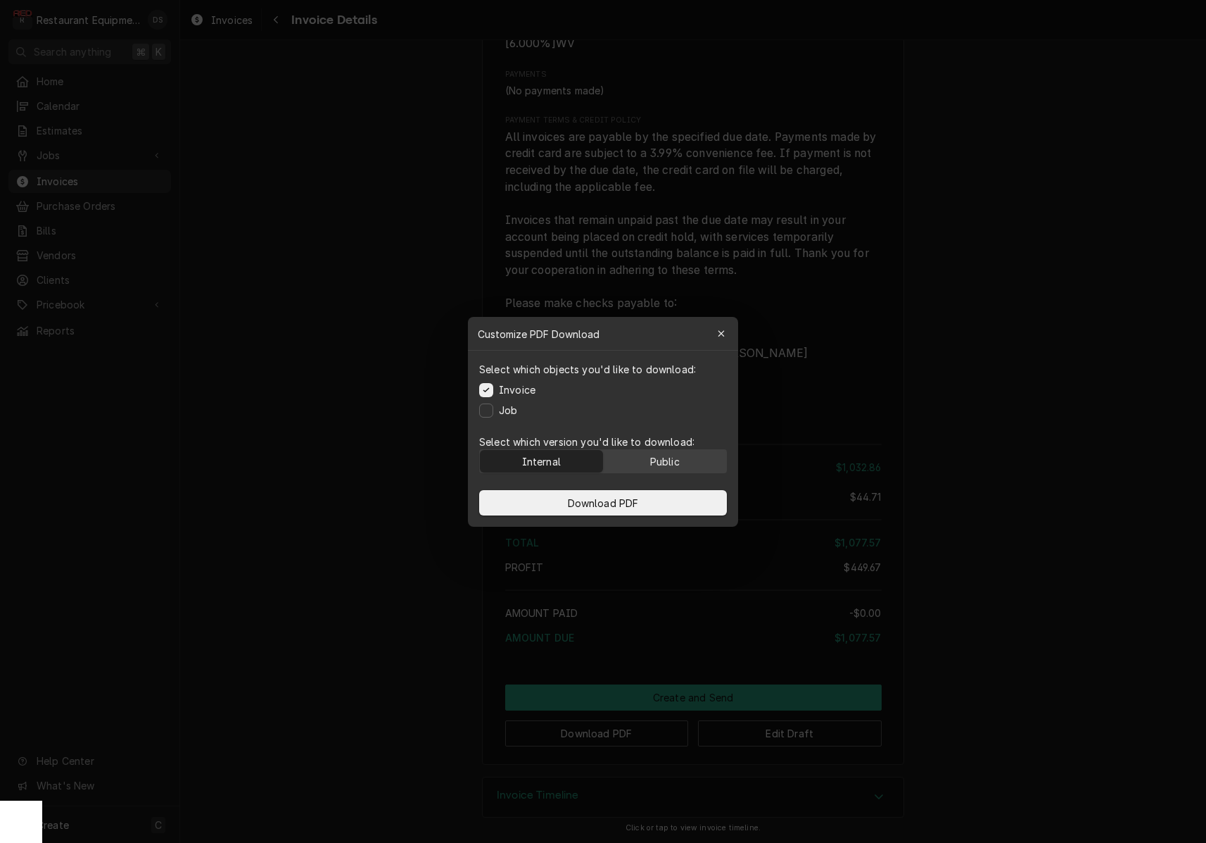
click at [648, 455] on button "Public" at bounding box center [665, 461] width 123 height 23
click at [643, 500] on button "Download PDF" at bounding box center [603, 502] width 248 height 25
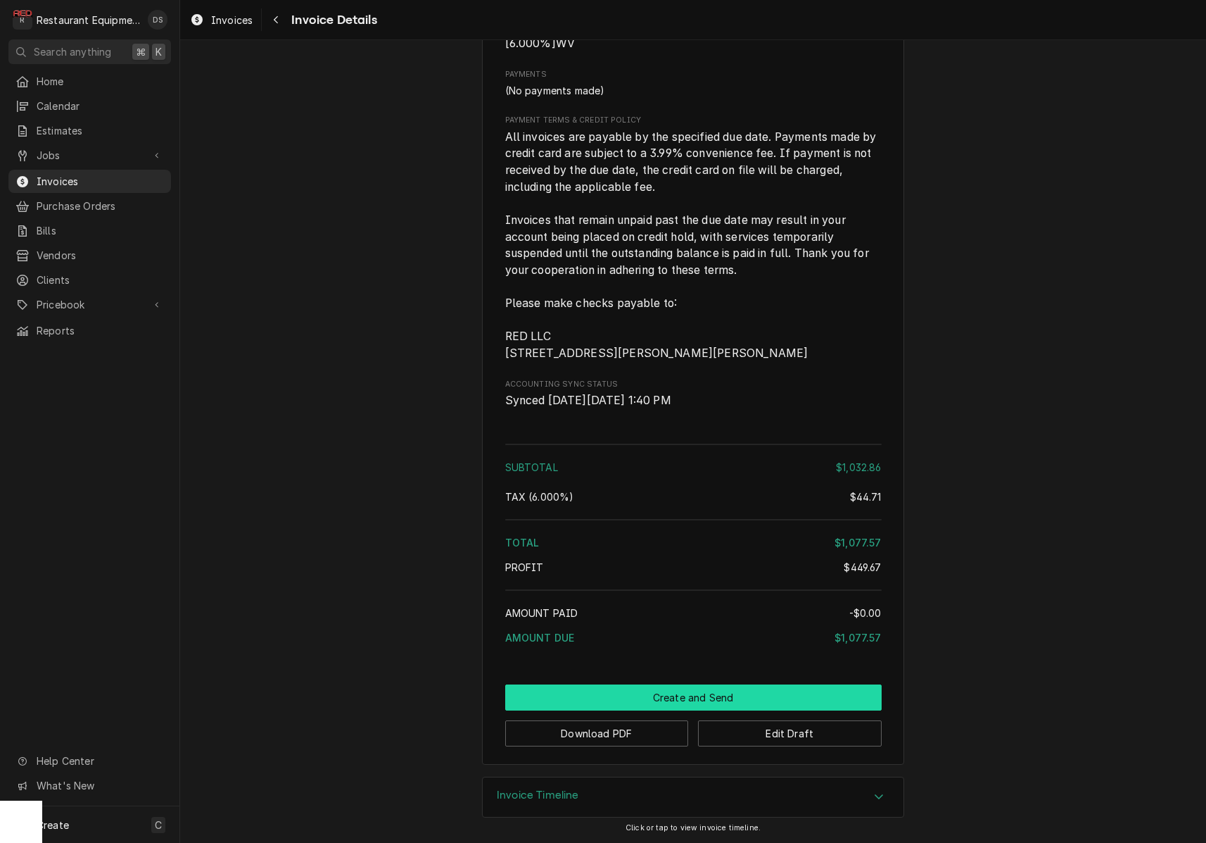
click at [684, 689] on button "Create and Send" at bounding box center [693, 697] width 377 height 26
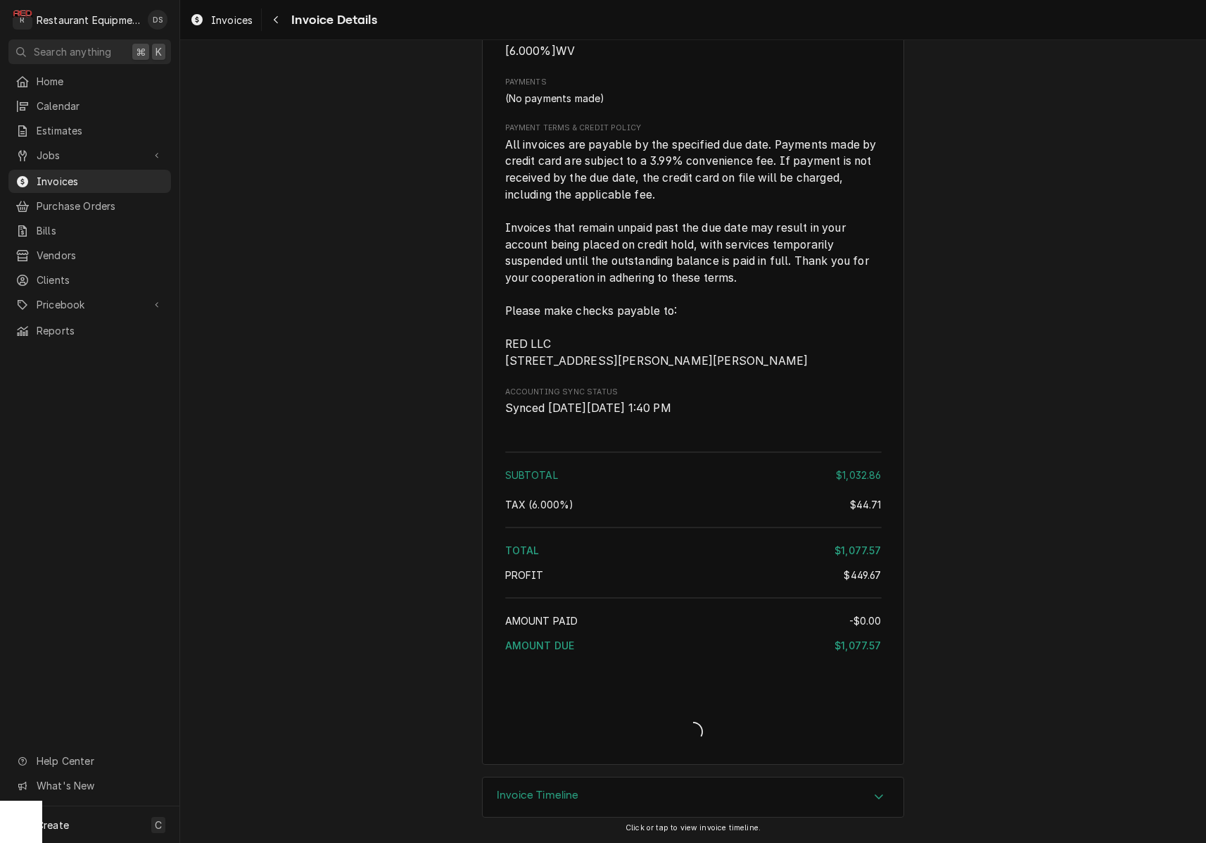
scroll to position [2449, 0]
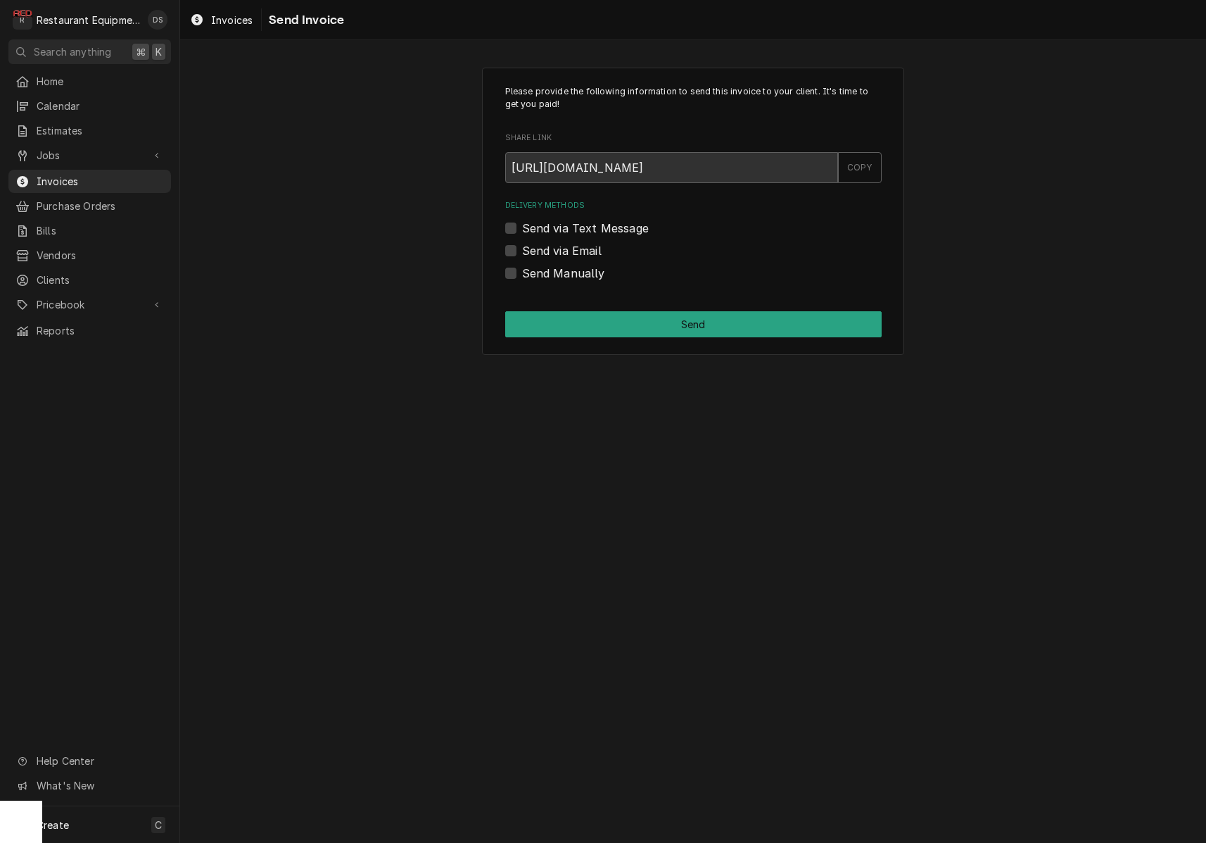
click at [522, 269] on label "Send Manually" at bounding box center [563, 273] width 83 height 17
click at [522, 269] on input "Send Manually" at bounding box center [710, 280] width 377 height 31
checkbox input "true"
click at [669, 313] on button "Send" at bounding box center [693, 324] width 377 height 26
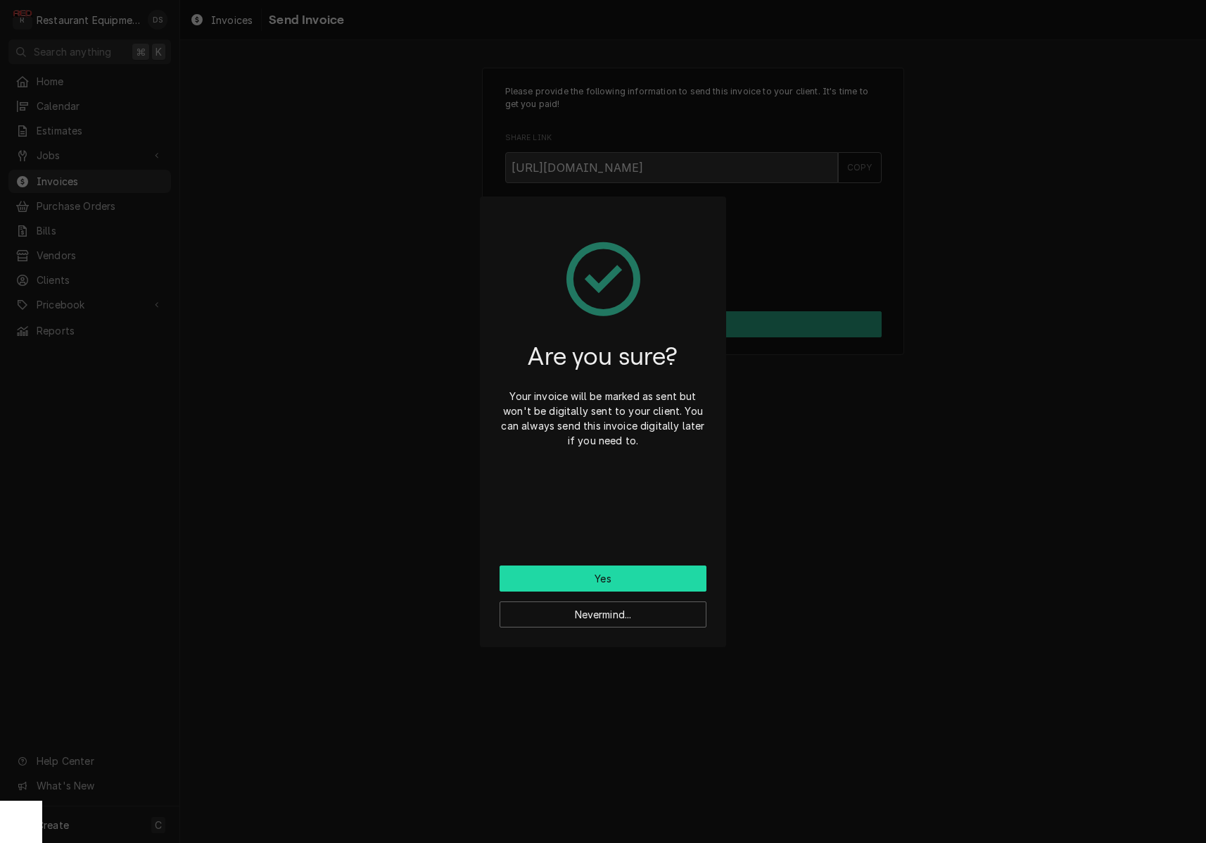
click at [623, 572] on button "Yes" at bounding box center [603, 578] width 207 height 26
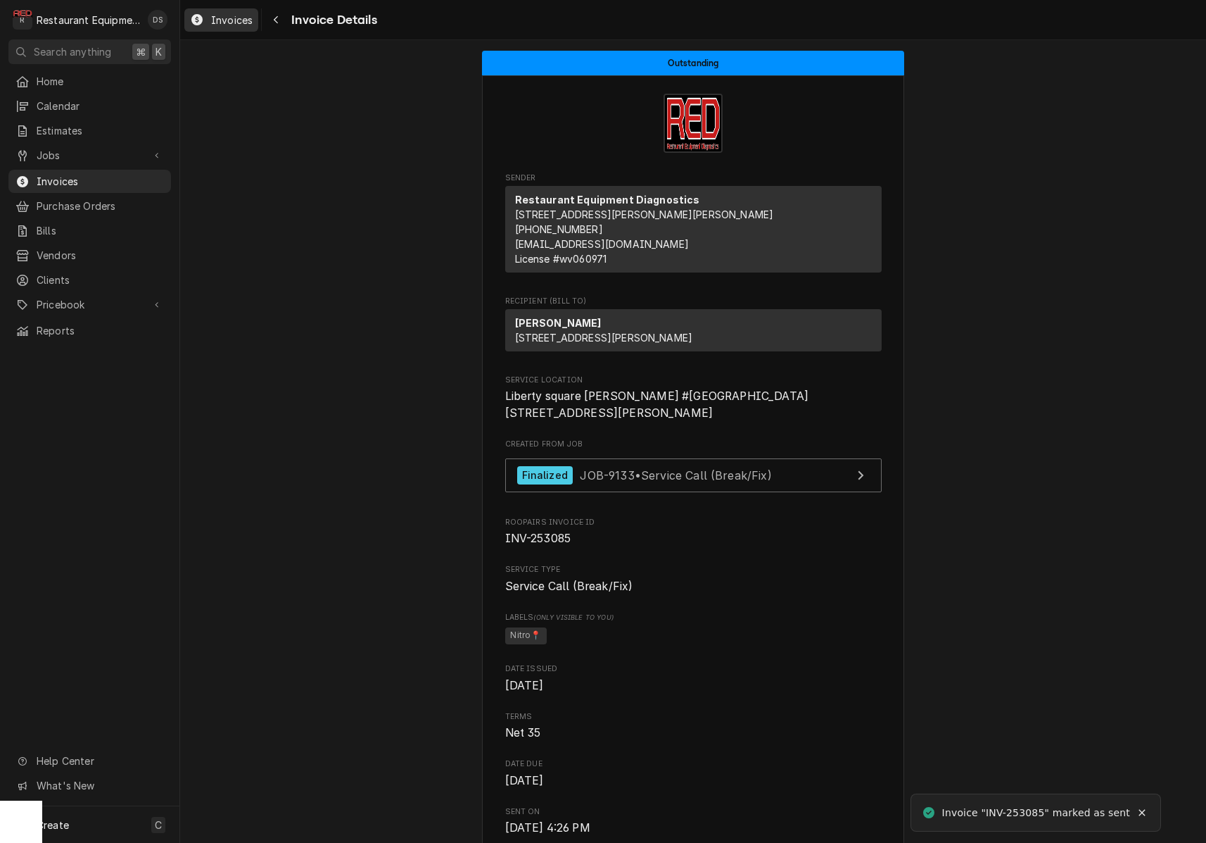
click at [232, 29] on link "Invoices" at bounding box center [221, 19] width 74 height 23
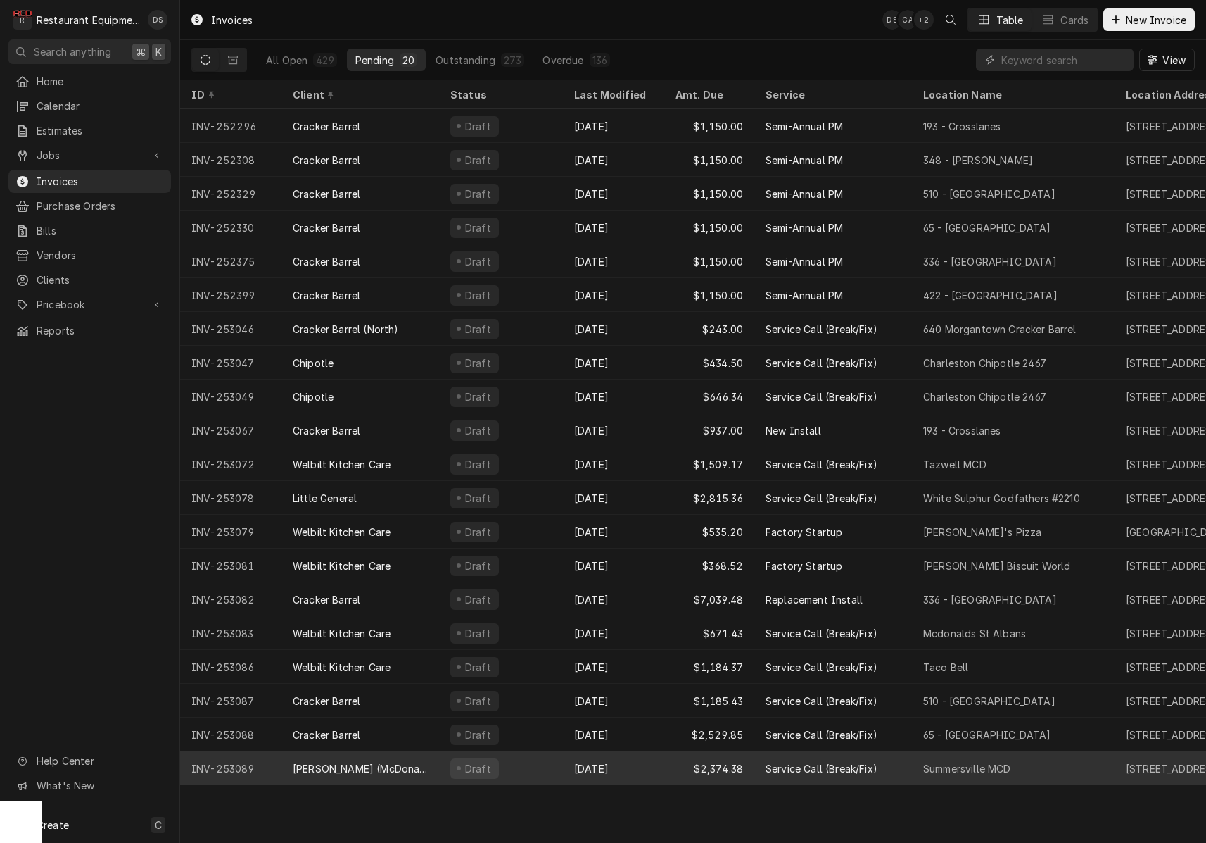
click at [544, 758] on div "Draft" at bounding box center [501, 768] width 124 height 34
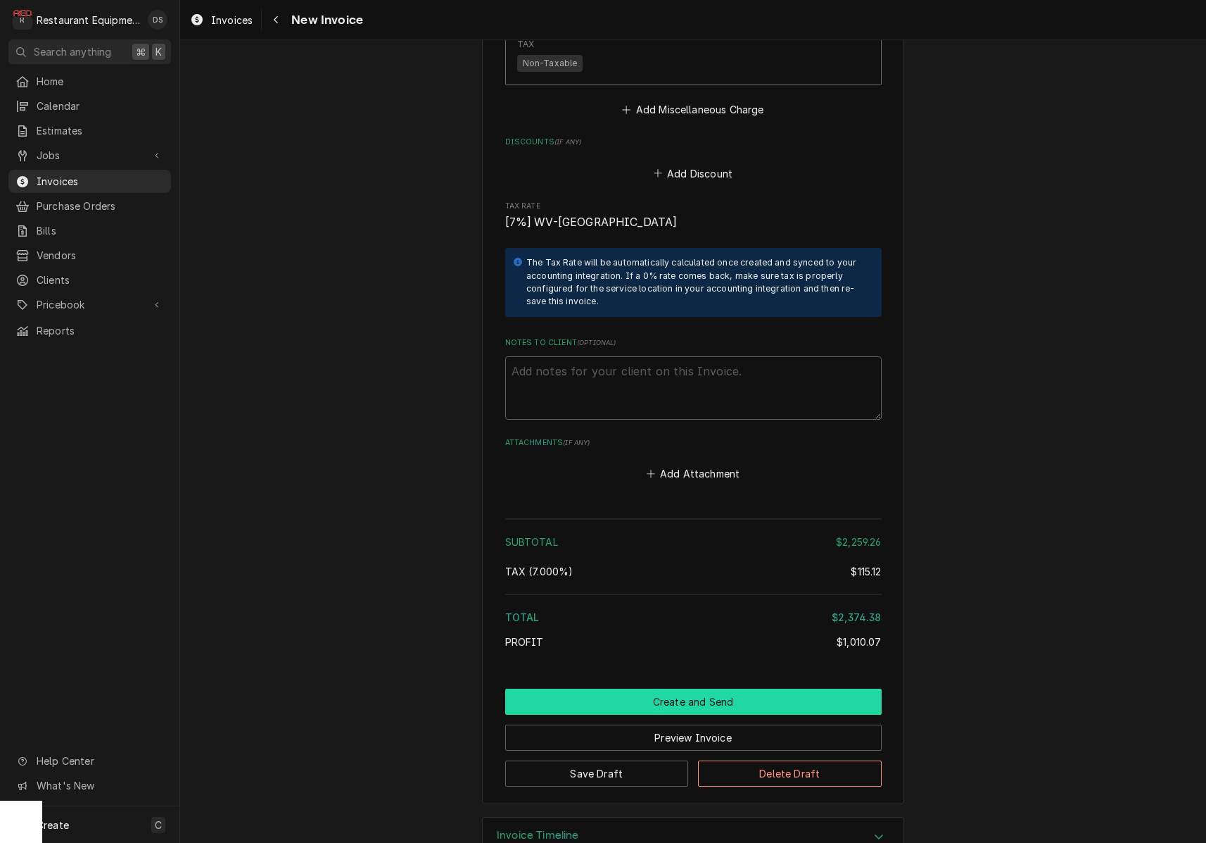
click at [684, 688] on button "Create and Send" at bounding box center [693, 701] width 377 height 26
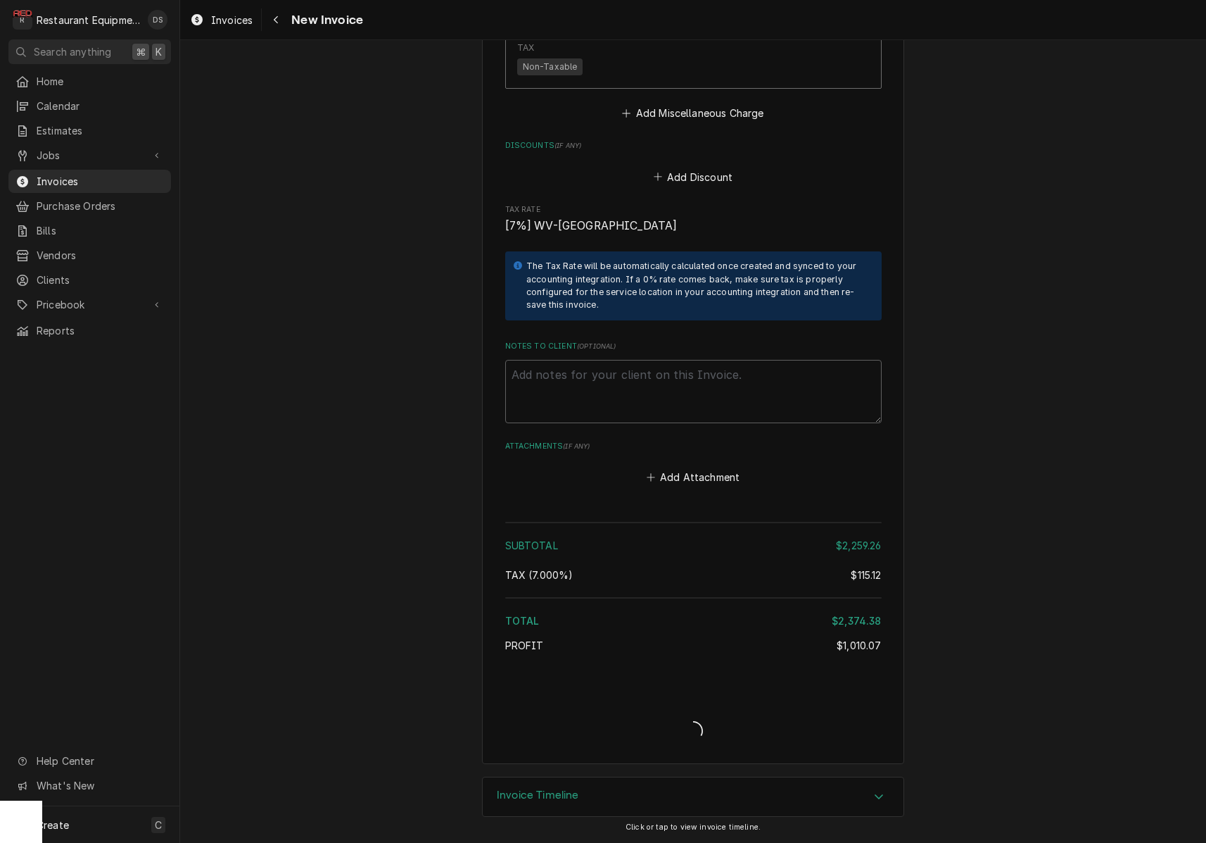
type textarea "x"
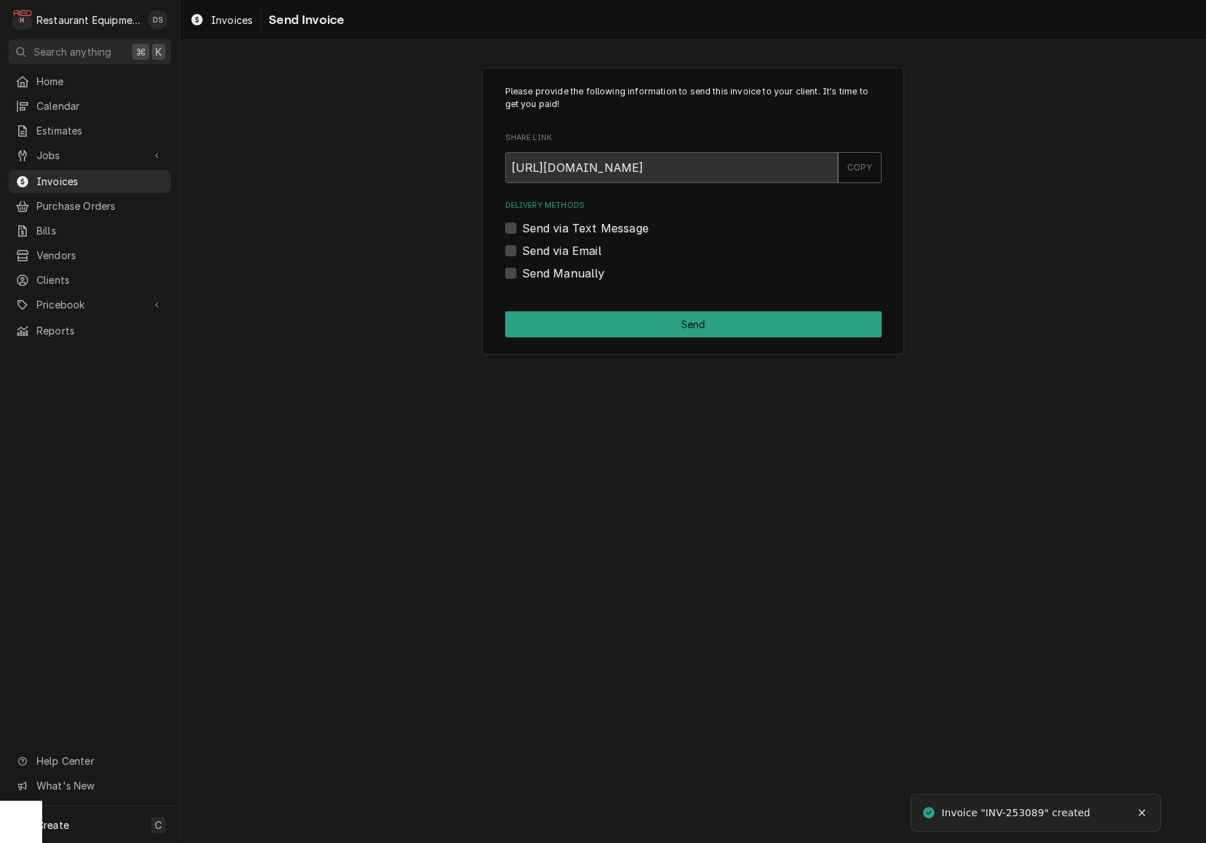
drag, startPoint x: 512, startPoint y: 246, endPoint x: 534, endPoint y: 252, distance: 23.2
click at [522, 246] on label "Send via Email" at bounding box center [562, 250] width 80 height 17
click at [522, 246] on input "Send via Email" at bounding box center [710, 257] width 377 height 31
checkbox input "true"
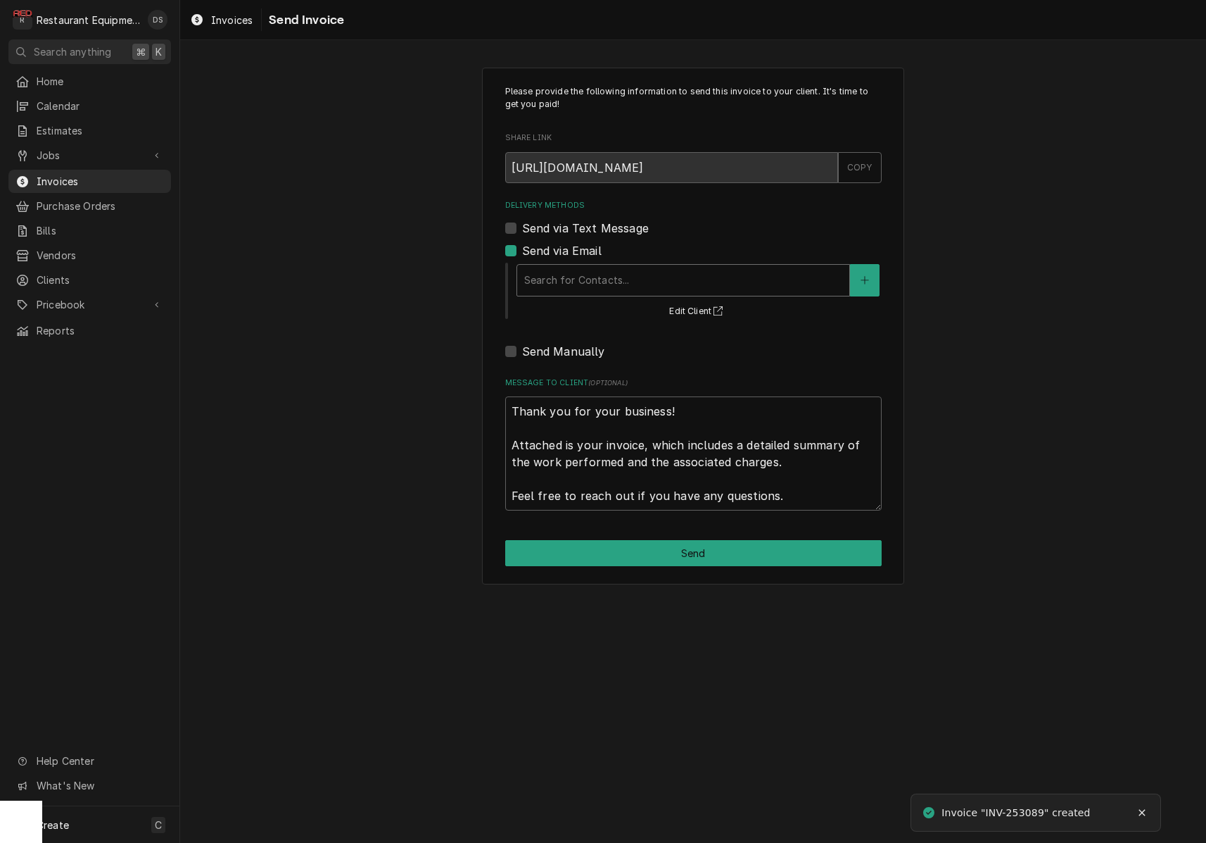
click at [613, 267] on div "Delivery Methods" at bounding box center [683, 279] width 318 height 25
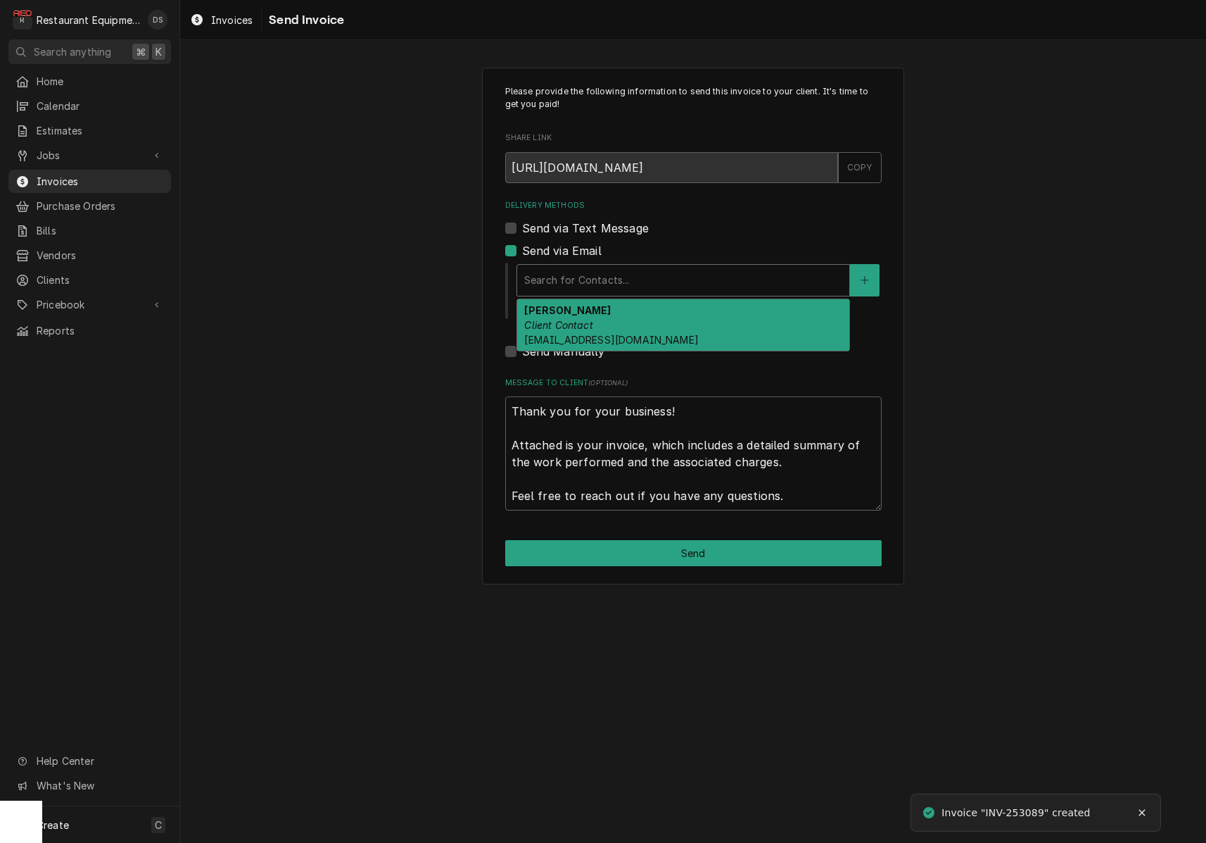
click at [593, 317] on div "Chris Kiliany Client Contact redshoemanagement@gmail.com" at bounding box center [683, 324] width 332 height 51
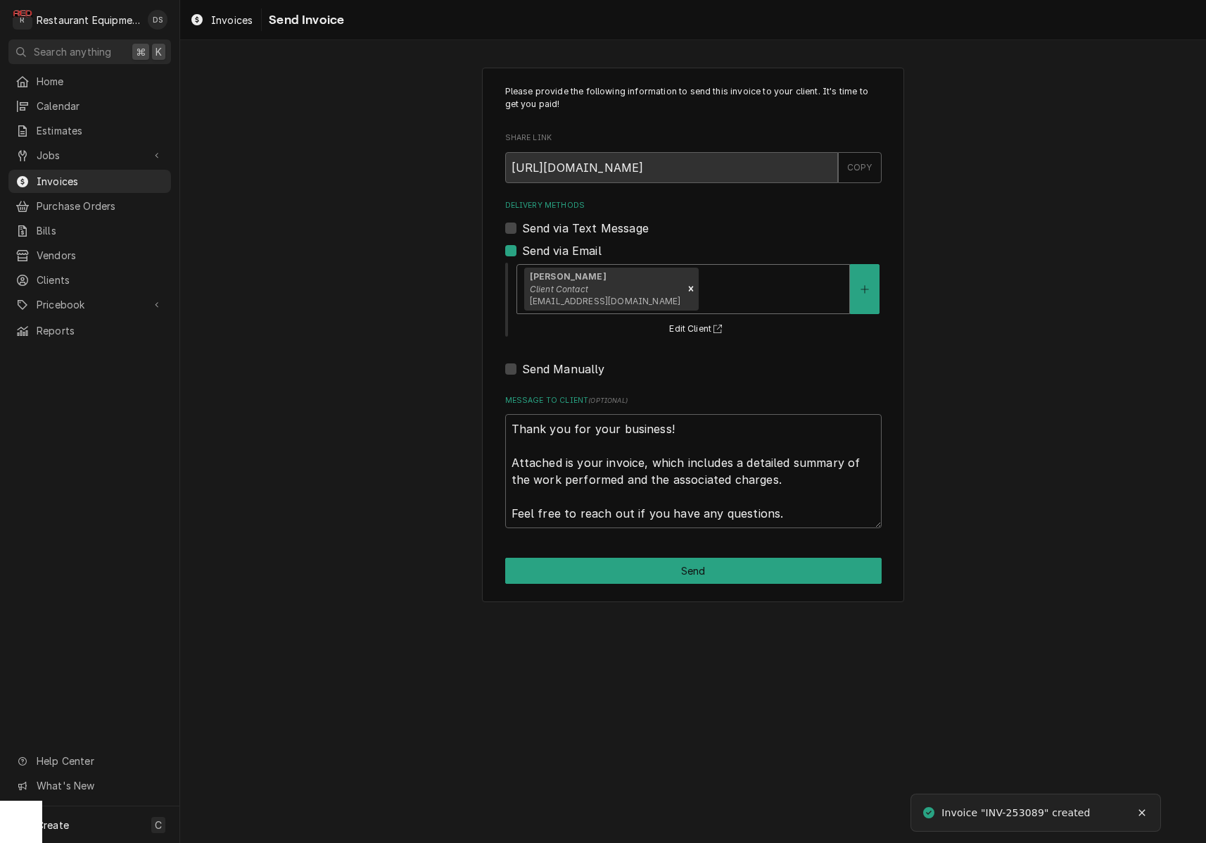
click at [666, 558] on button "Send" at bounding box center [693, 570] width 377 height 26
type textarea "x"
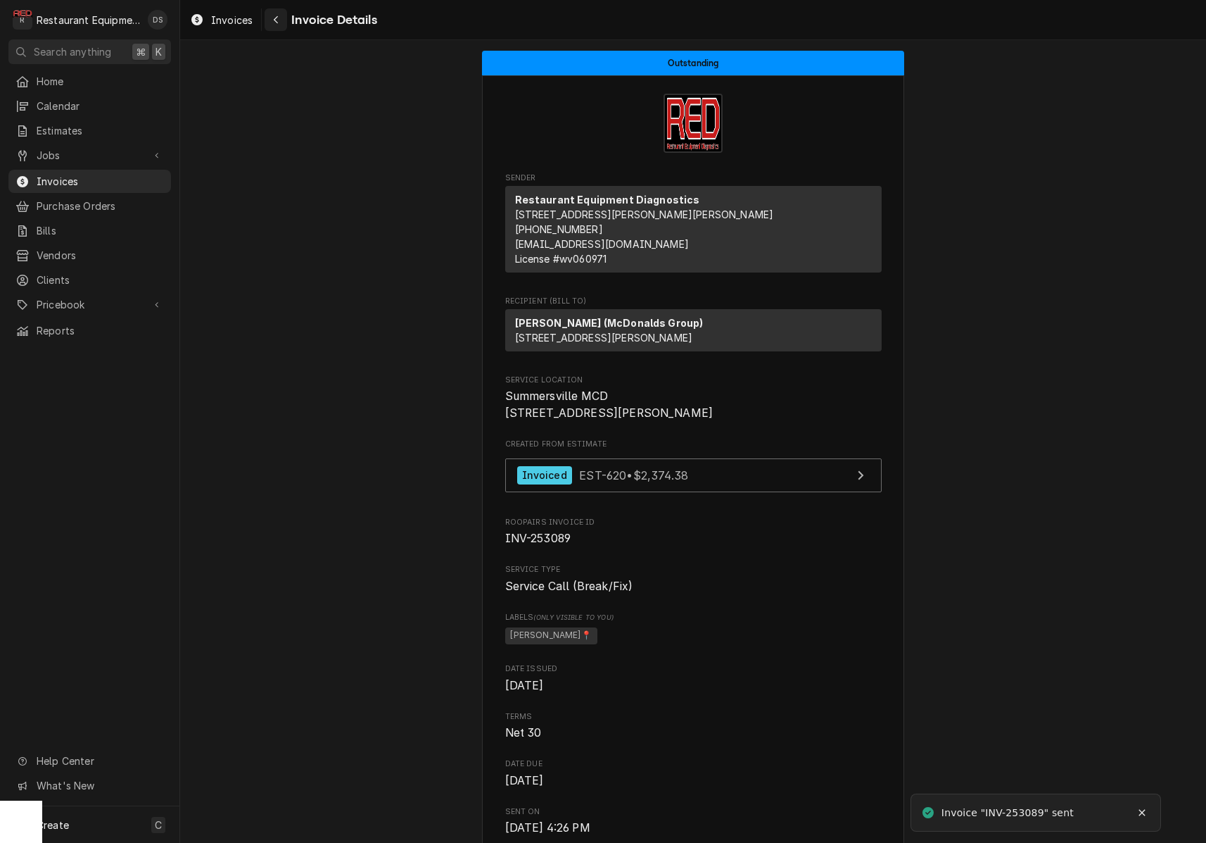
click at [271, 22] on div "Navigate back" at bounding box center [276, 20] width 14 height 14
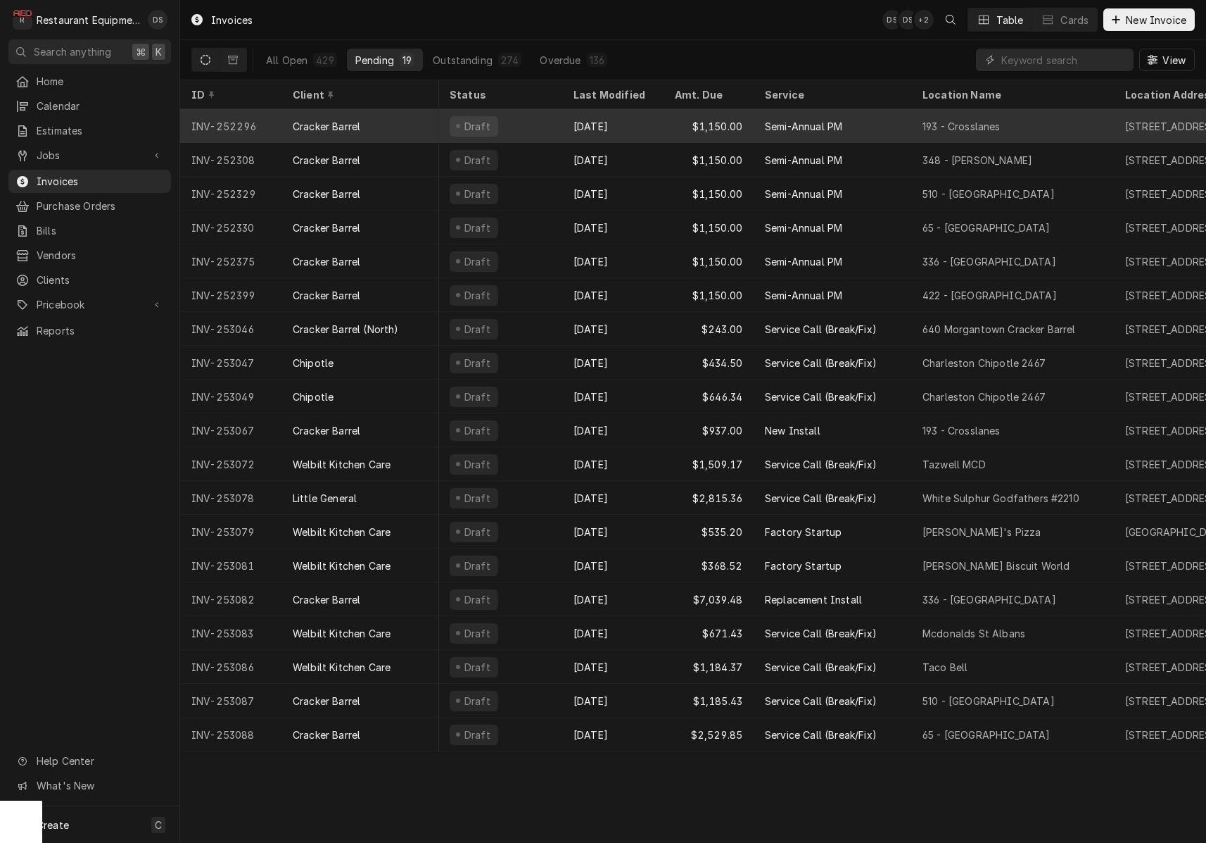
scroll to position [0, 3]
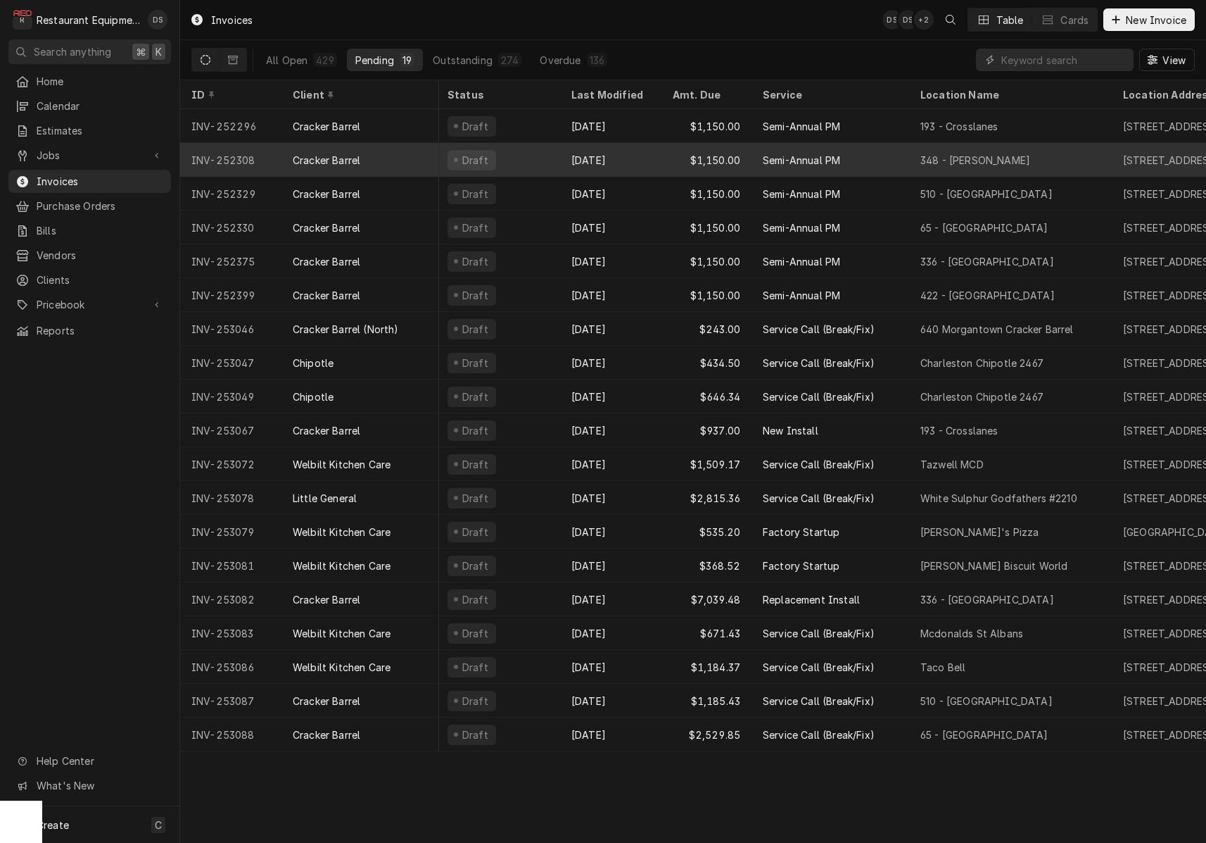
click at [389, 143] on div "Cracker Barrel" at bounding box center [361, 160] width 158 height 34
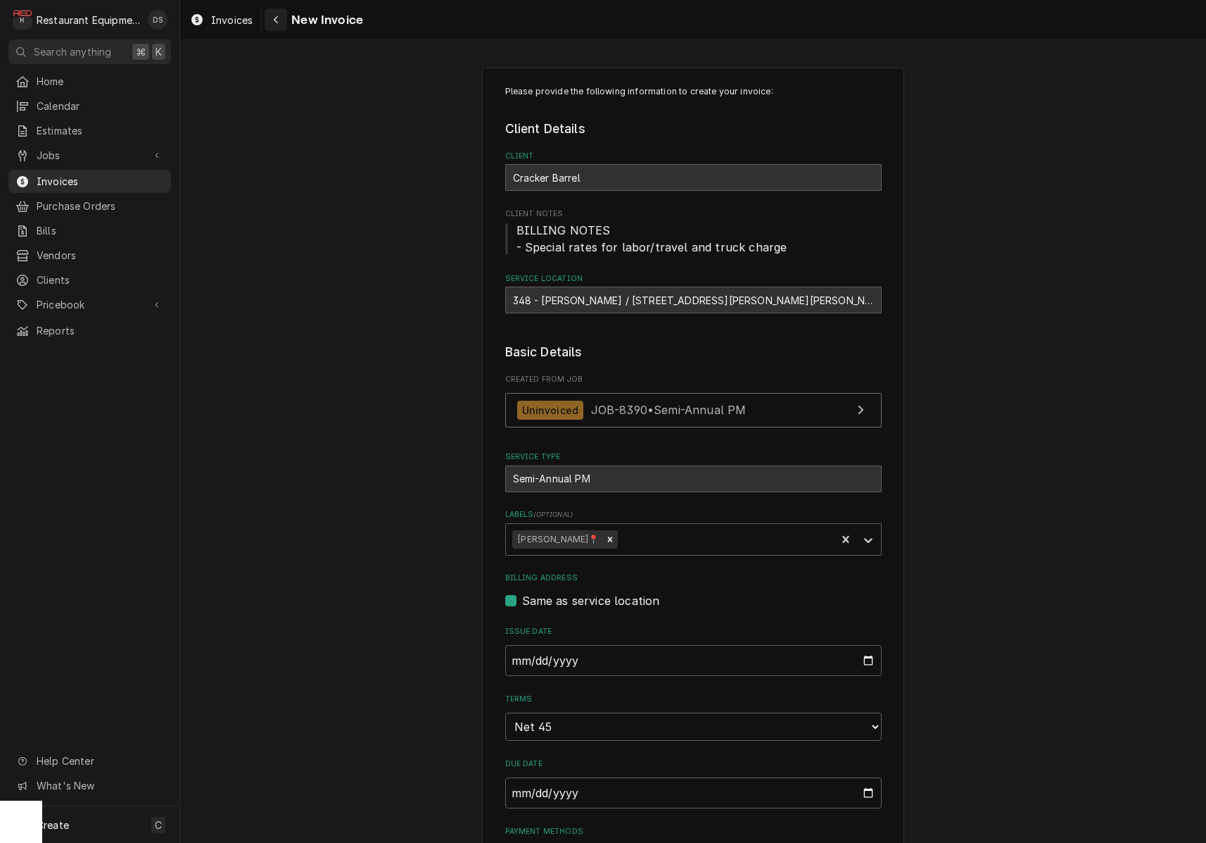
click at [277, 21] on icon "Navigate back" at bounding box center [276, 20] width 6 height 10
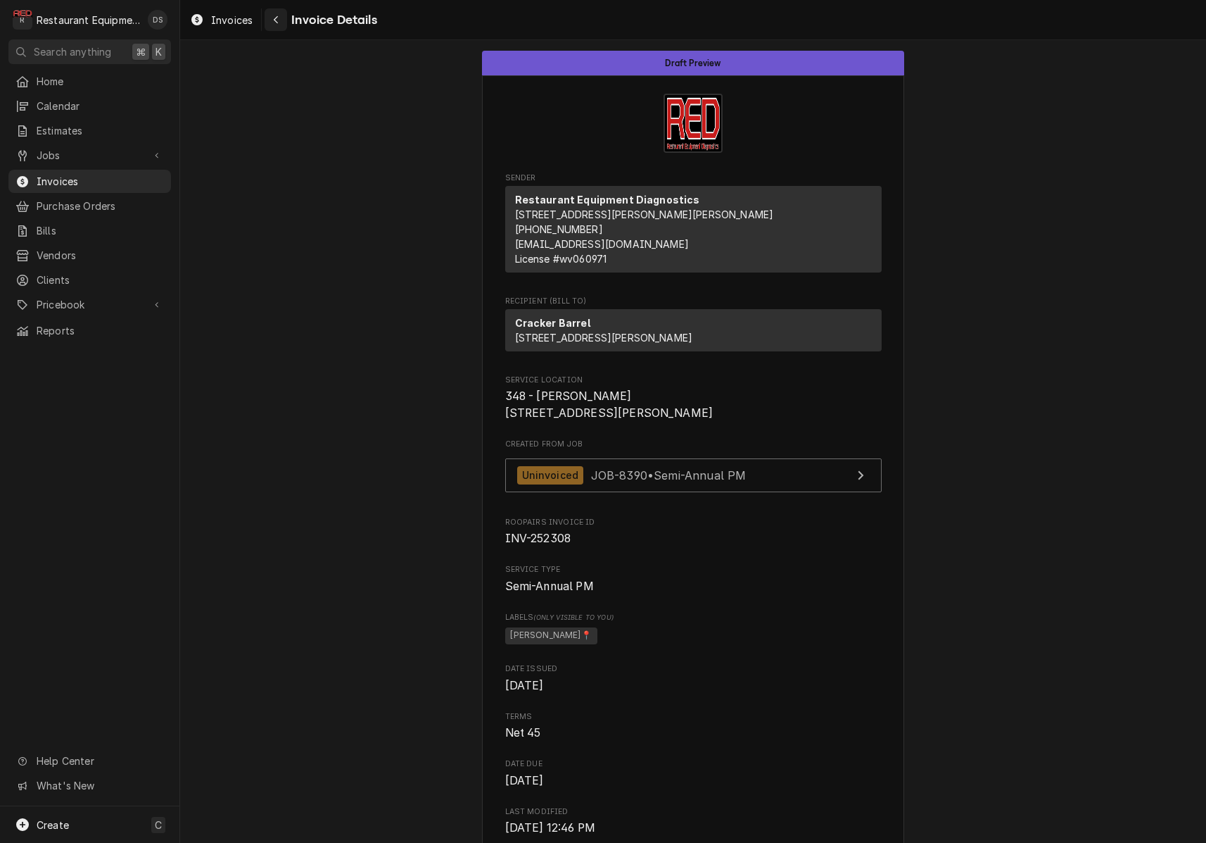
click at [271, 24] on div "Navigate back" at bounding box center [276, 20] width 14 height 14
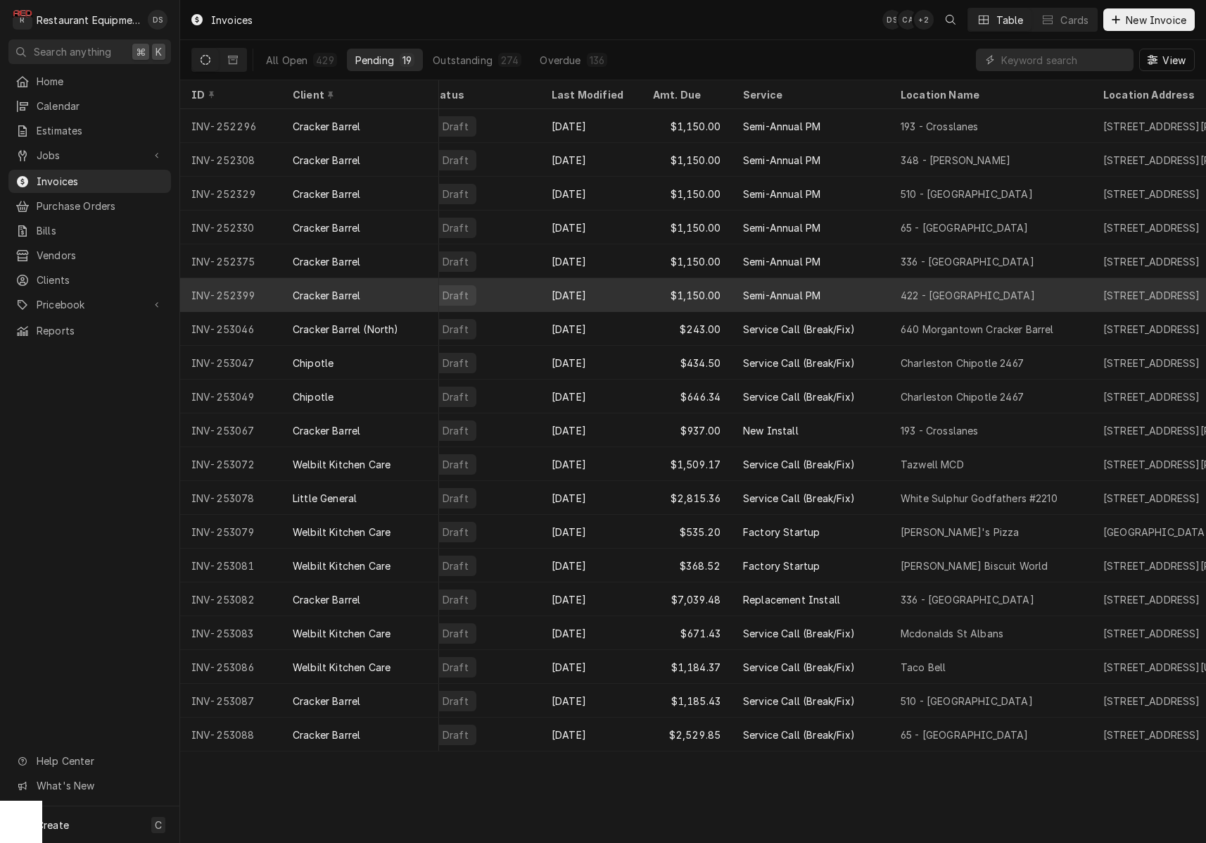
scroll to position [0, 21]
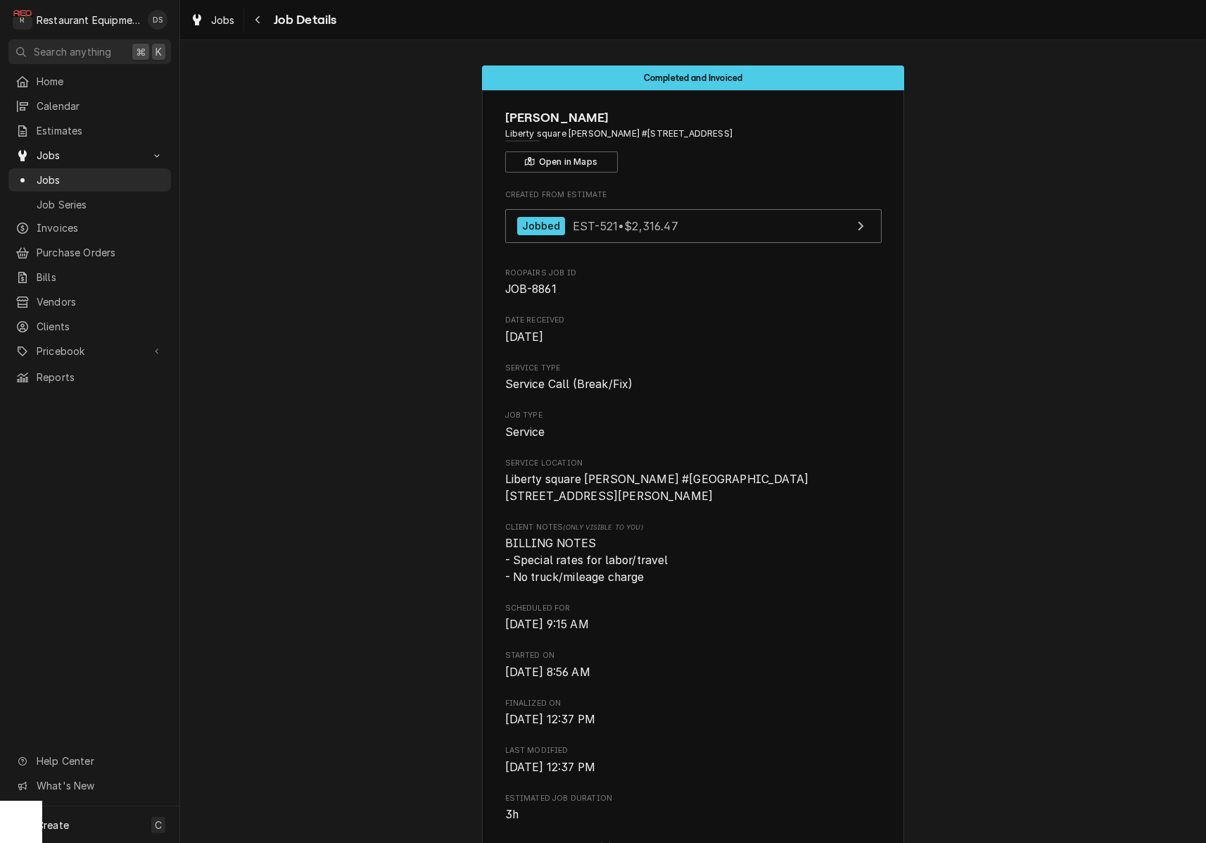
scroll to position [1463, 0]
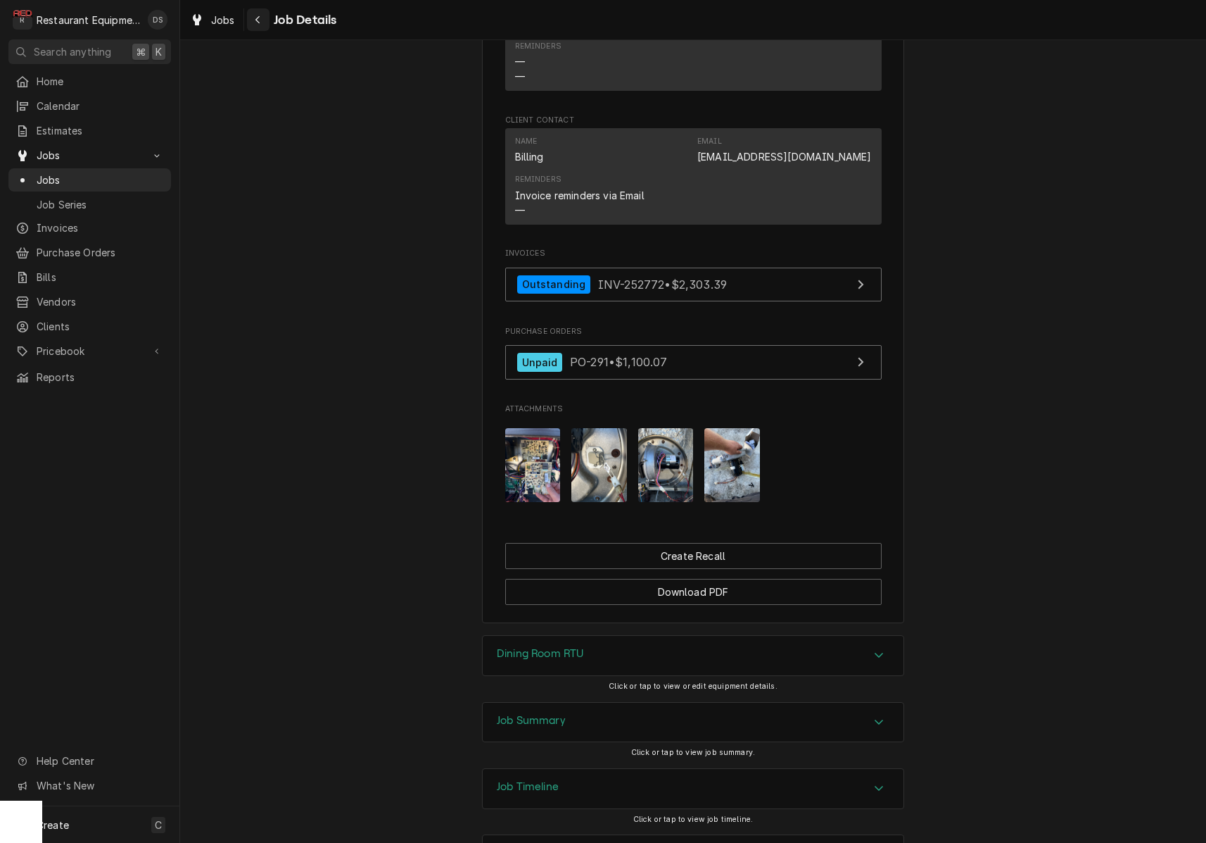
click at [263, 20] on div "Navigate back" at bounding box center [258, 20] width 14 height 14
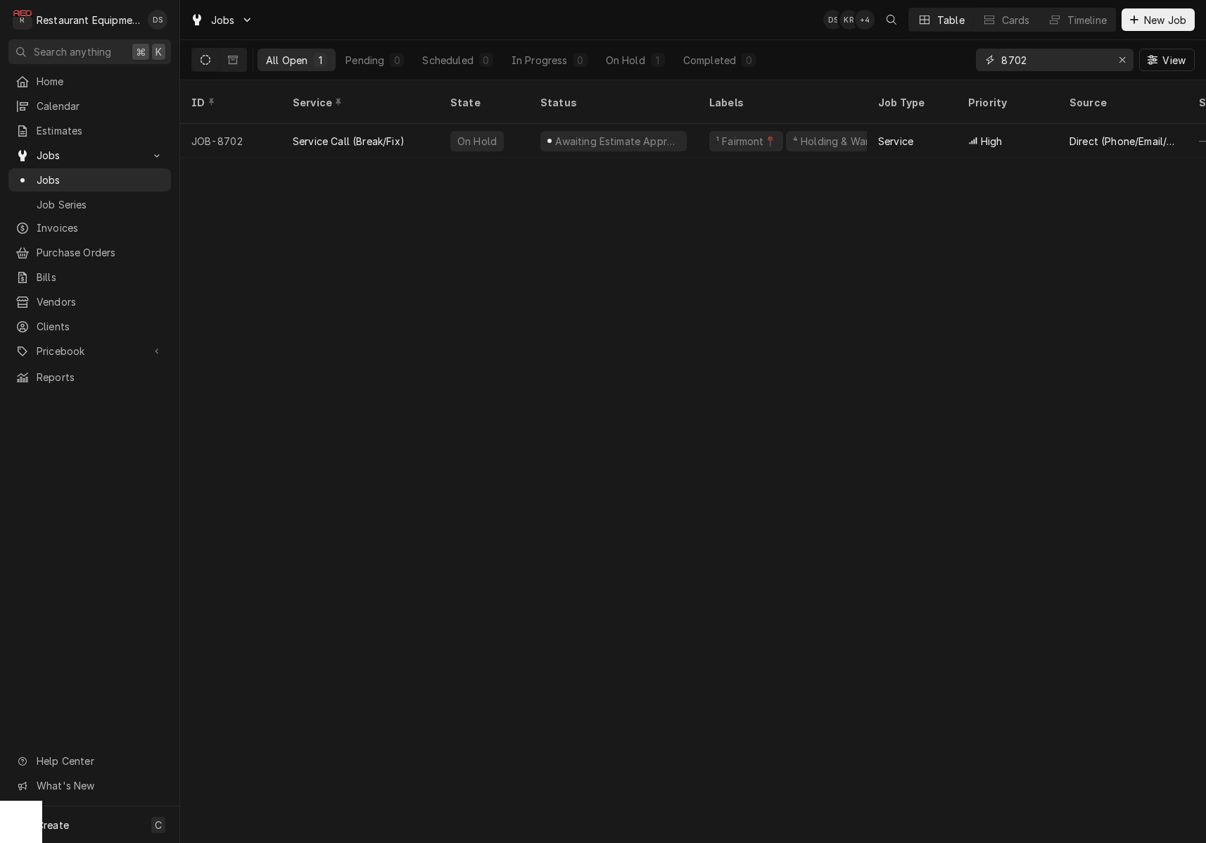
click at [1117, 60] on div "Erase input" at bounding box center [1123, 60] width 14 height 14
click at [1076, 58] on input "Dynamic Content Wrapper" at bounding box center [1068, 60] width 132 height 23
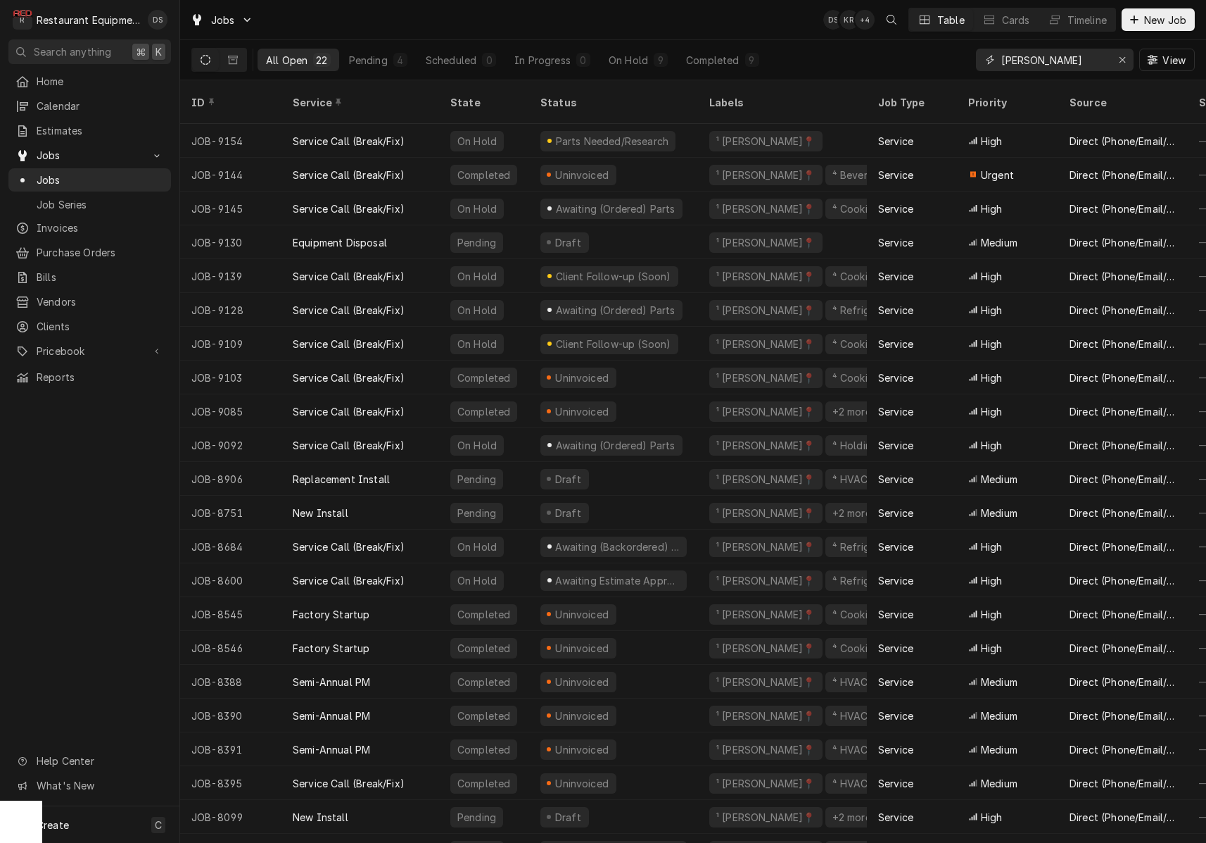
click at [1054, 60] on input "[PERSON_NAME]" at bounding box center [1055, 60] width 106 height 23
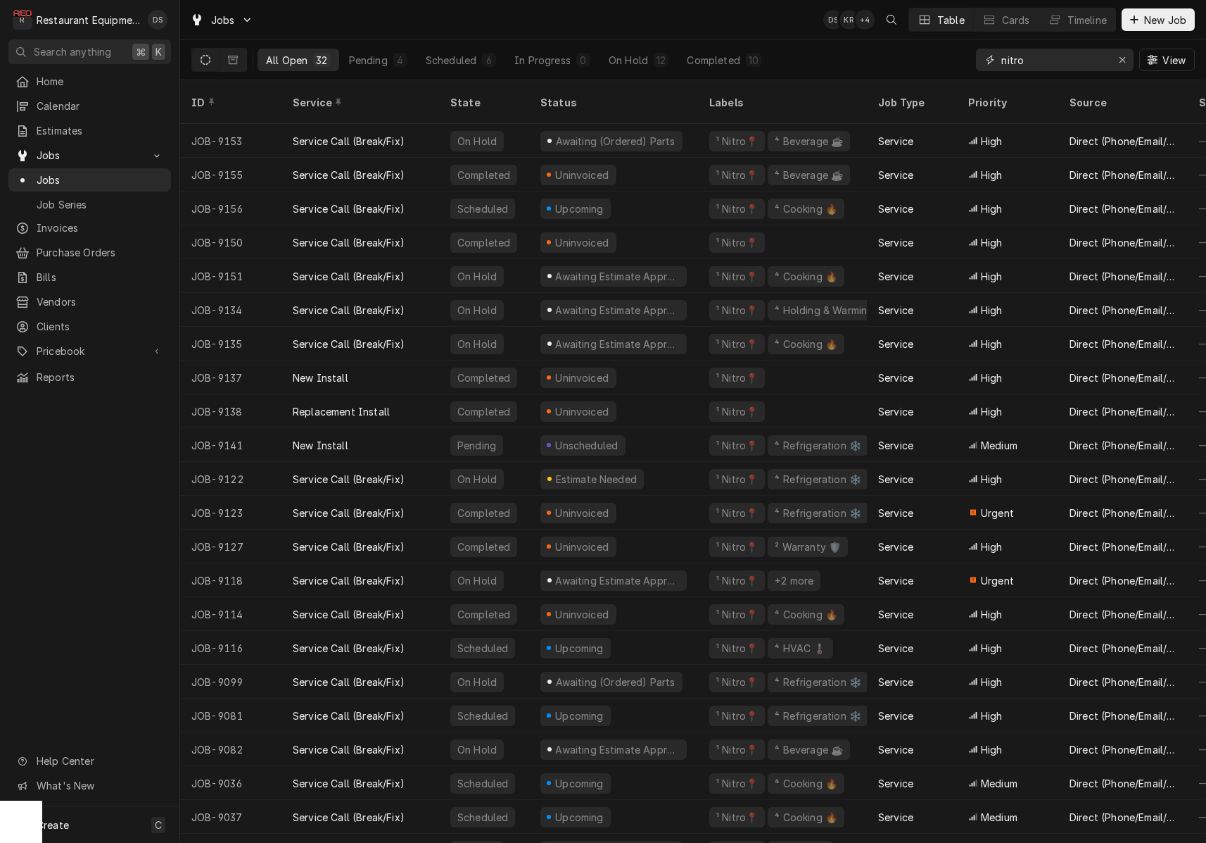
click at [1076, 63] on input "nitro" at bounding box center [1055, 60] width 106 height 23
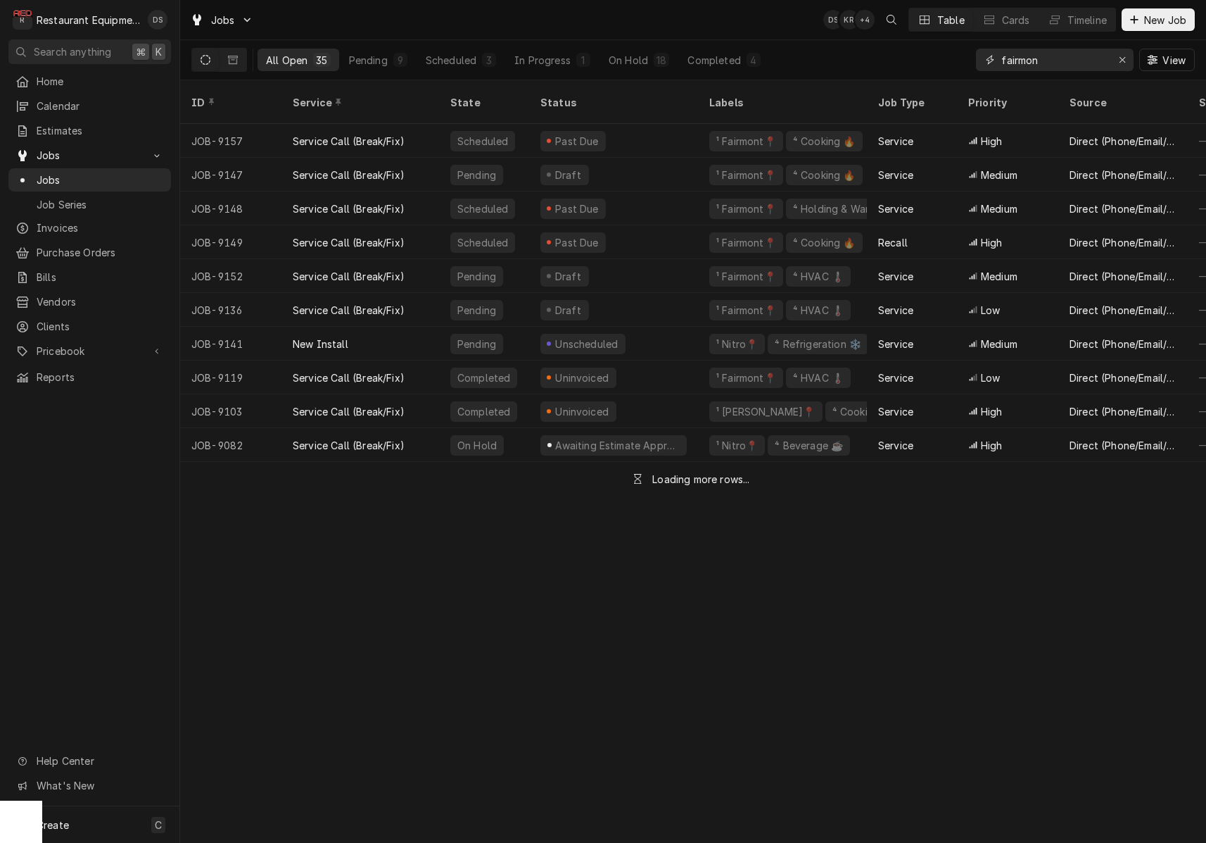
type input "fairmont"
